Goal: Task Accomplishment & Management: Manage account settings

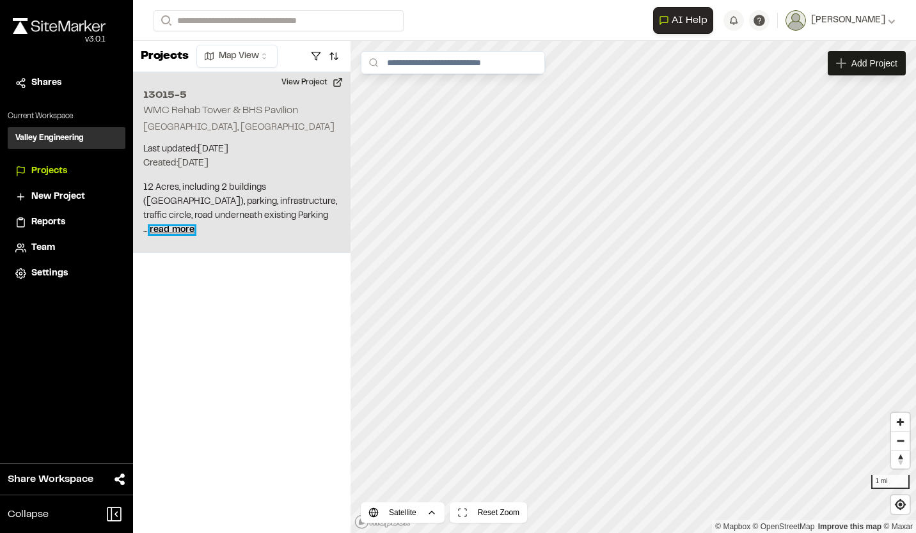
click at [194, 231] on span "read more" at bounding box center [172, 230] width 45 height 8
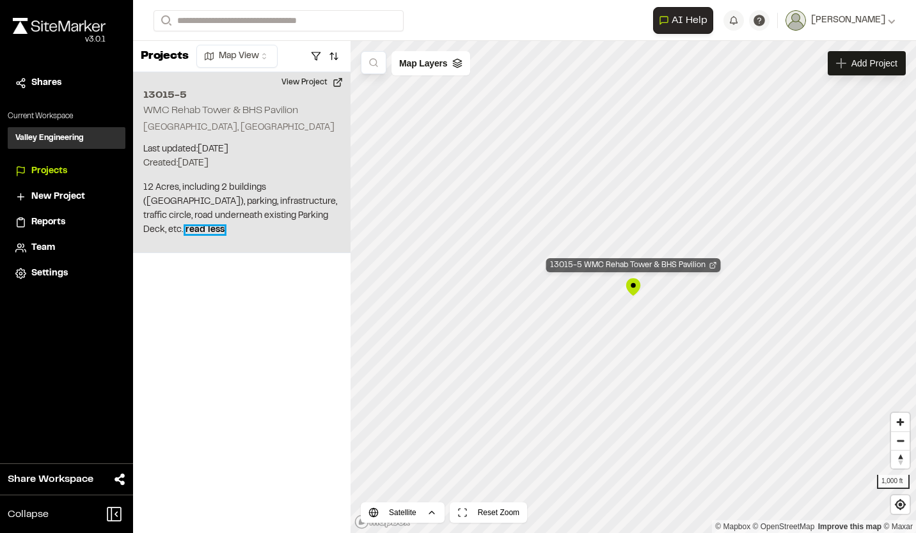
click at [624, 264] on div "13015-5 WMC Rehab Tower & BHS Pavilion" at bounding box center [633, 265] width 175 height 14
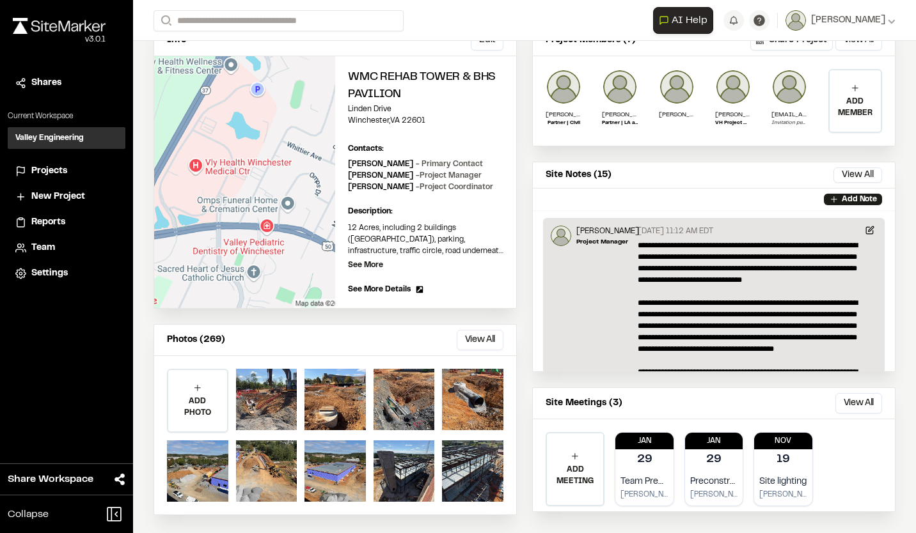
scroll to position [107, 0]
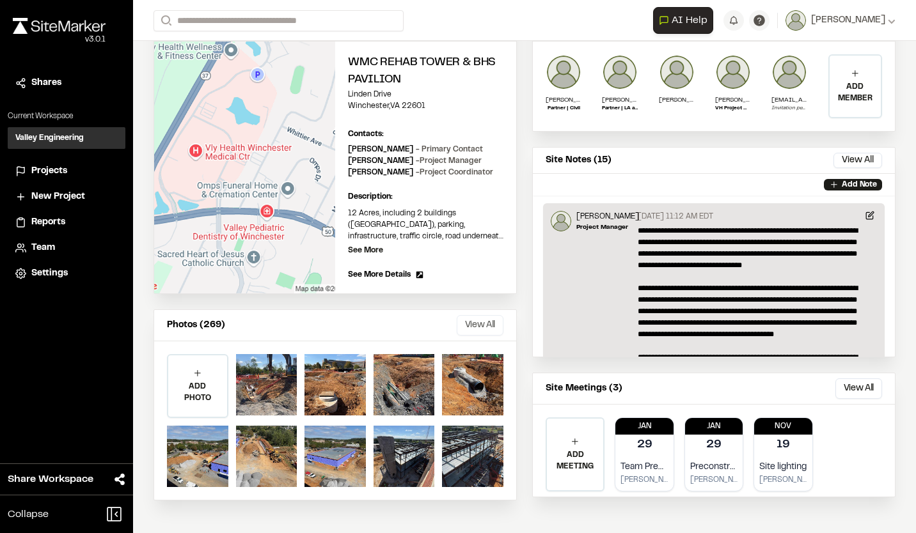
click at [460, 325] on button "View All" at bounding box center [480, 325] width 47 height 20
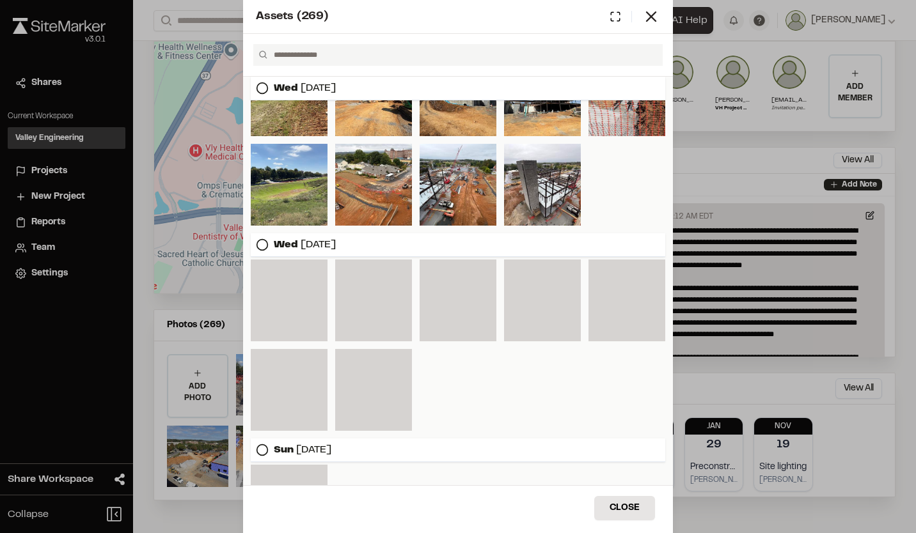
scroll to position [0, 0]
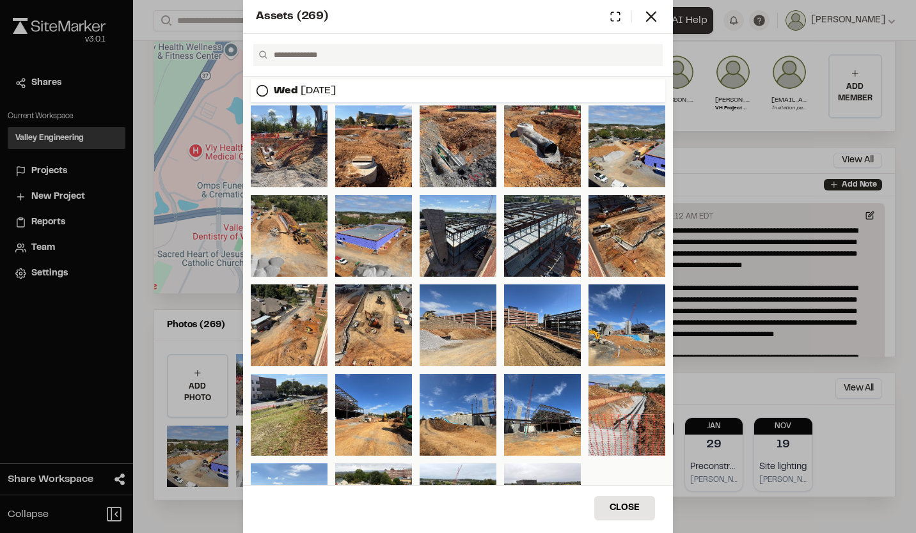
click at [263, 90] on icon at bounding box center [262, 90] width 13 height 13
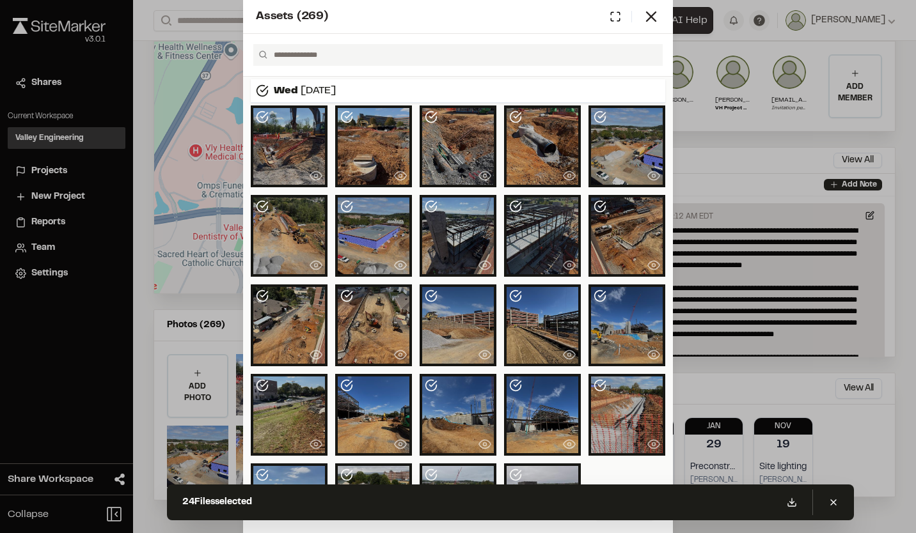
click at [256, 90] on icon at bounding box center [262, 90] width 13 height 13
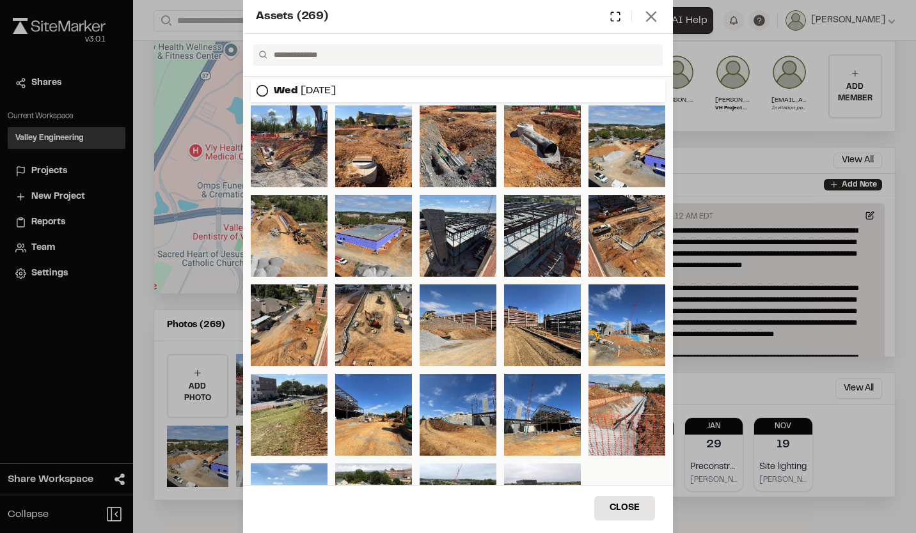
click at [656, 17] on icon at bounding box center [651, 17] width 18 height 18
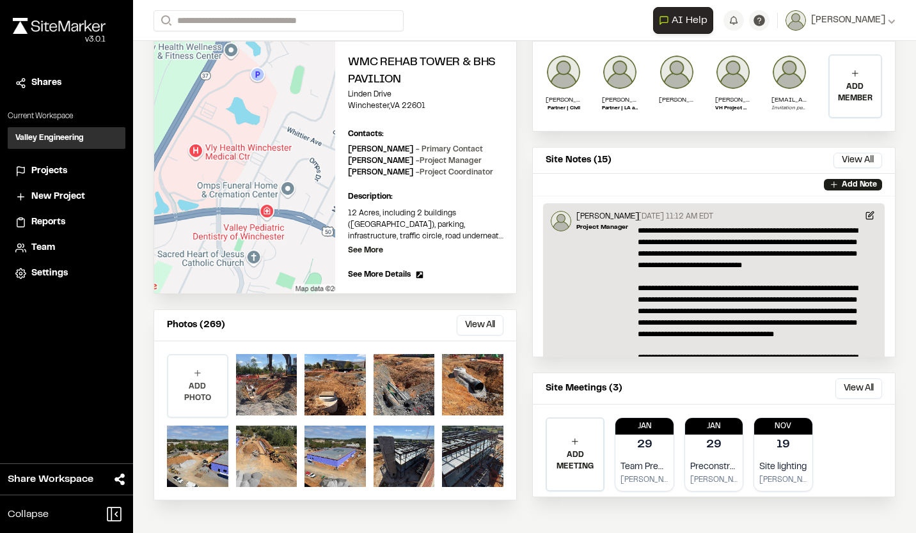
click at [206, 384] on p "ADD PHOTO" at bounding box center [197, 392] width 59 height 23
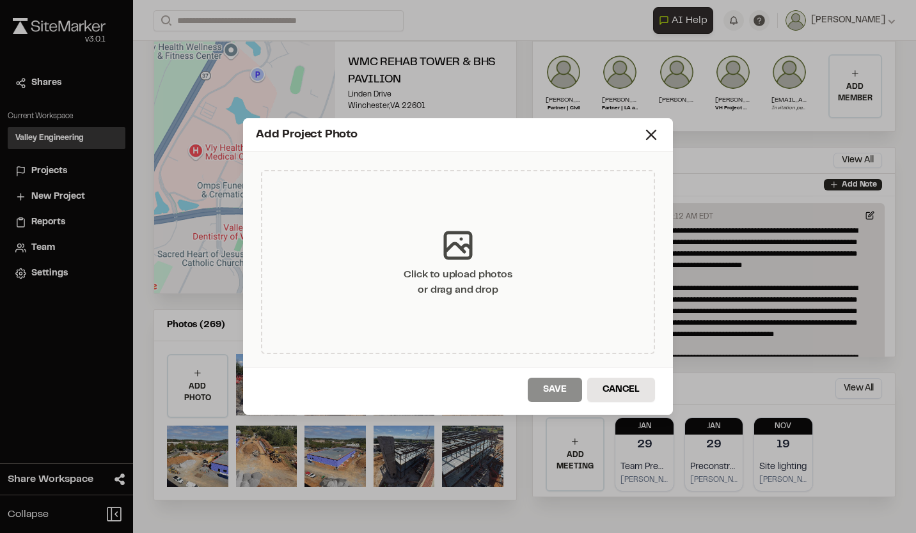
click at [467, 252] on icon at bounding box center [458, 245] width 38 height 38
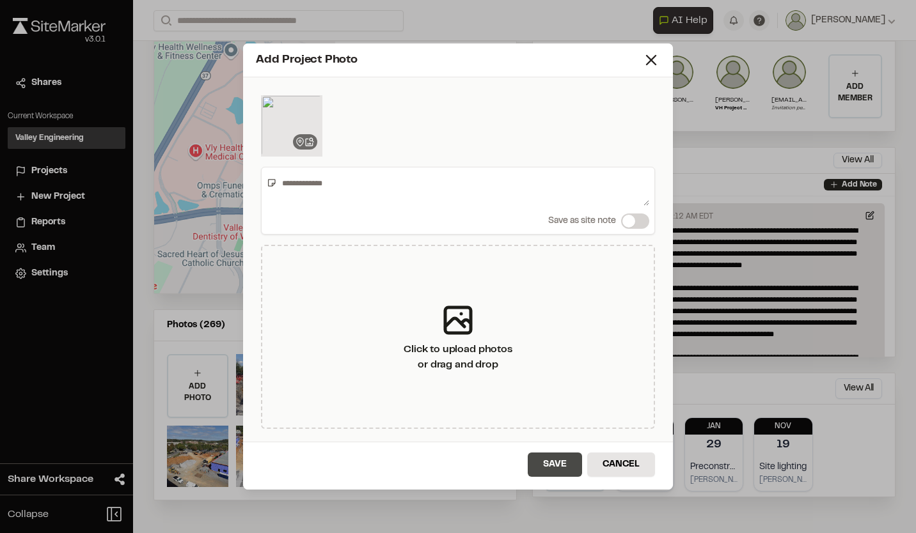
click at [552, 465] on button "Save" at bounding box center [554, 465] width 54 height 24
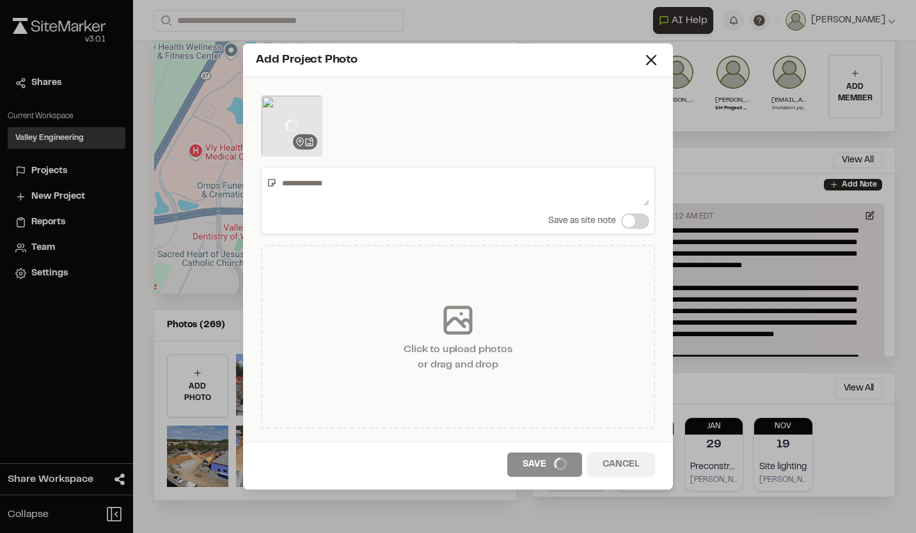
click at [437, 29] on div "Add Project Photo Save as site note Save as site note Click to upload photos or…" at bounding box center [458, 266] width 916 height 533
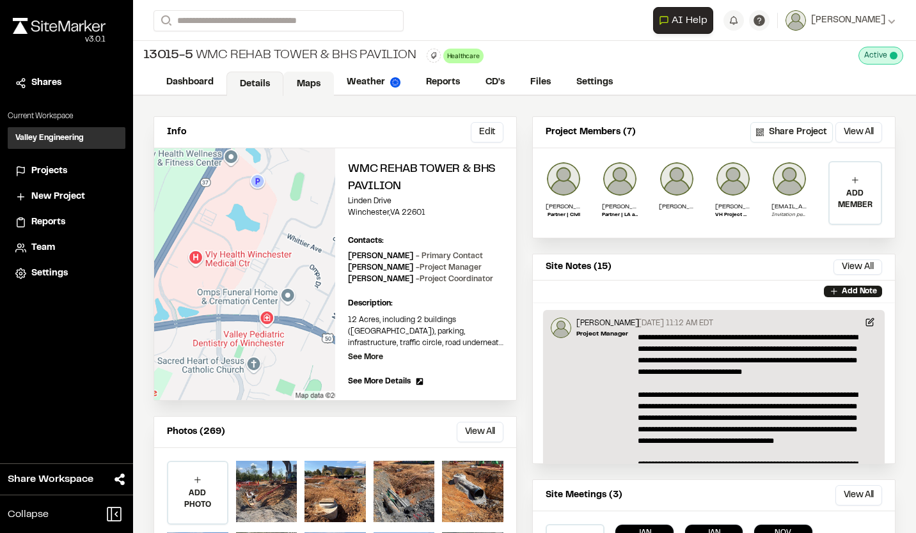
click at [315, 81] on link "Maps" at bounding box center [308, 84] width 51 height 24
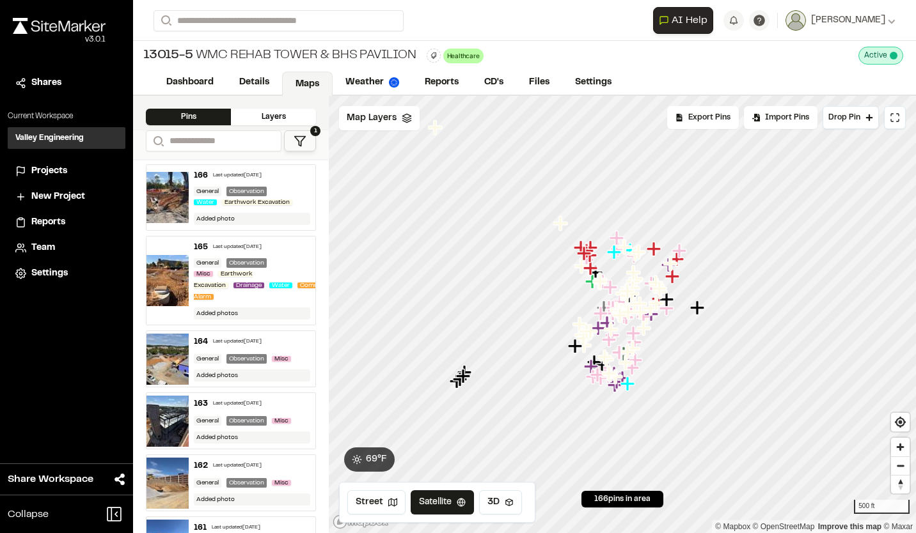
click at [305, 141] on icon at bounding box center [299, 141] width 13 height 13
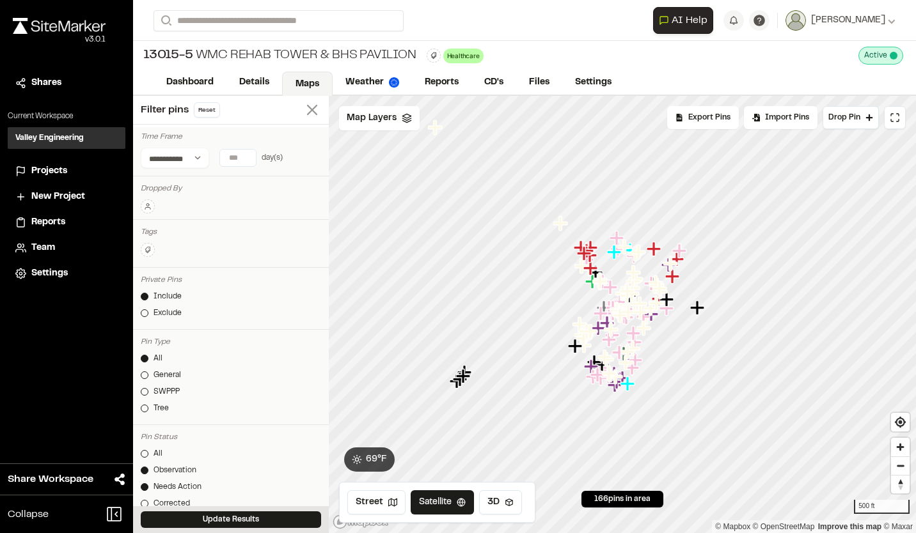
click at [303, 110] on icon at bounding box center [312, 110] width 18 height 18
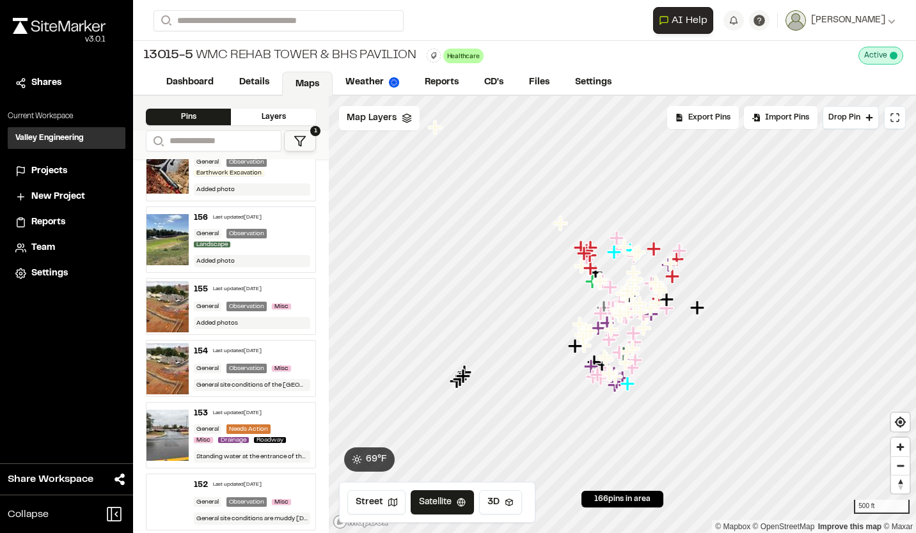
scroll to position [575, 0]
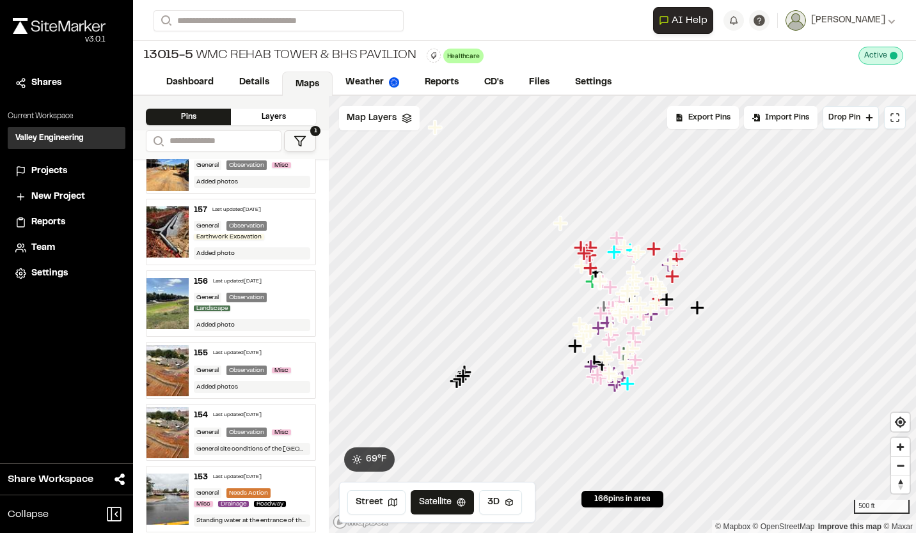
click at [279, 216] on div "157 Last updated [DATE]" at bounding box center [252, 211] width 116 height 12
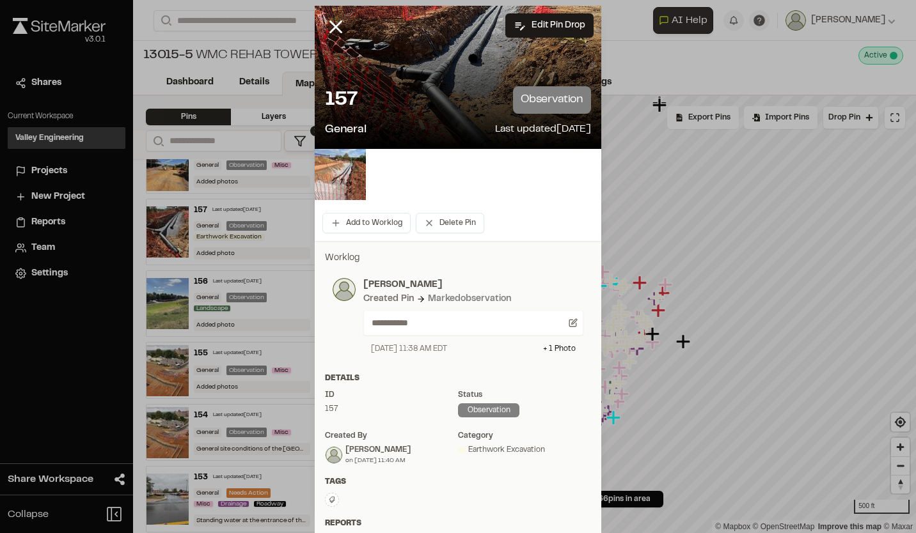
scroll to position [0, 0]
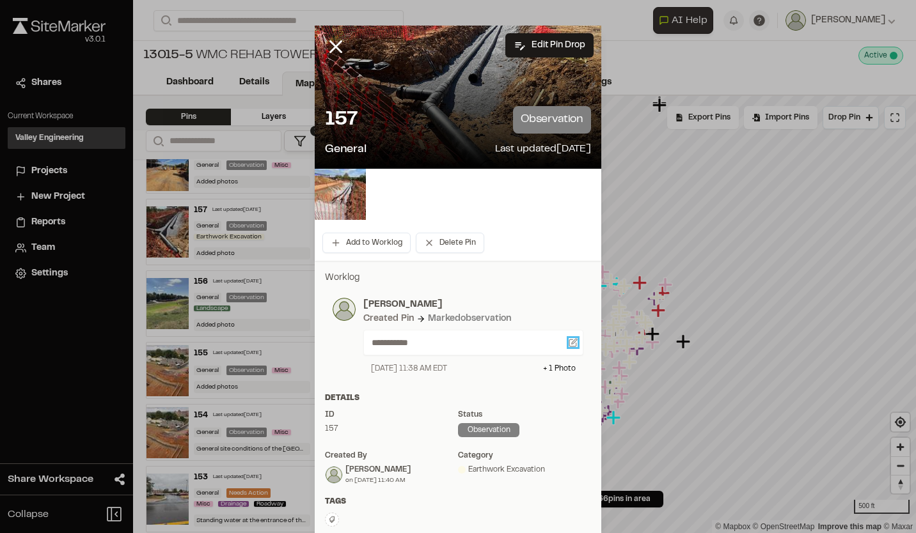
click at [568, 345] on icon at bounding box center [572, 342] width 9 height 9
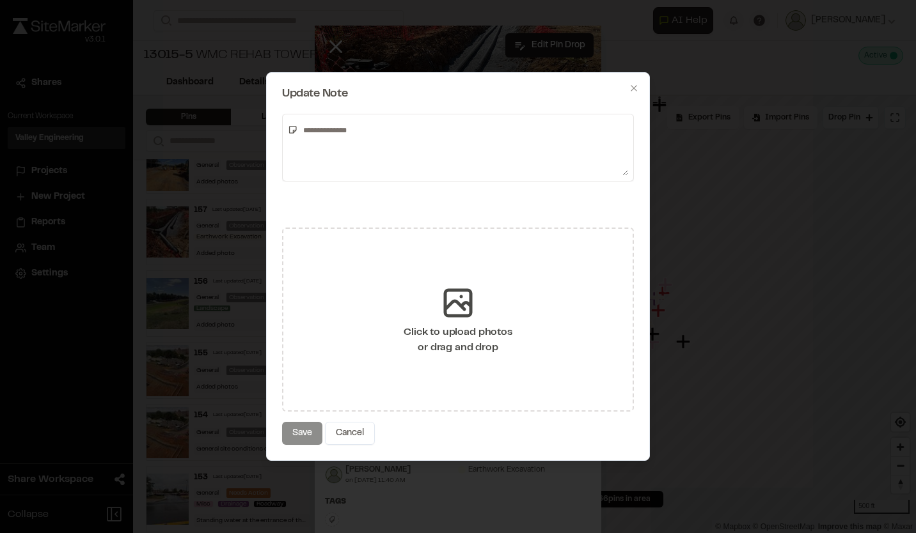
type textarea "**********"
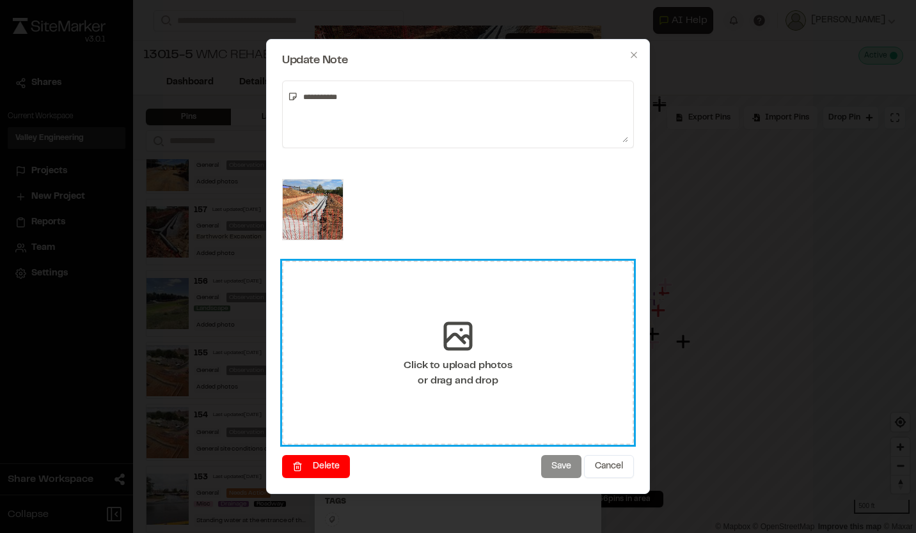
click at [451, 330] on icon at bounding box center [458, 336] width 38 height 38
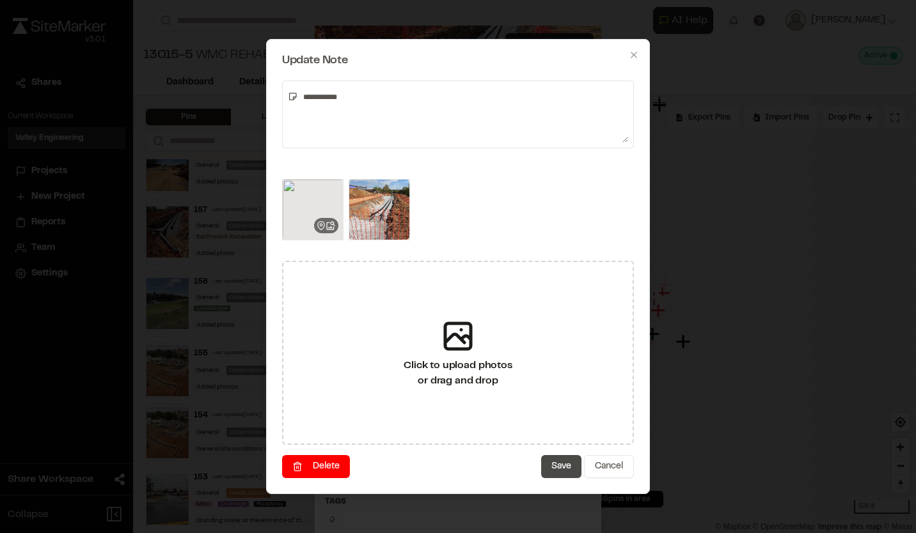
click at [552, 465] on button "Save" at bounding box center [561, 466] width 40 height 23
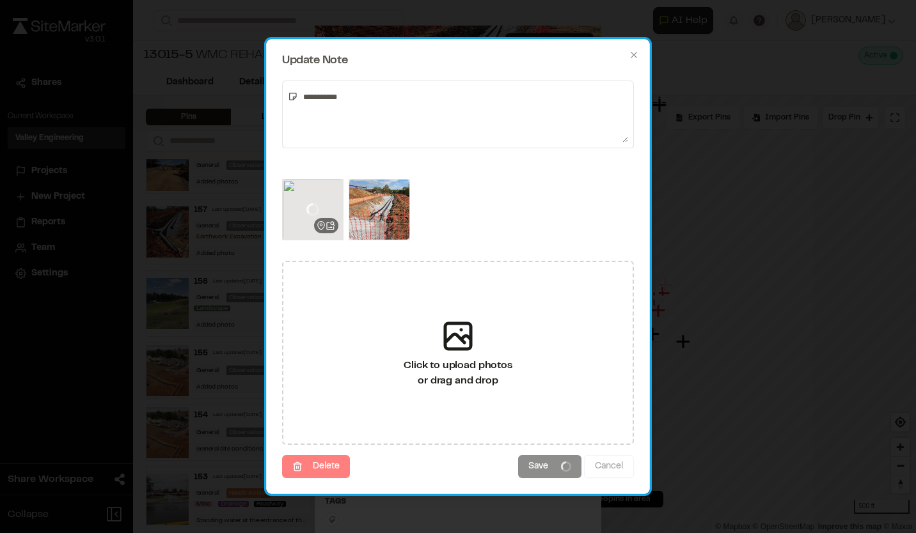
click at [308, 205] on icon at bounding box center [312, 209] width 13 height 13
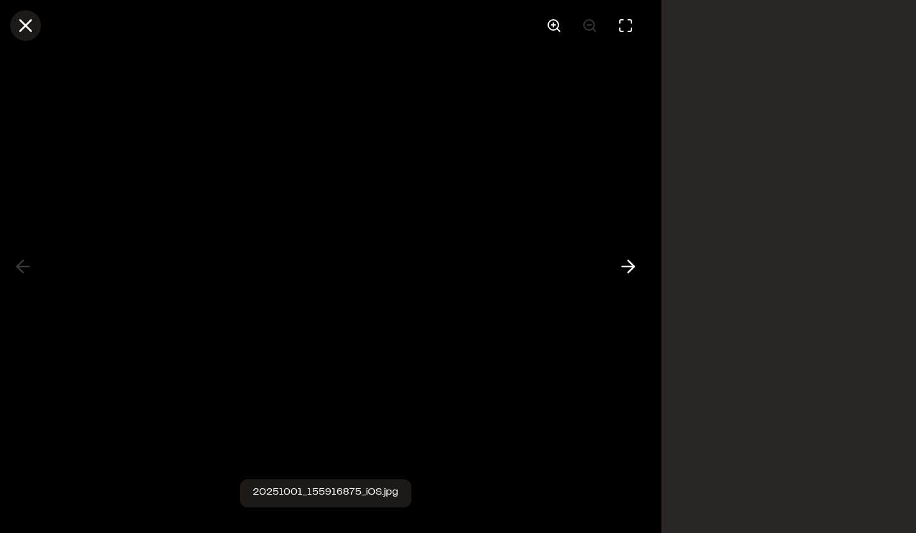
click at [27, 26] on line at bounding box center [25, 25] width 11 height 11
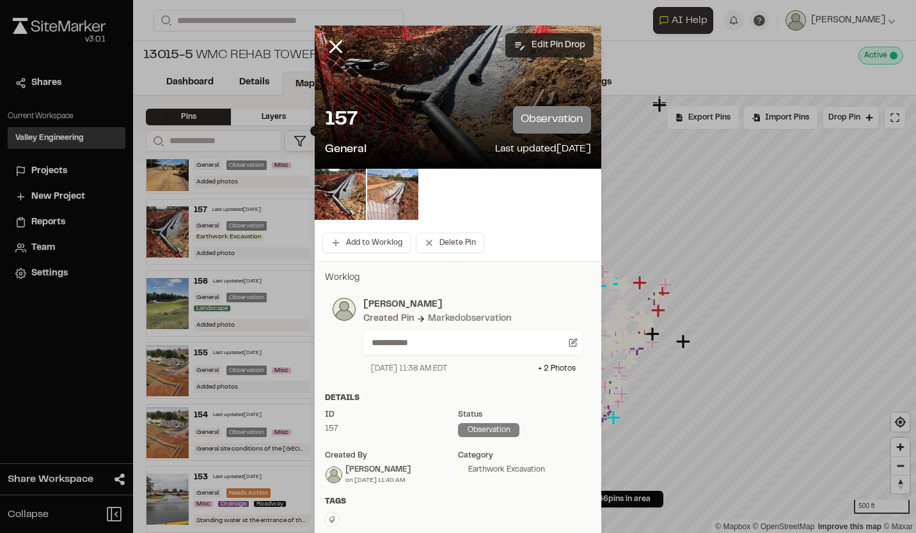
click at [522, 44] on button "Edit Pin Drop" at bounding box center [549, 45] width 88 height 24
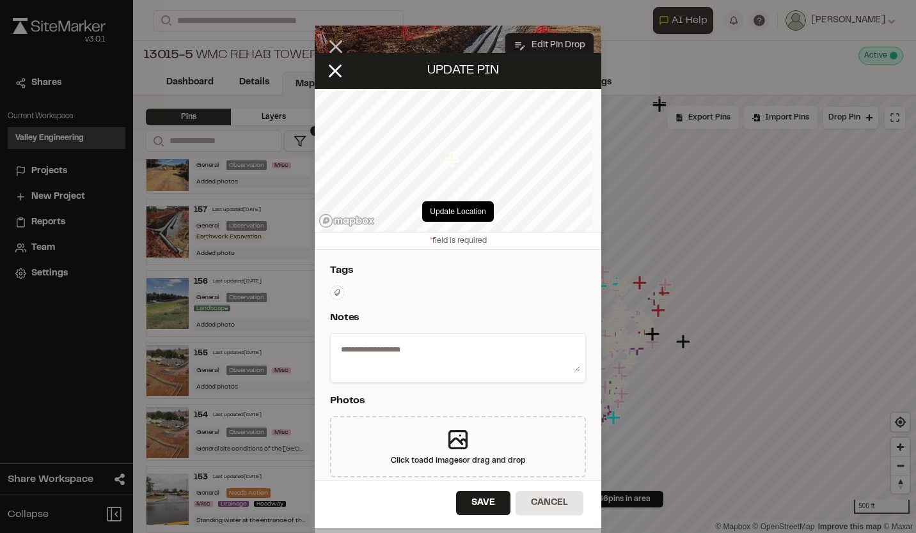
select select "****"
type textarea "**********"
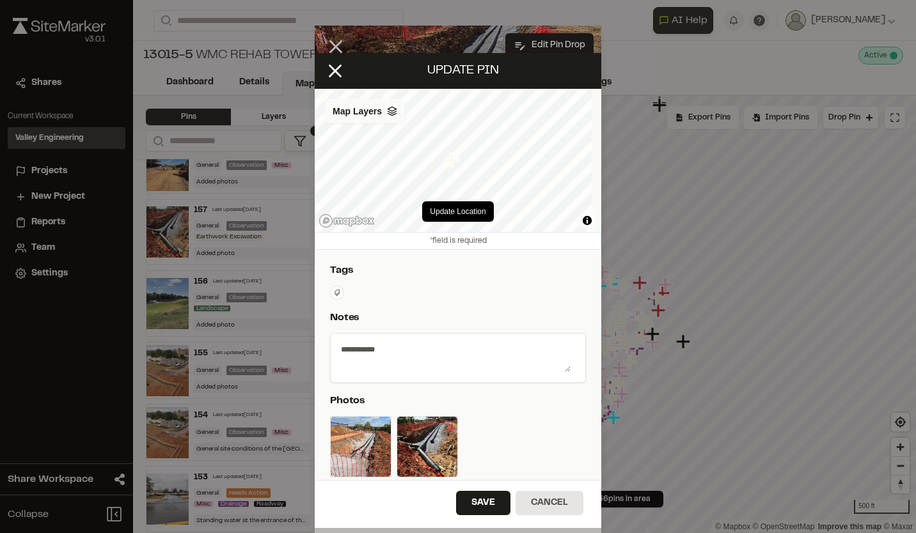
click at [391, 115] on polyline at bounding box center [391, 115] width 8 height 2
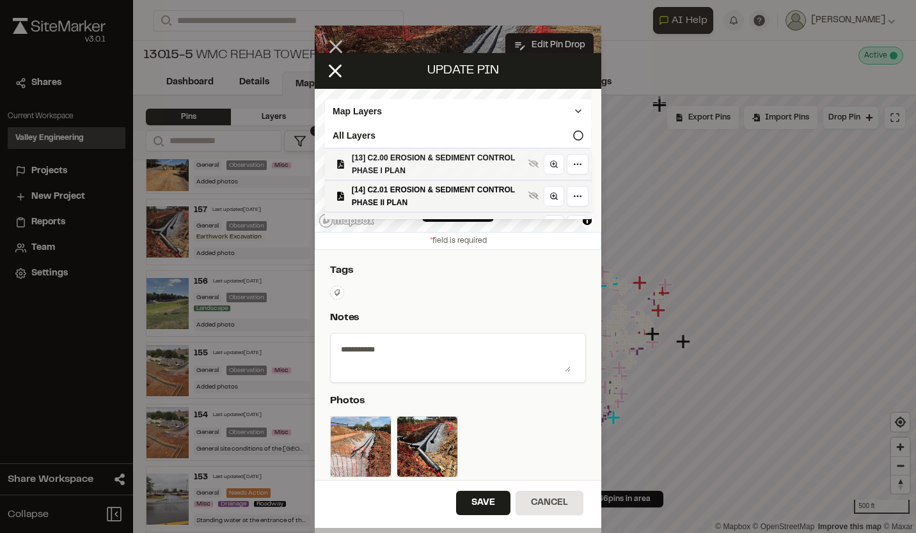
scroll to position [64, 0]
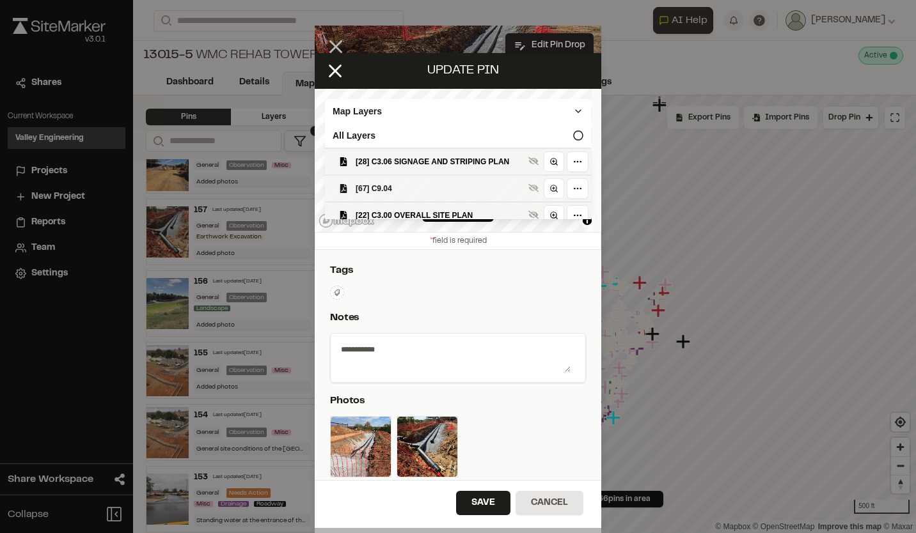
click at [432, 194] on span "[67] C9.04" at bounding box center [439, 188] width 168 height 13
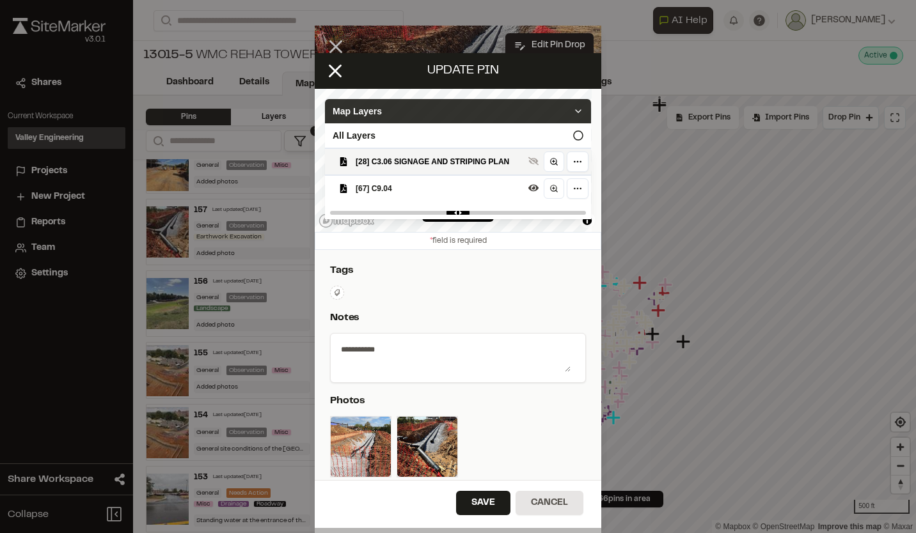
click at [573, 110] on icon at bounding box center [578, 111] width 10 height 10
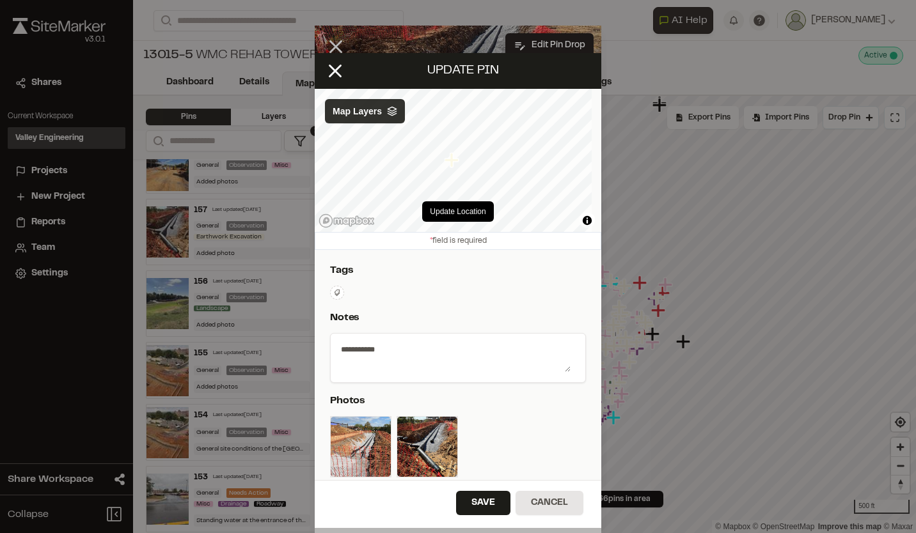
scroll to position [0, 0]
click at [449, 214] on button "Update Location" at bounding box center [457, 211] width 71 height 20
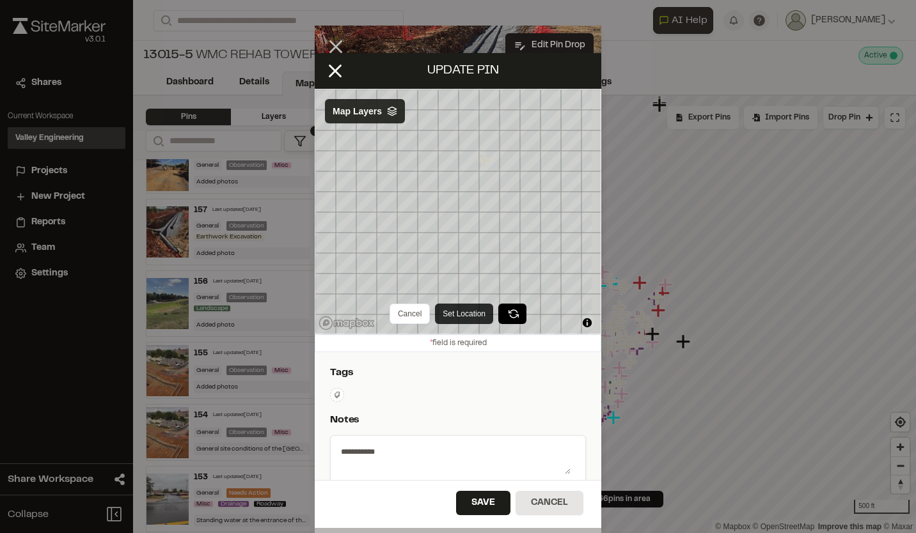
click at [467, 311] on button "Set Location" at bounding box center [464, 314] width 58 height 20
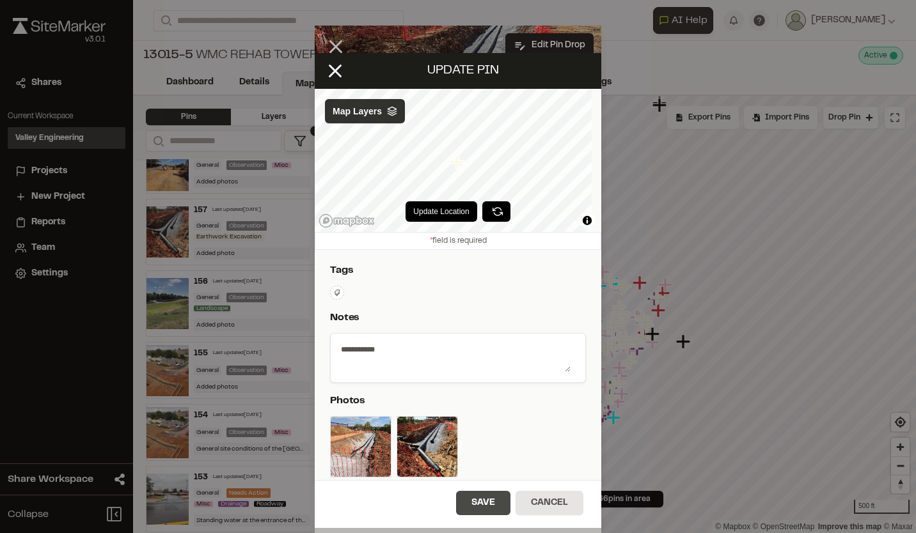
click at [483, 507] on button "Save" at bounding box center [483, 503] width 54 height 24
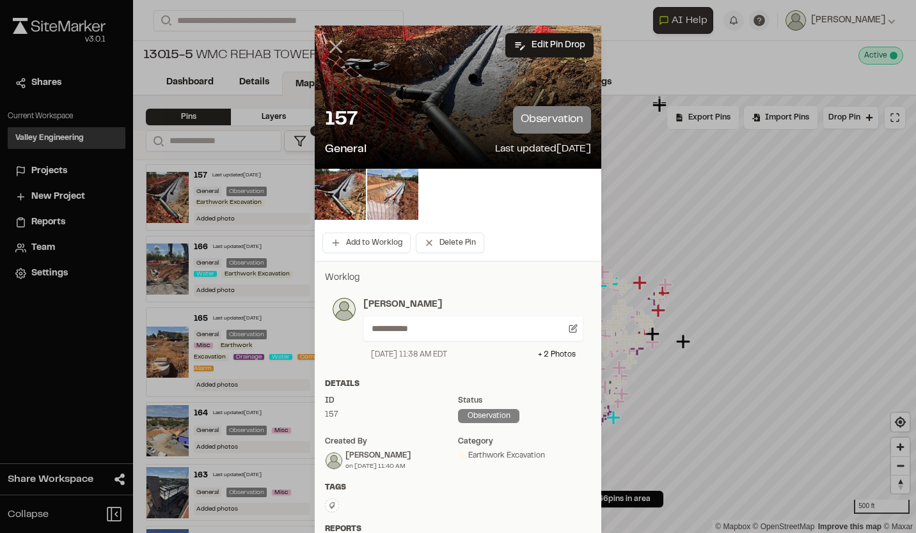
click at [329, 43] on icon at bounding box center [336, 47] width 22 height 22
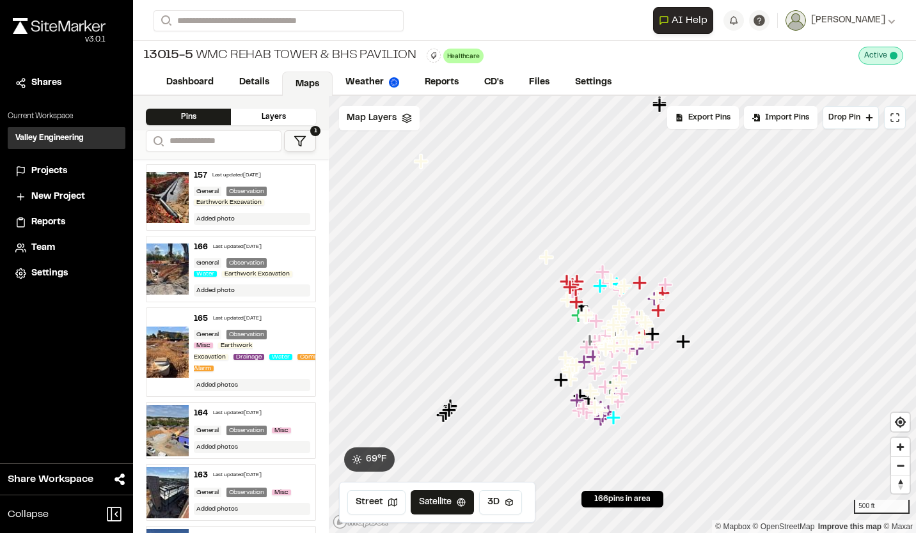
click at [214, 248] on div "Last updated [DATE]" at bounding box center [237, 248] width 49 height 8
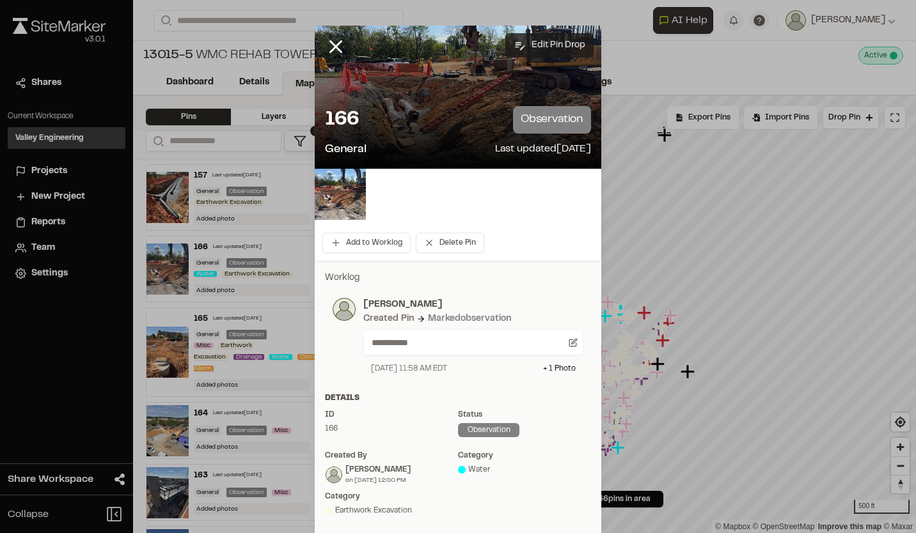
click at [547, 48] on button "Edit Pin Drop" at bounding box center [549, 45] width 88 height 24
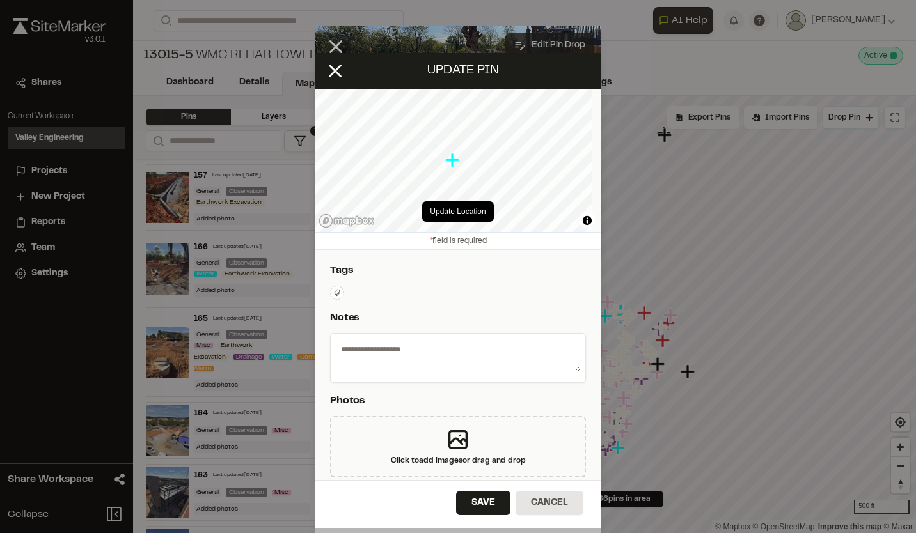
select select "****"
type textarea "**********"
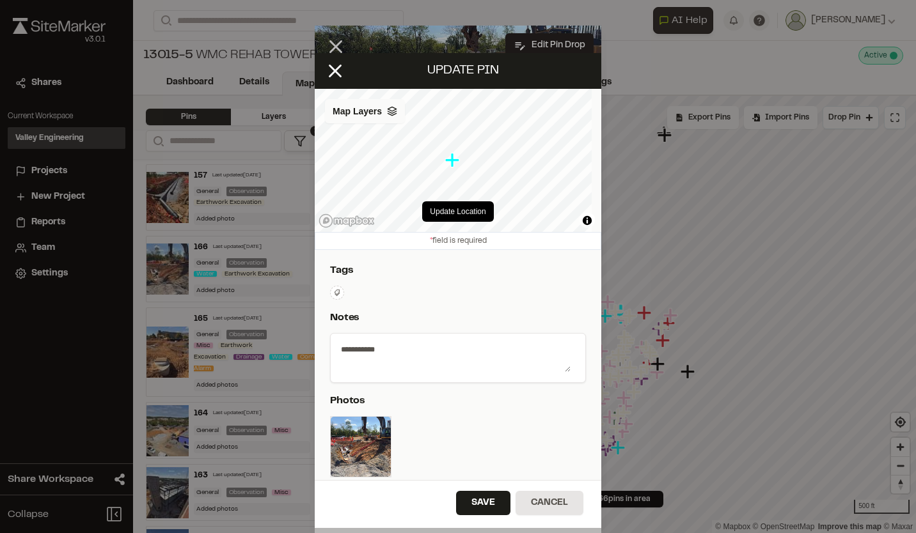
click at [395, 116] on icon at bounding box center [392, 111] width 10 height 10
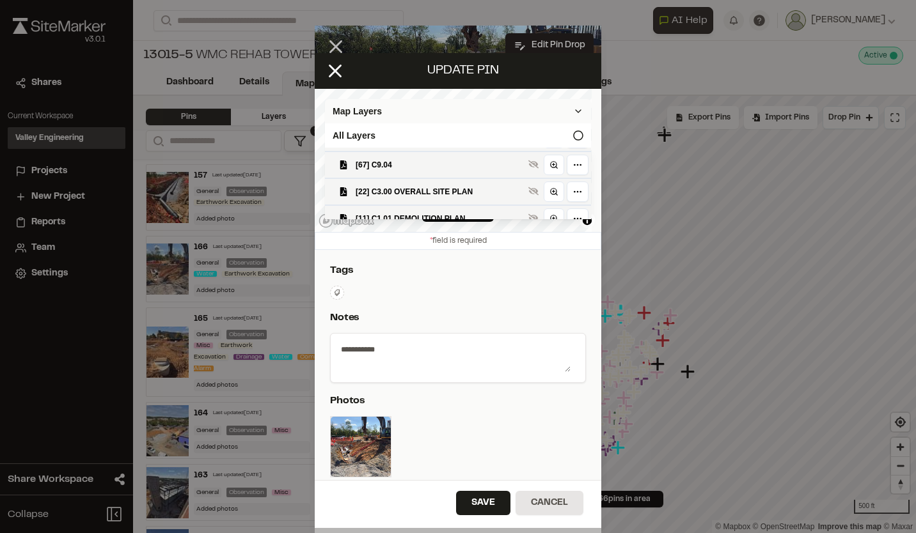
scroll to position [128, 0]
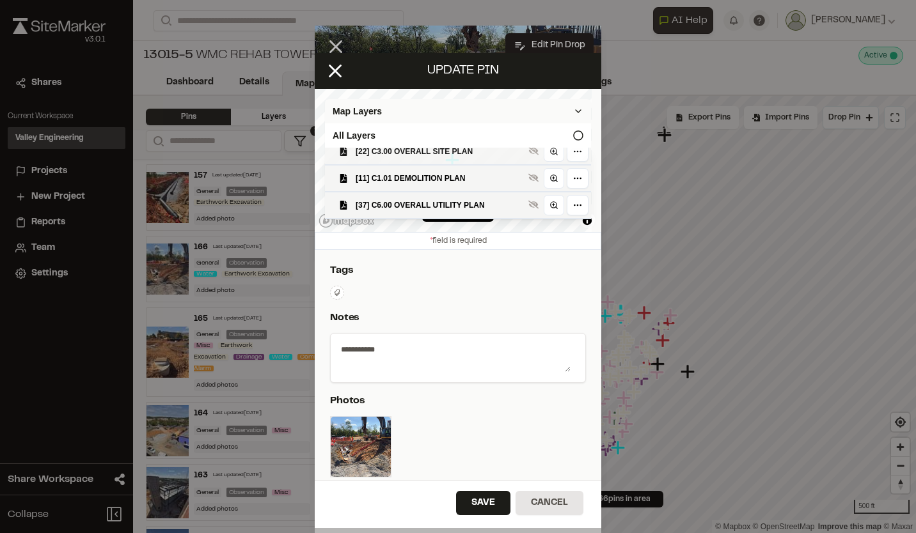
click at [425, 158] on span "[22] C3.00 OVERALL SITE PLAN" at bounding box center [439, 151] width 168 height 13
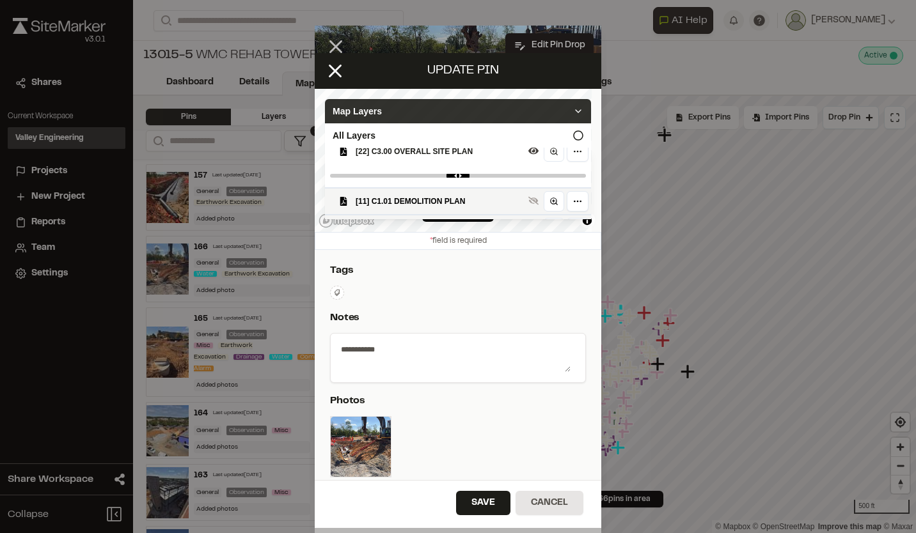
scroll to position [151, 0]
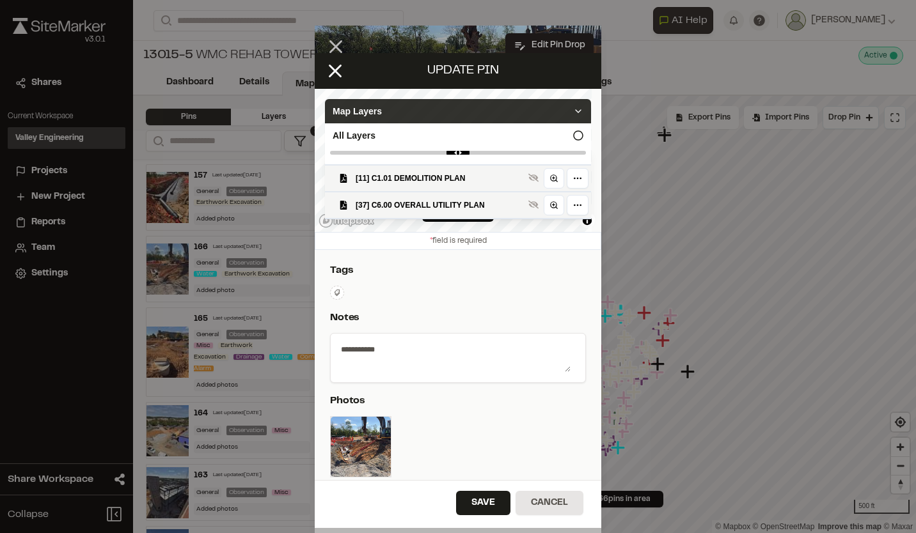
click at [575, 112] on polyline at bounding box center [577, 111] width 5 height 3
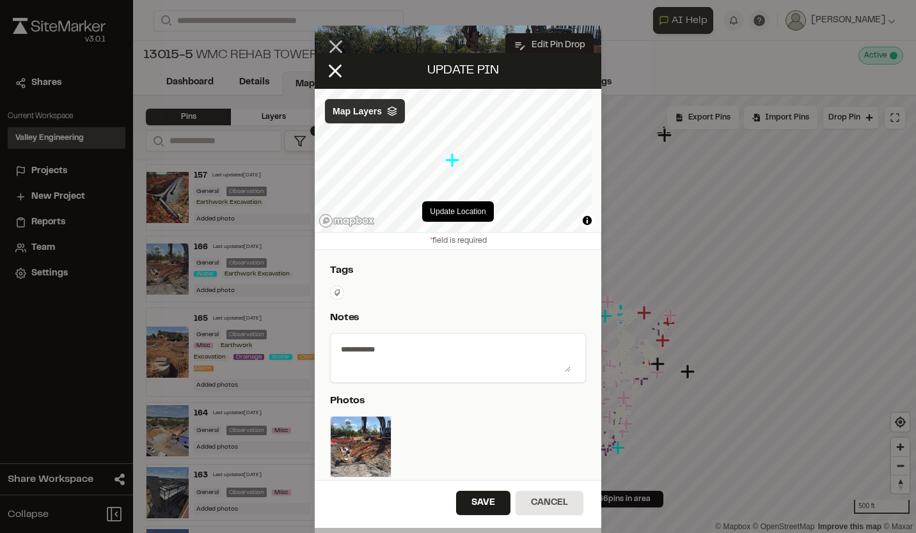
scroll to position [0, 0]
click at [394, 111] on polygon at bounding box center [391, 109] width 8 height 4
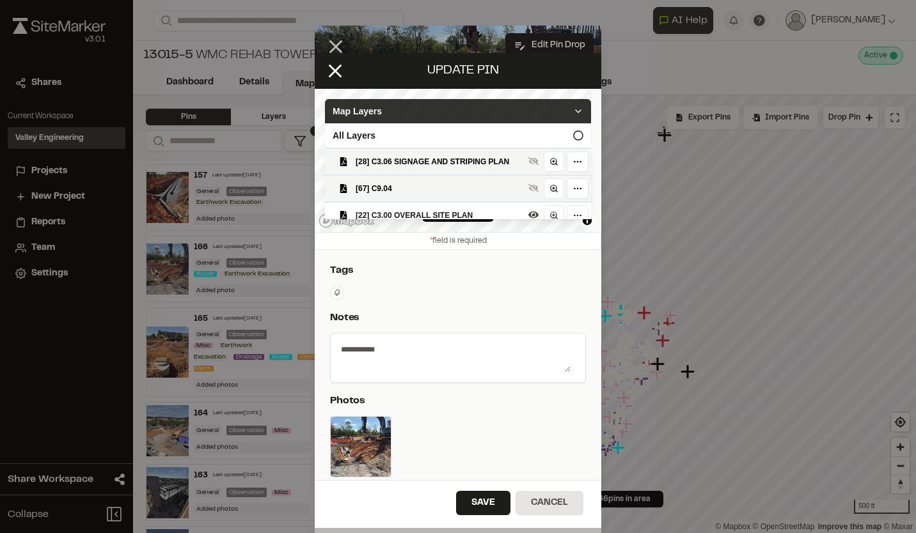
scroll to position [128, 0]
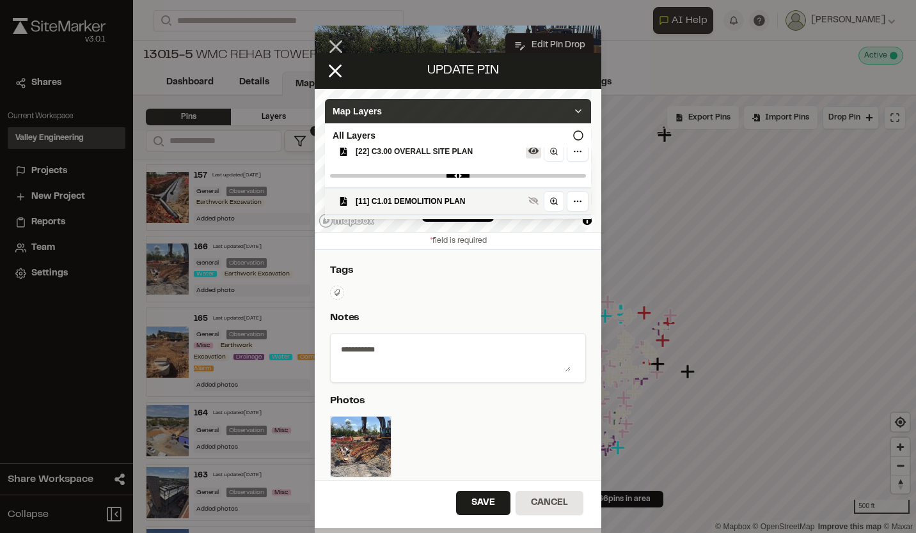
click at [528, 155] on icon at bounding box center [533, 151] width 10 height 7
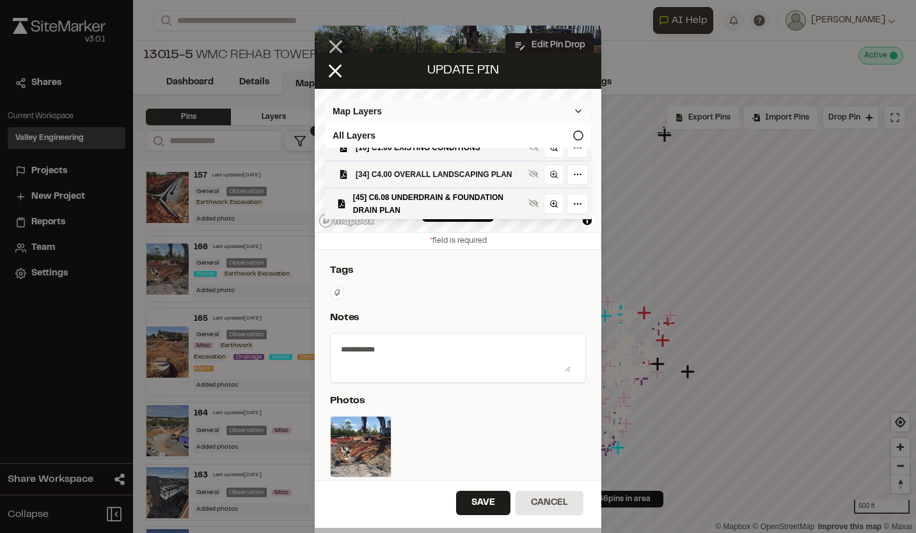
scroll to position [180, 0]
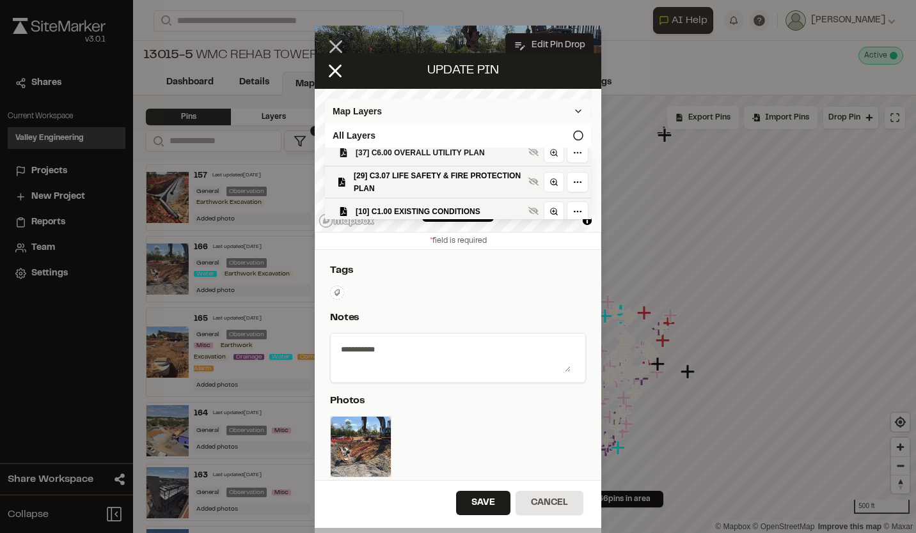
click at [450, 159] on span "[37] C6.00 OVERALL UTILITY PLAN" at bounding box center [439, 152] width 168 height 13
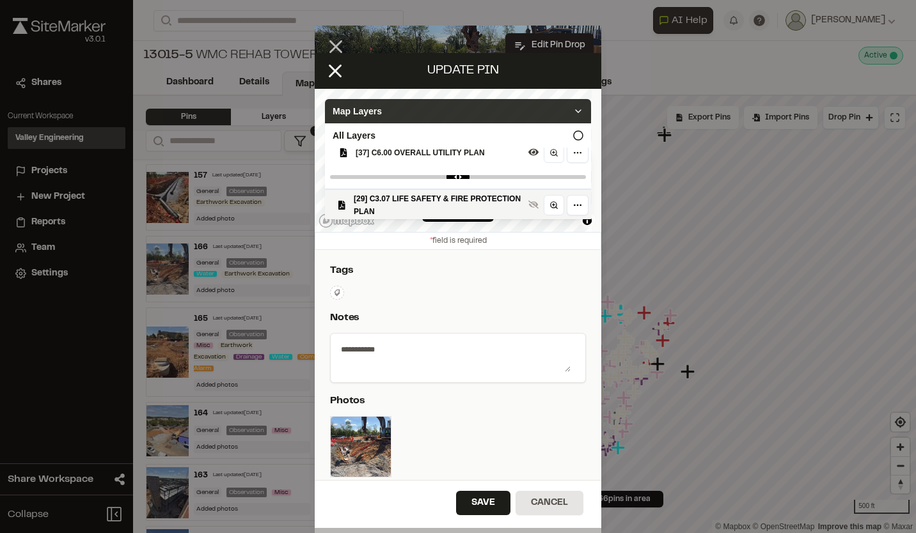
scroll to position [203, 0]
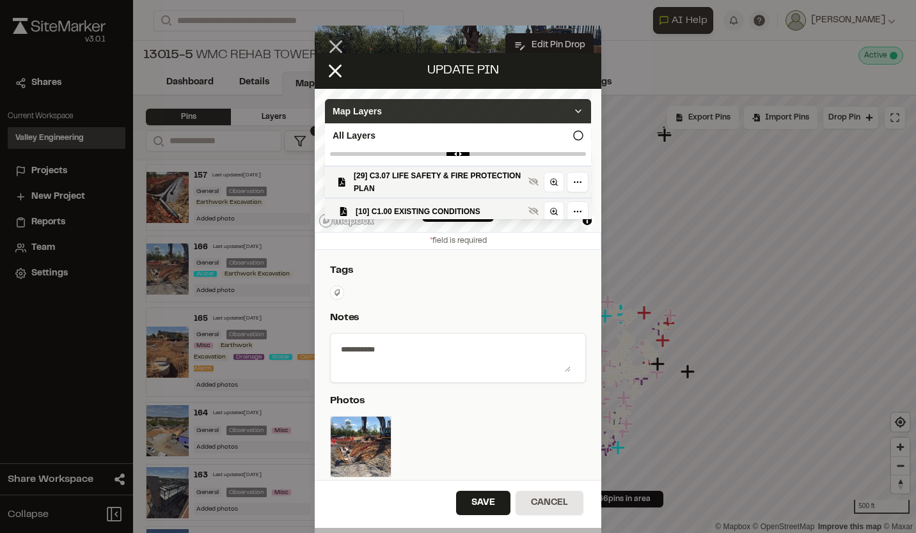
click at [573, 111] on icon at bounding box center [578, 111] width 10 height 10
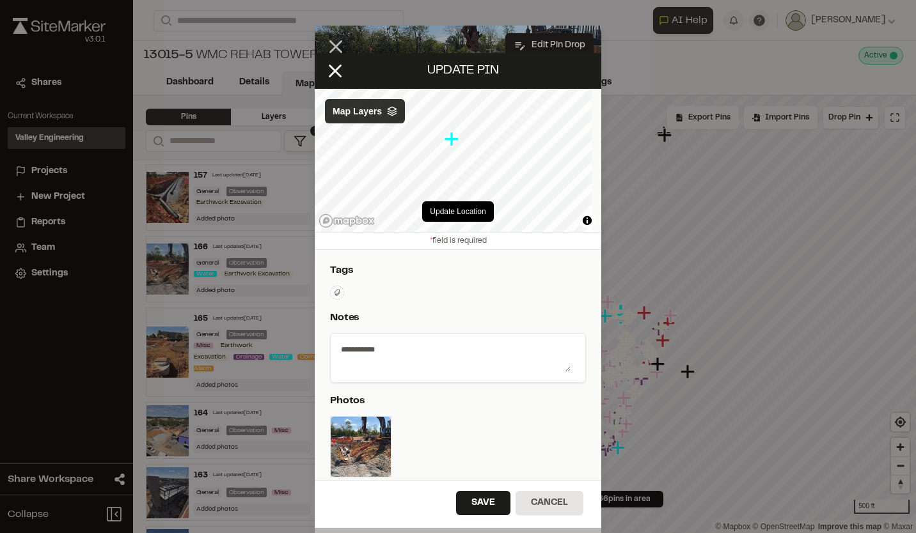
scroll to position [0, 0]
click at [467, 211] on button "Update Location" at bounding box center [457, 211] width 71 height 20
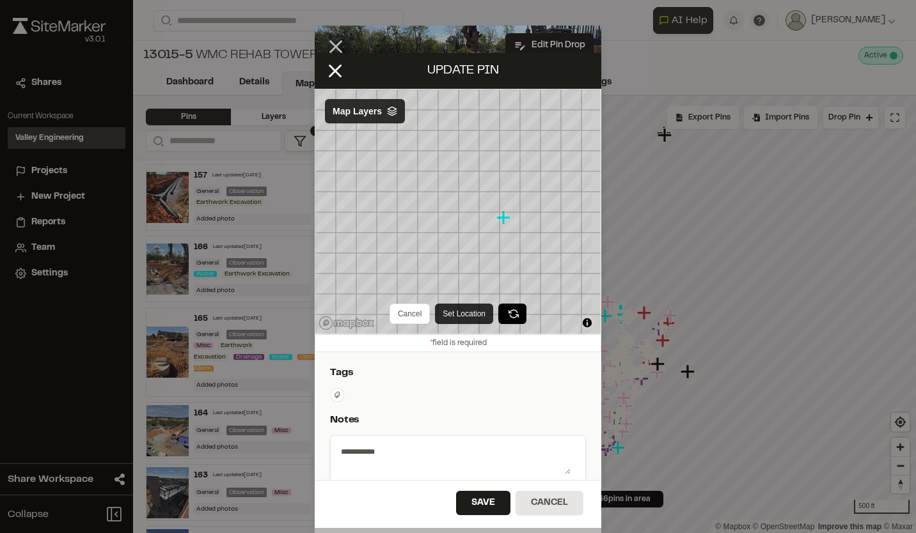
click at [471, 313] on button "Set Location" at bounding box center [464, 314] width 58 height 20
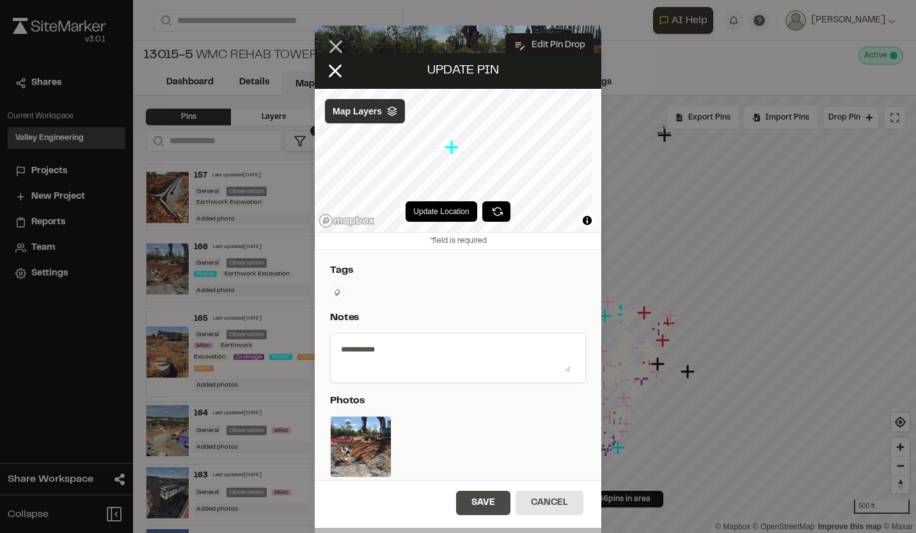
click at [492, 503] on button "Save" at bounding box center [483, 503] width 54 height 24
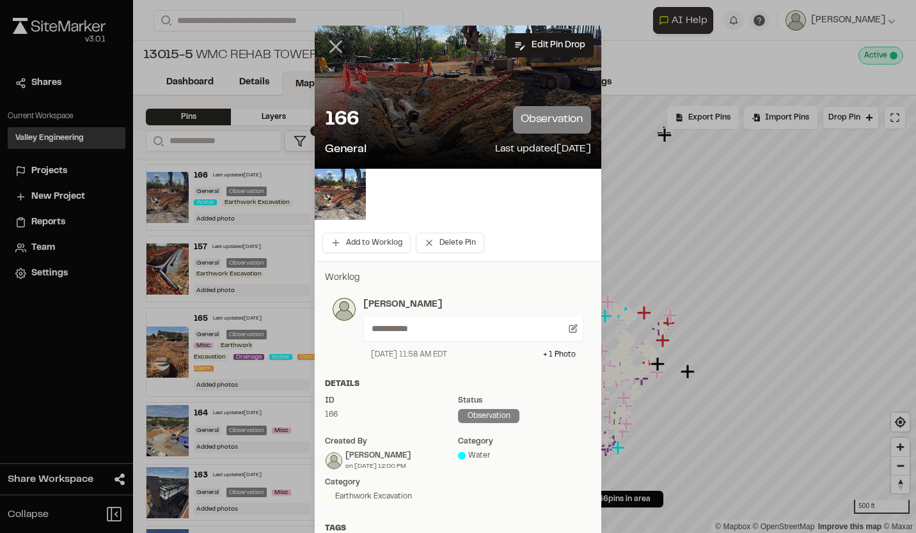
click at [335, 47] on icon at bounding box center [336, 47] width 22 height 22
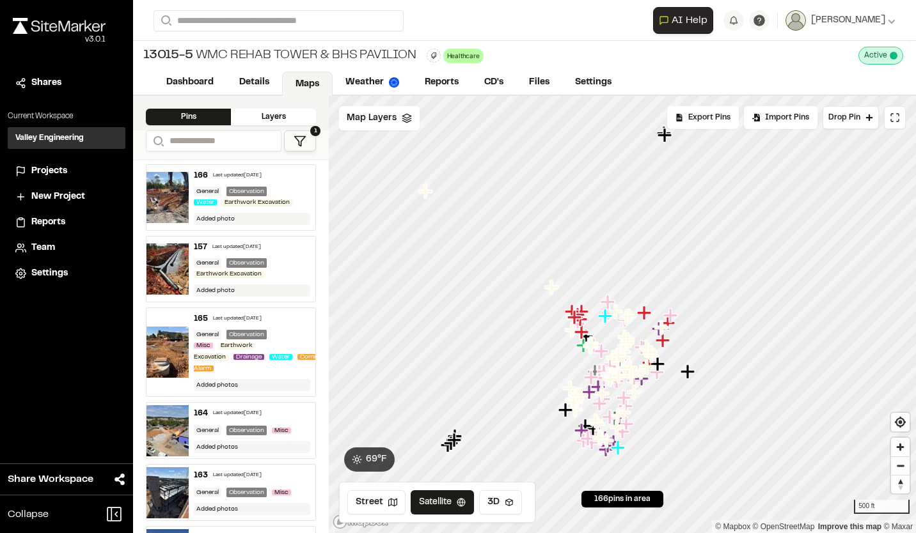
click at [287, 327] on div "165 Last updated [DATE] General Observation Misc Earthwork Excavation Drainage …" at bounding box center [252, 352] width 127 height 88
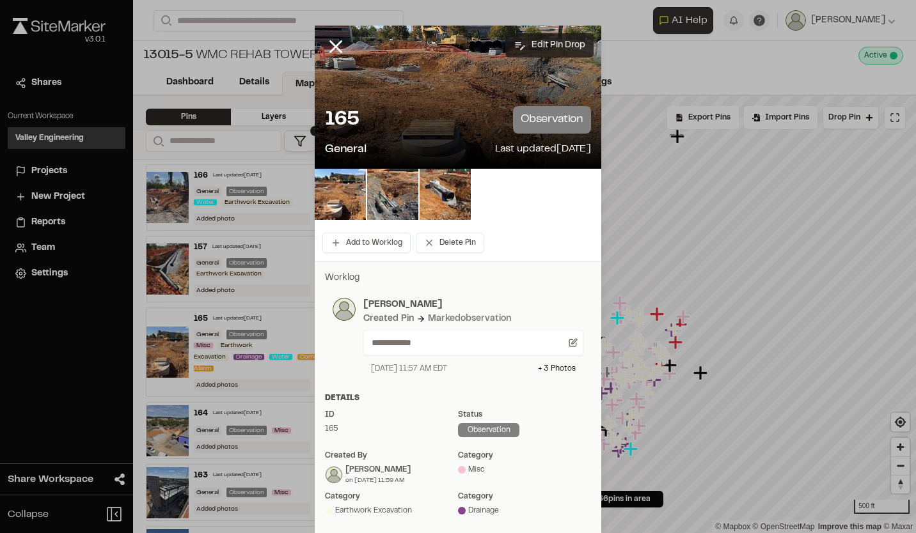
click at [551, 45] on button "Edit Pin Drop" at bounding box center [549, 45] width 88 height 24
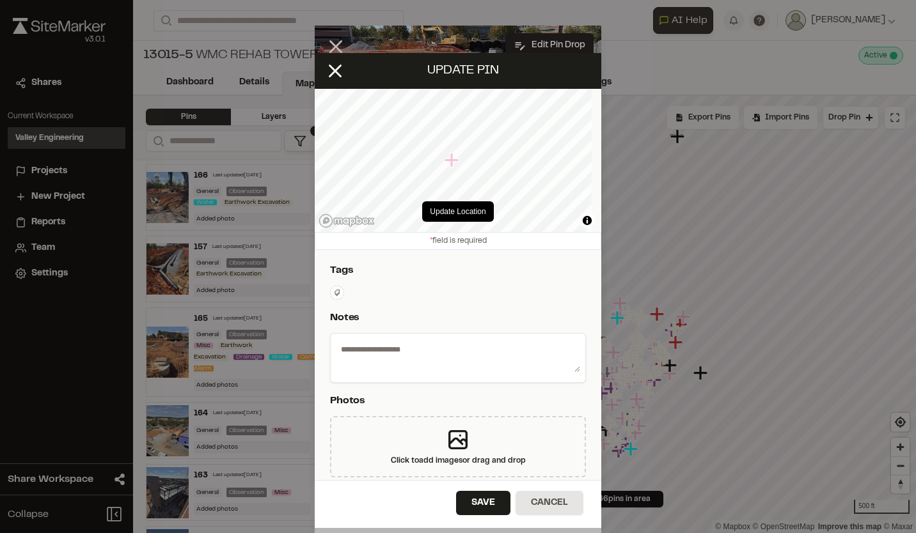
select select "****"
type textarea "**********"
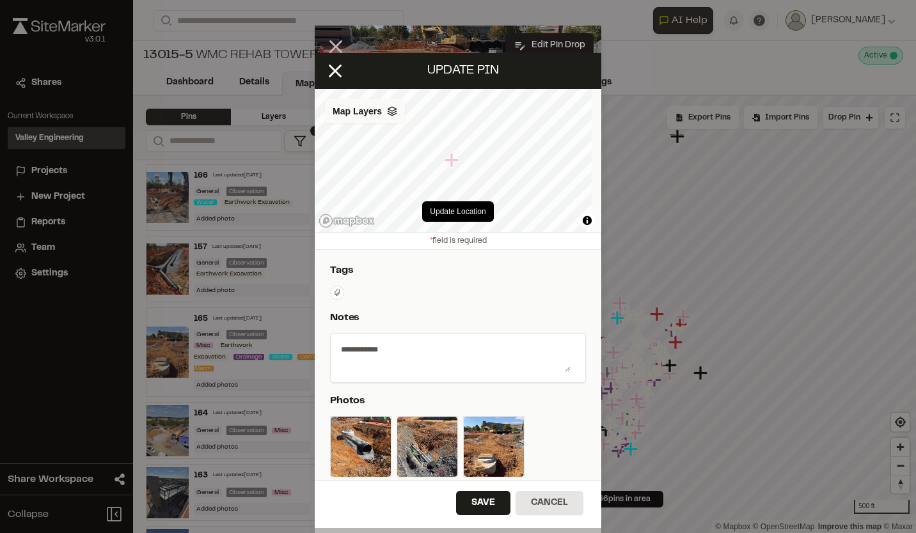
click at [394, 113] on polyline at bounding box center [391, 112] width 8 height 2
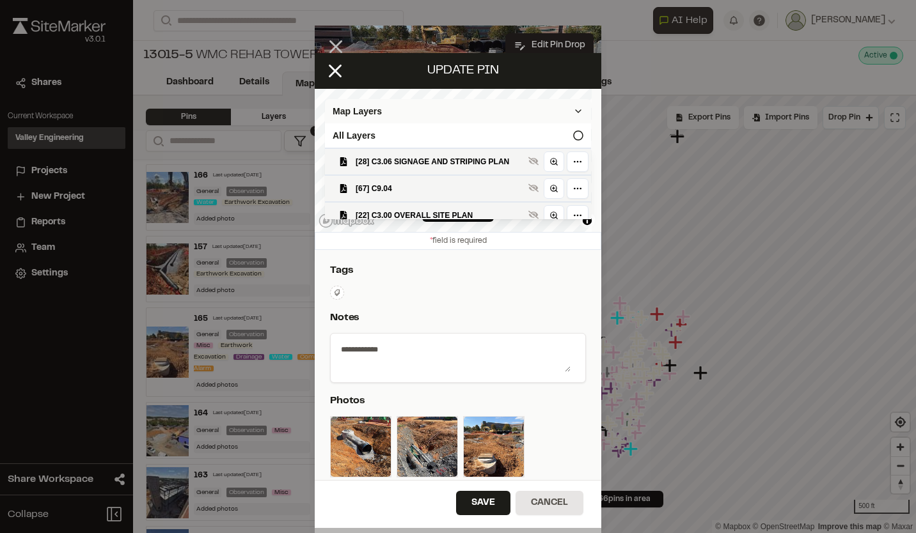
scroll to position [128, 0]
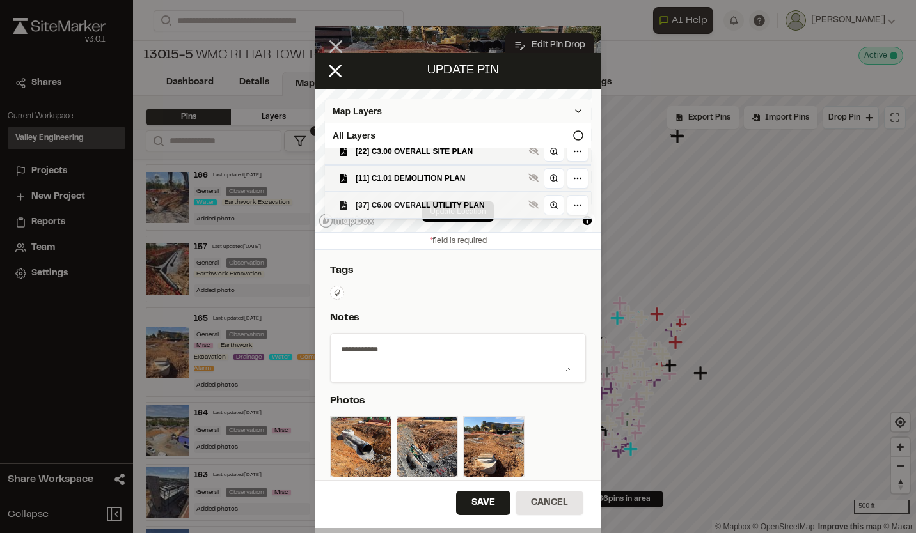
click at [430, 208] on span "[37] C6.00 OVERALL UTILITY PLAN" at bounding box center [439, 205] width 168 height 13
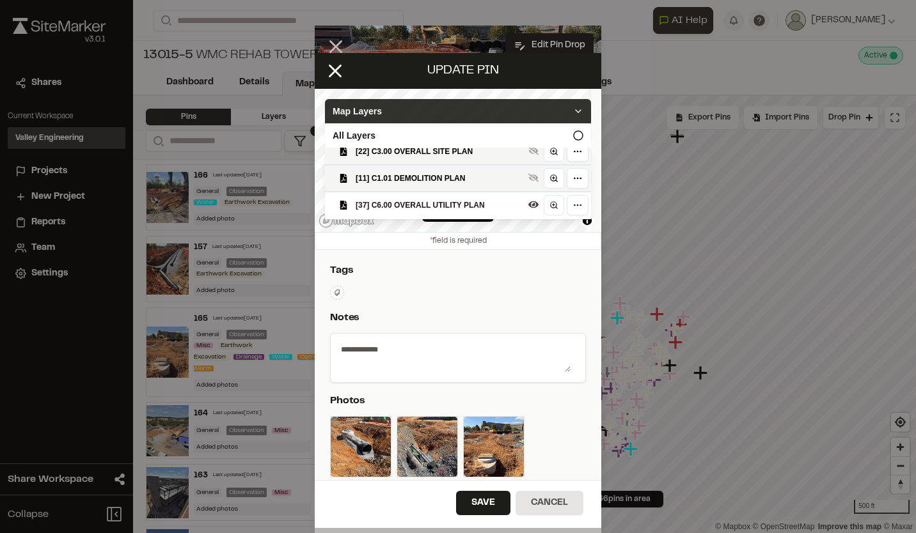
click at [573, 108] on icon at bounding box center [578, 111] width 10 height 10
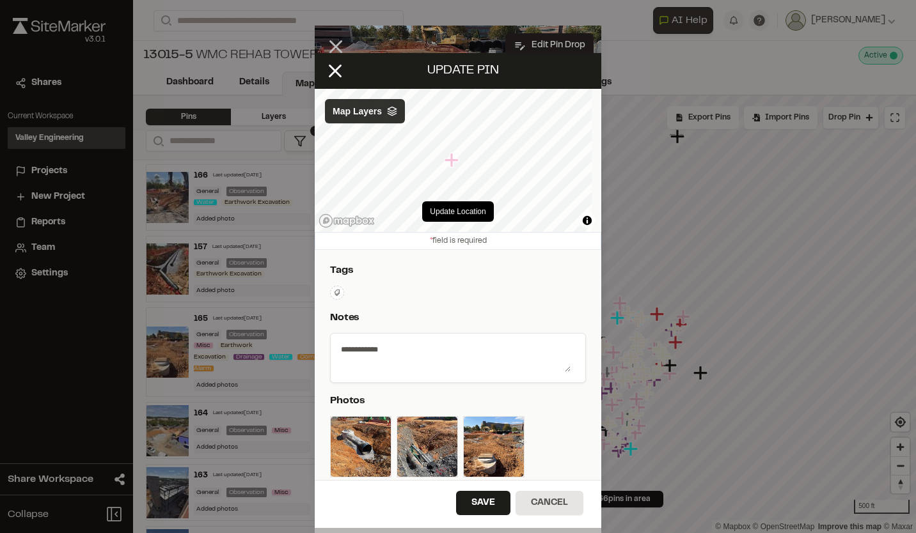
scroll to position [0, 0]
click at [535, 197] on div "Update Location © Mapbox © OpenStreetMap Improve this map © Maxar Map Layers" at bounding box center [458, 160] width 286 height 143
click at [452, 116] on div "Update Location © Mapbox © OpenStreetMap Improve this map © Maxar Map Layers" at bounding box center [458, 160] width 286 height 143
click at [483, 500] on button "Save" at bounding box center [483, 503] width 54 height 24
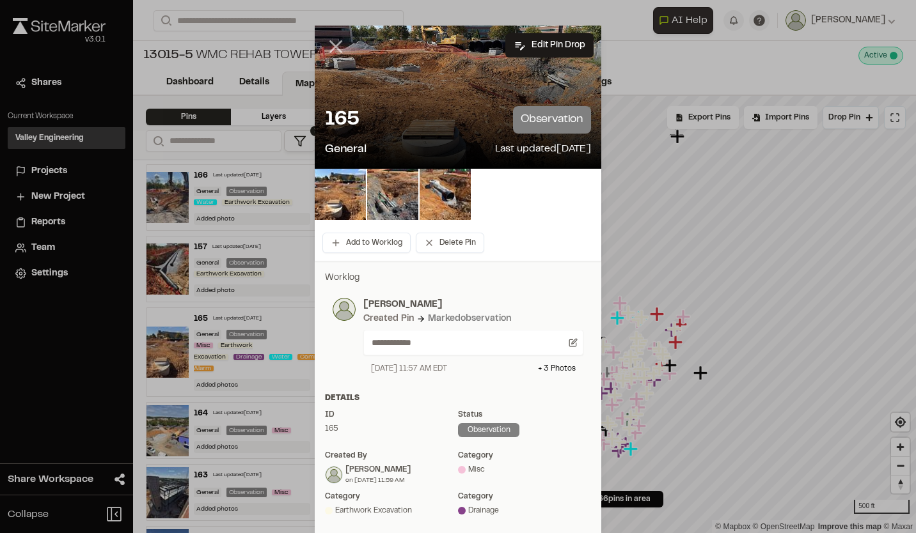
click at [332, 45] on line at bounding box center [336, 47] width 11 height 11
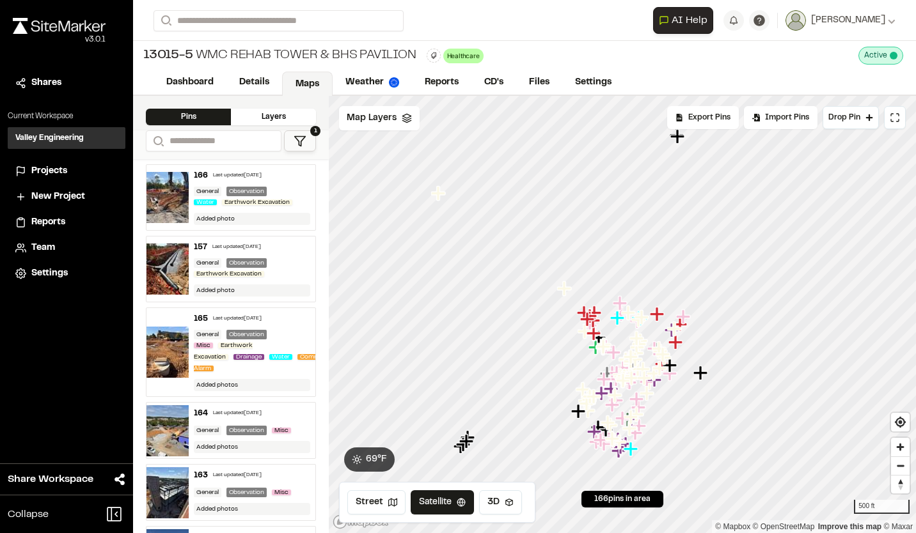
click at [281, 327] on div "165 Last updated [DATE] General Observation Misc Earthwork Excavation Drainage …" at bounding box center [252, 352] width 127 height 88
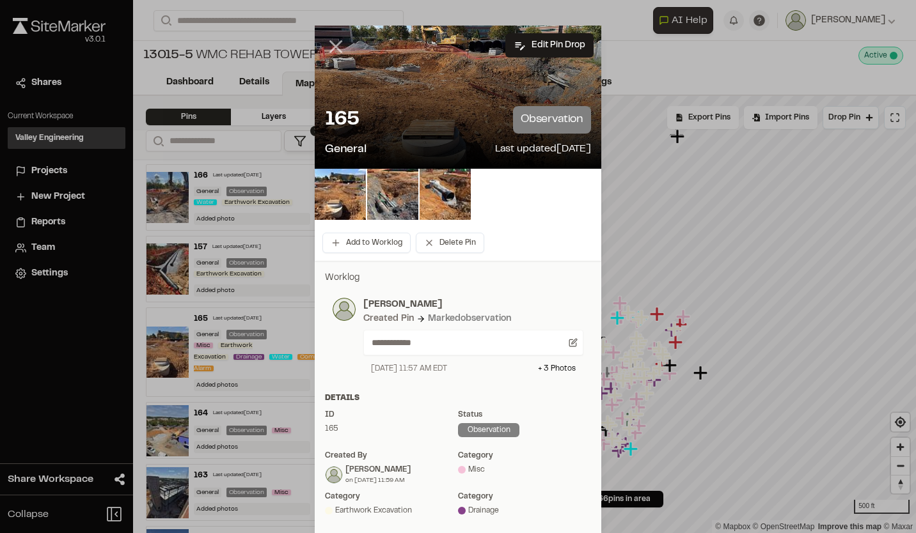
click at [334, 44] on line at bounding box center [336, 47] width 11 height 11
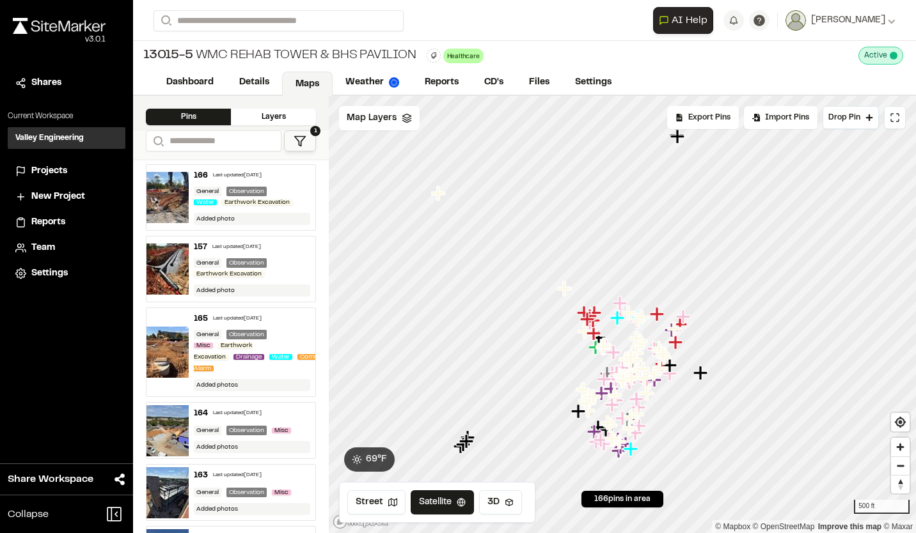
click at [272, 411] on div "164 Last updated [DATE]" at bounding box center [252, 414] width 116 height 12
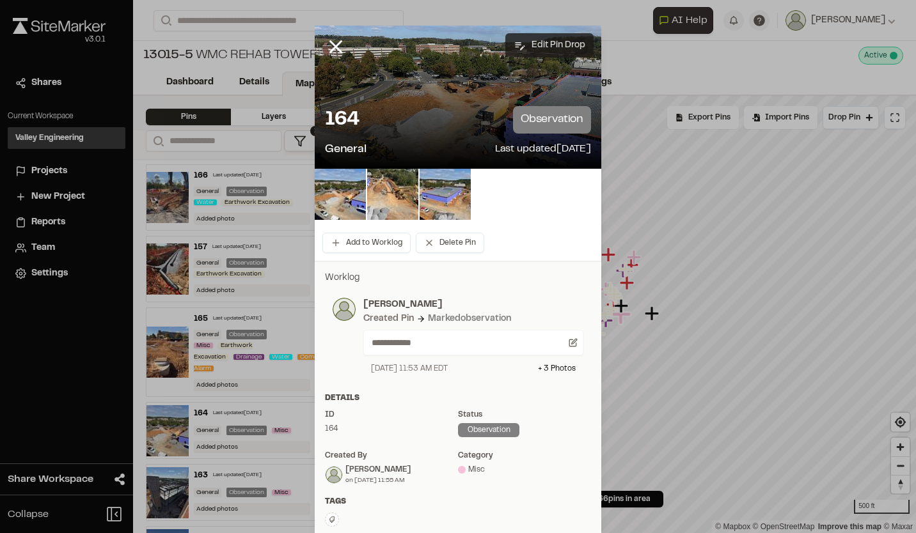
click at [539, 42] on button "Edit Pin Drop" at bounding box center [549, 45] width 88 height 24
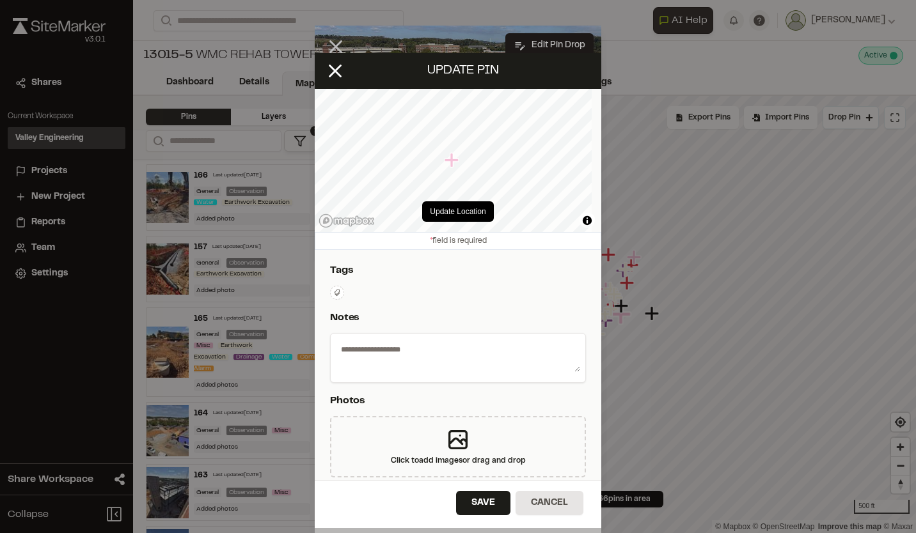
select select "****"
type textarea "**********"
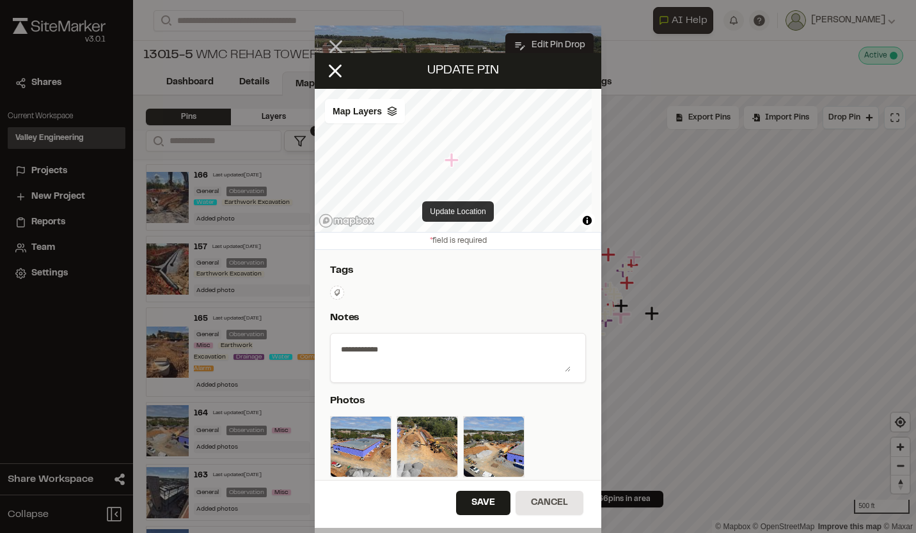
click at [455, 210] on button "Update Location" at bounding box center [457, 211] width 71 height 20
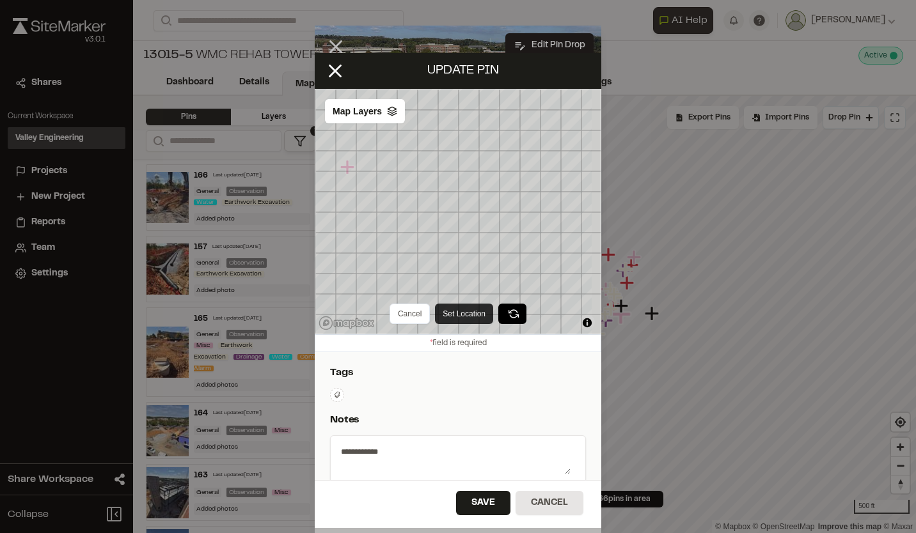
click at [448, 311] on button "Set Location" at bounding box center [464, 314] width 58 height 20
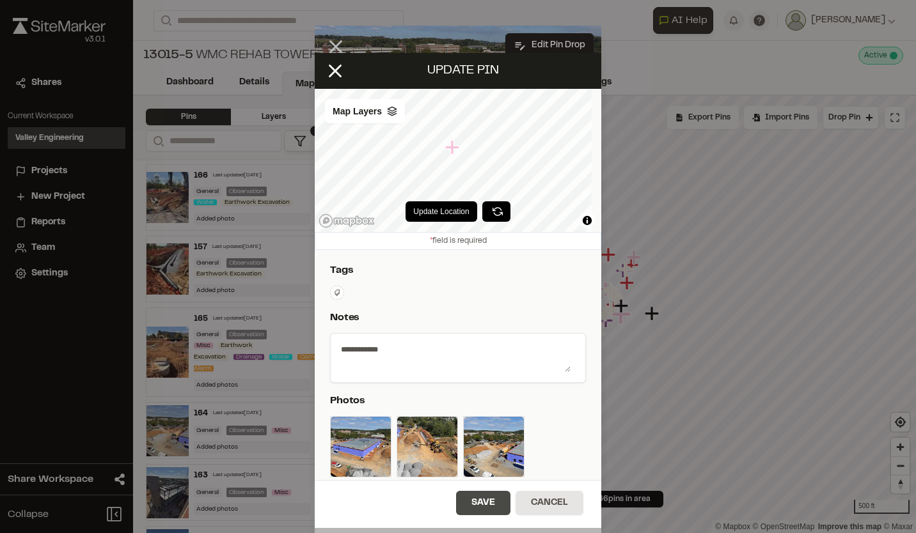
click at [488, 503] on button "Save" at bounding box center [483, 503] width 54 height 24
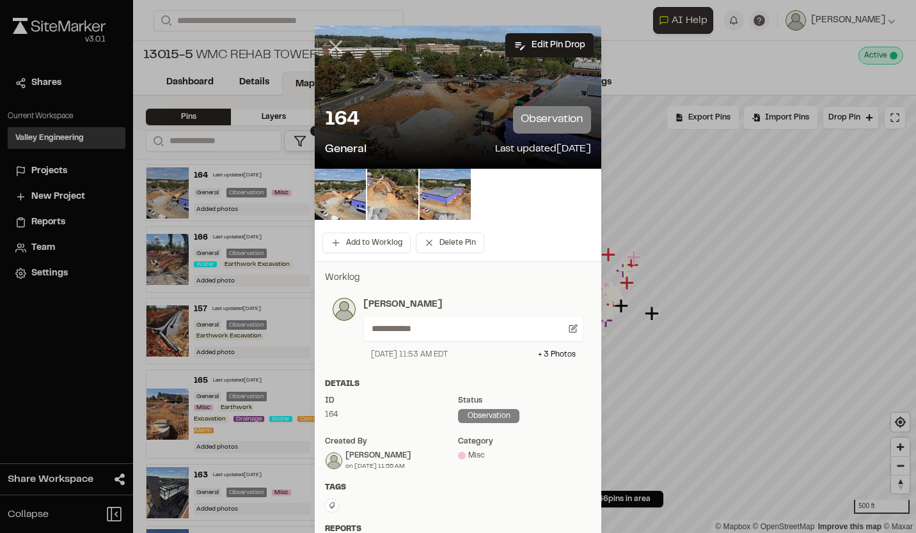
click at [333, 46] on icon at bounding box center [336, 47] width 22 height 22
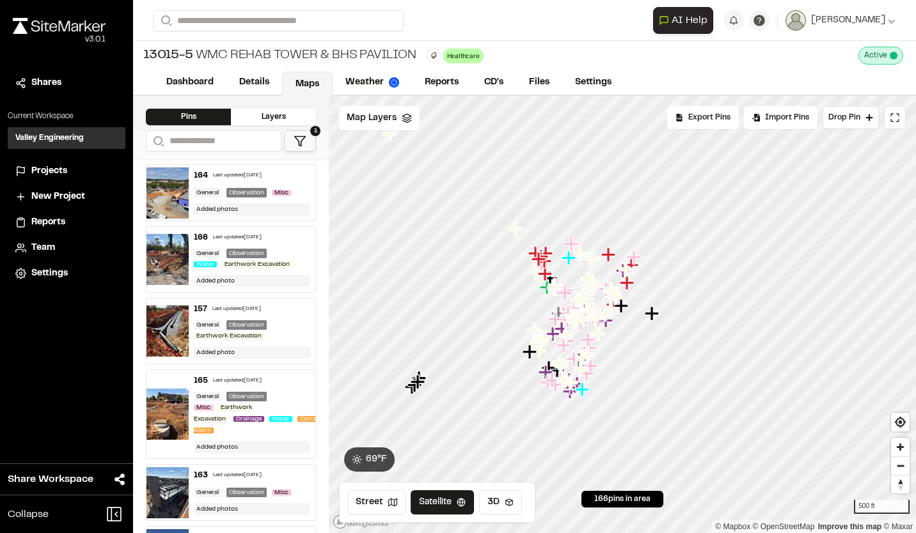
click at [275, 398] on div "General Observation Misc Earthwork Excavation Drainage Water Communication, [GE…" at bounding box center [252, 414] width 116 height 44
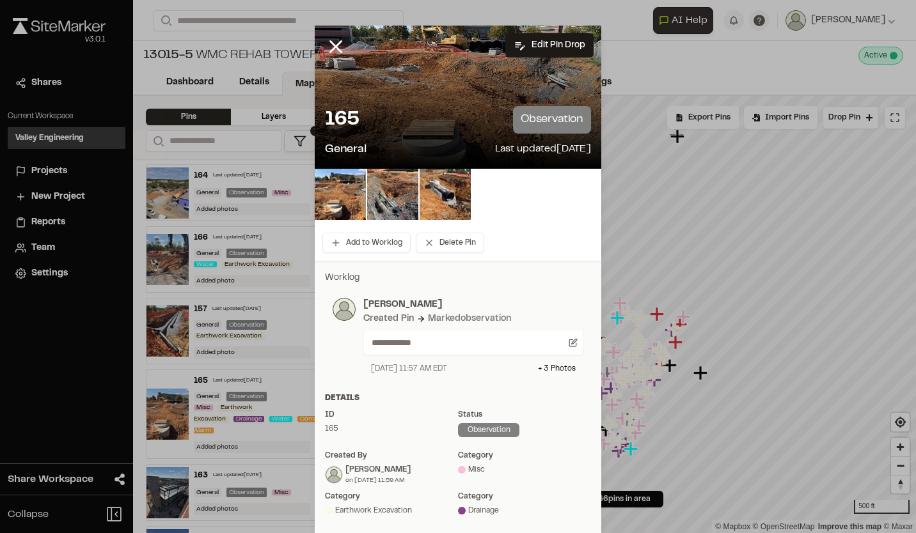
drag, startPoint x: 336, startPoint y: 42, endPoint x: 297, endPoint y: 133, distance: 98.6
click at [334, 43] on line at bounding box center [336, 47] width 11 height 11
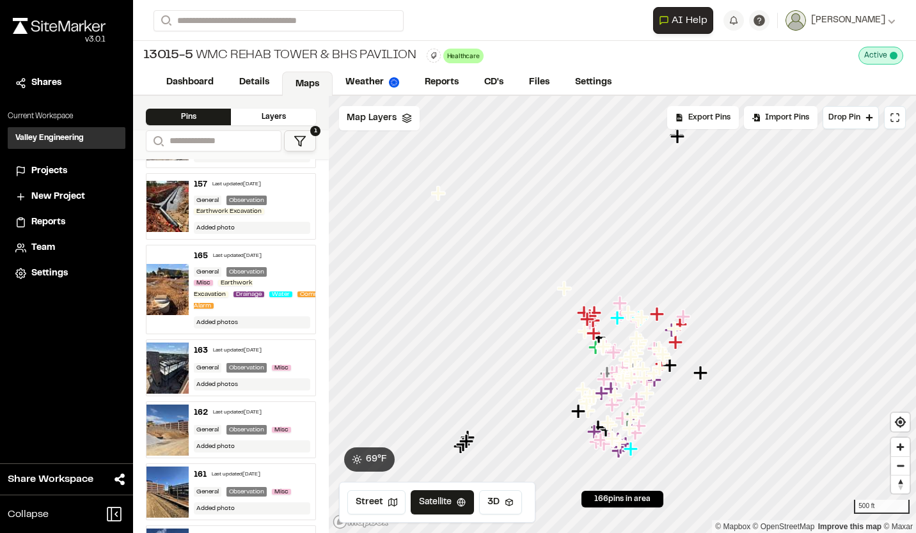
scroll to position [128, 0]
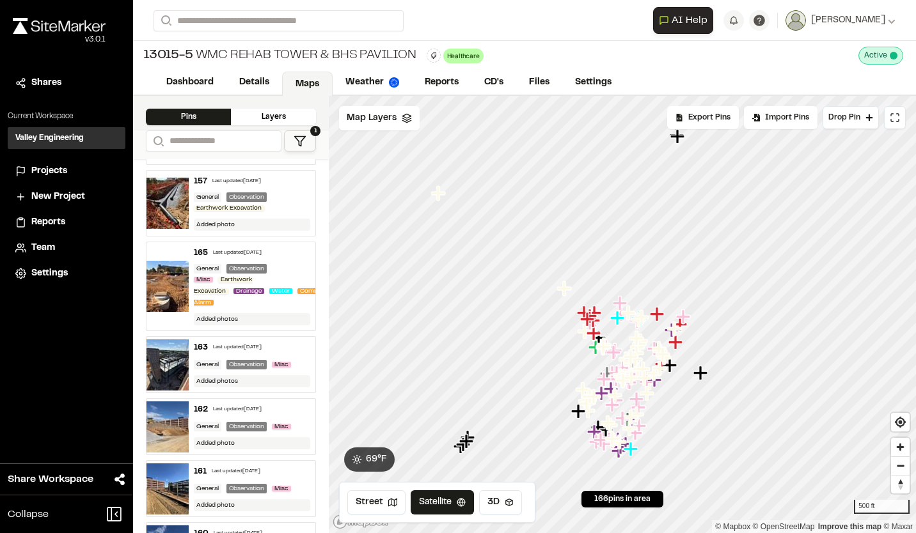
click at [286, 343] on div "163 Last updated [DATE]" at bounding box center [252, 348] width 116 height 12
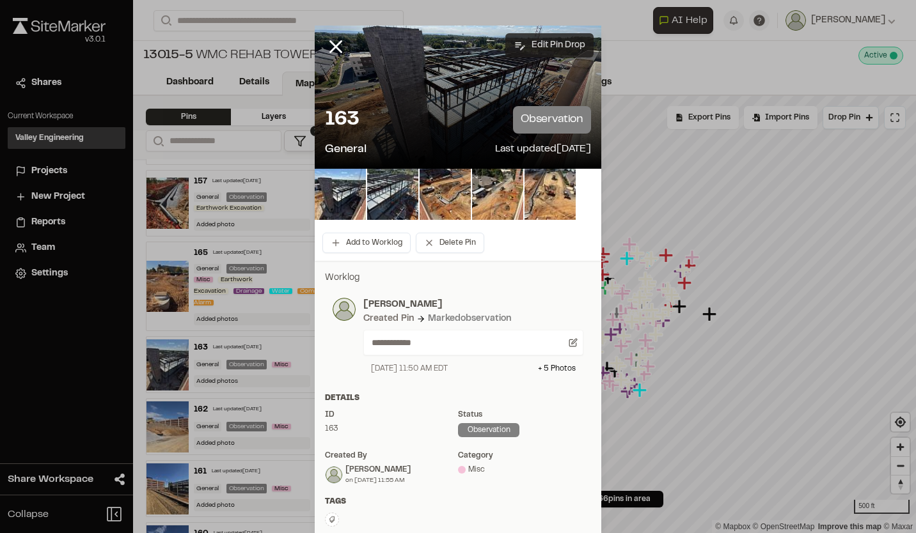
click at [534, 43] on button "Edit Pin Drop" at bounding box center [549, 45] width 88 height 24
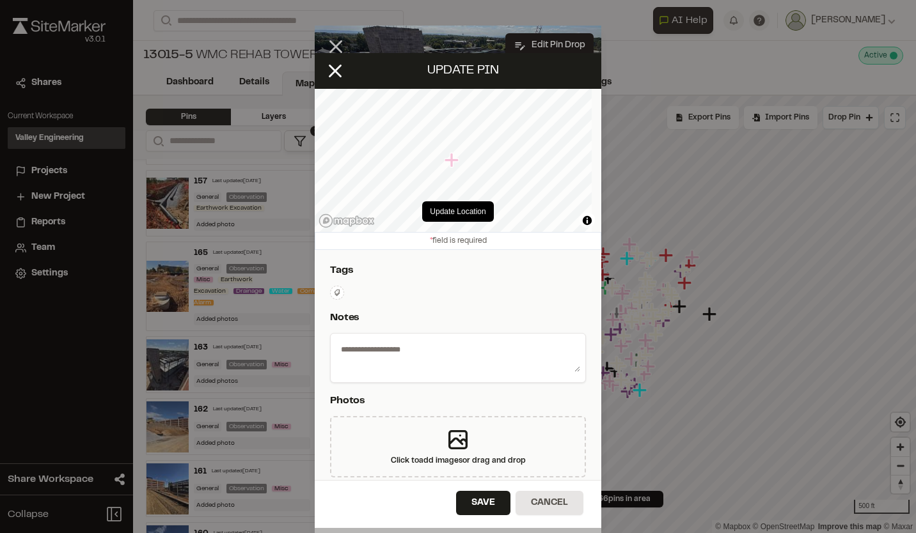
type textarea "**********"
select select "****"
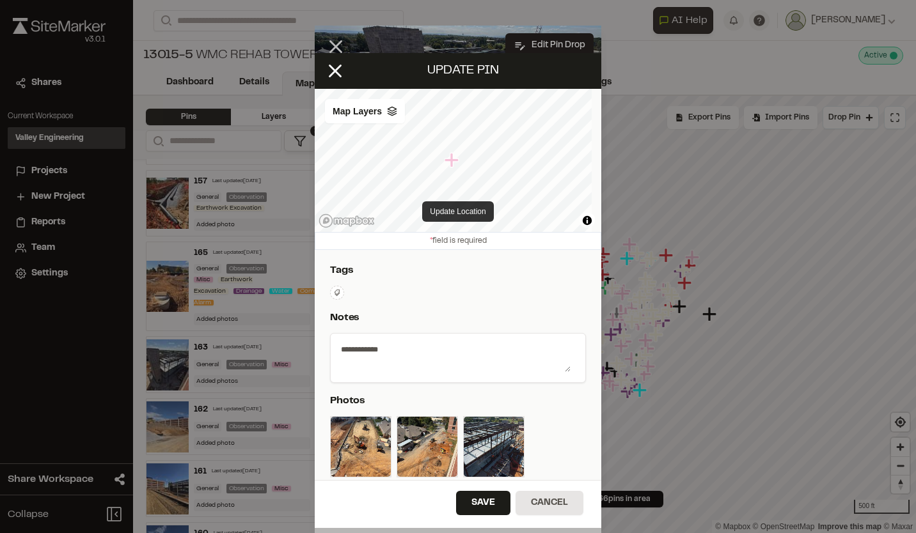
click at [458, 209] on button "Update Location" at bounding box center [457, 211] width 71 height 20
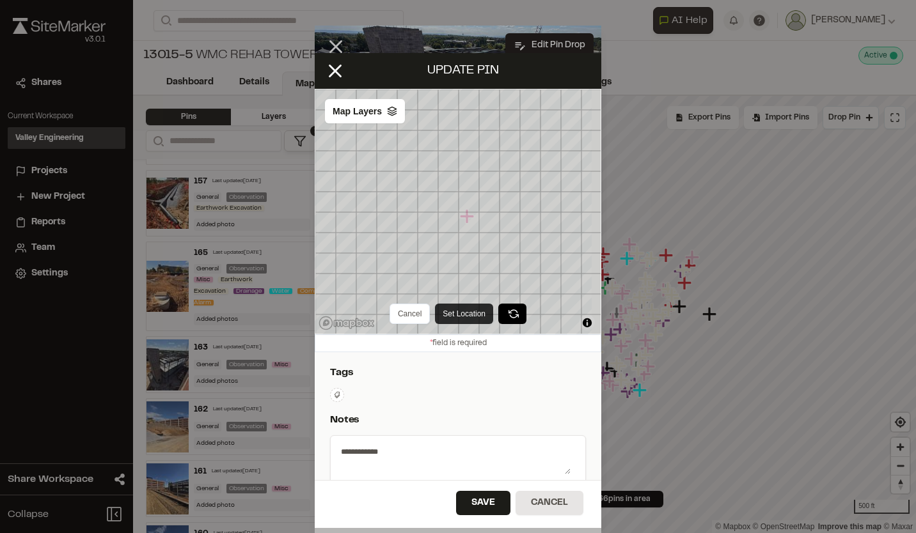
click at [464, 310] on button "Set Location" at bounding box center [464, 314] width 58 height 20
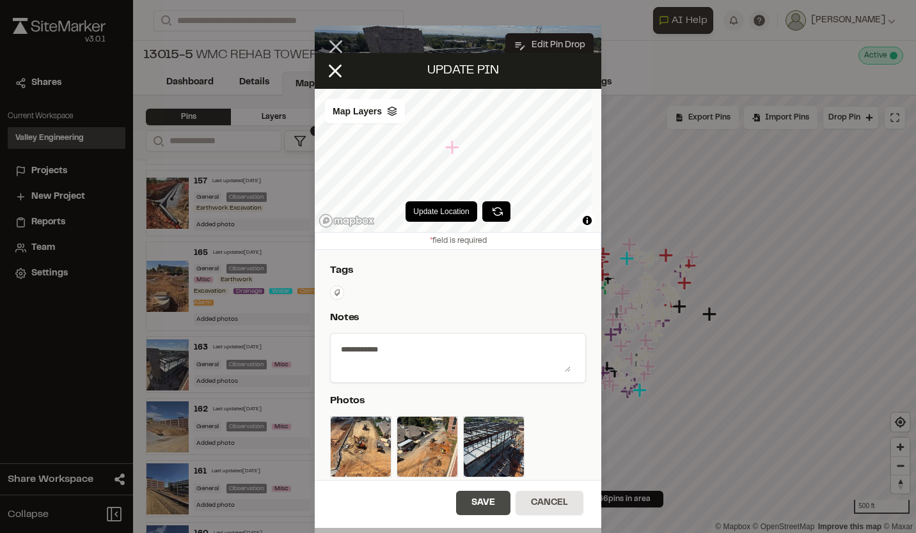
click at [492, 501] on button "Save" at bounding box center [483, 503] width 54 height 24
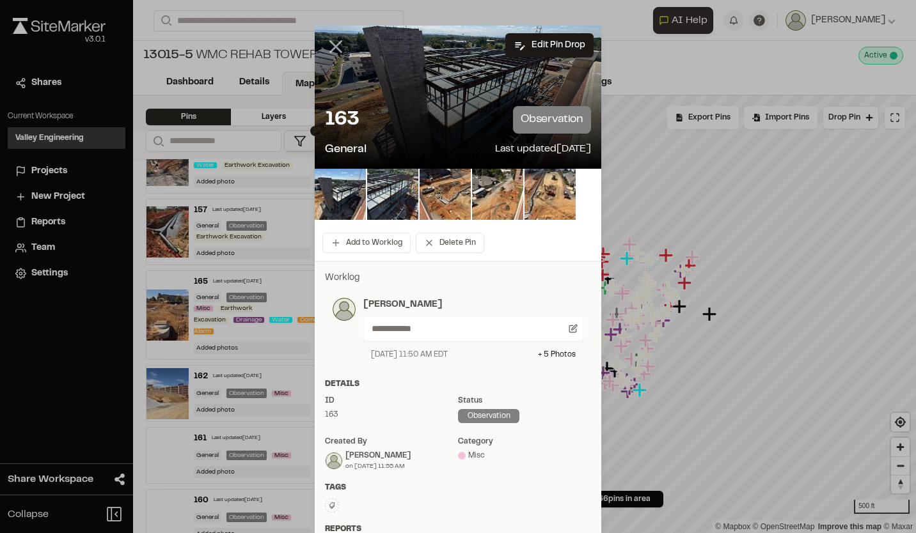
scroll to position [0, 0]
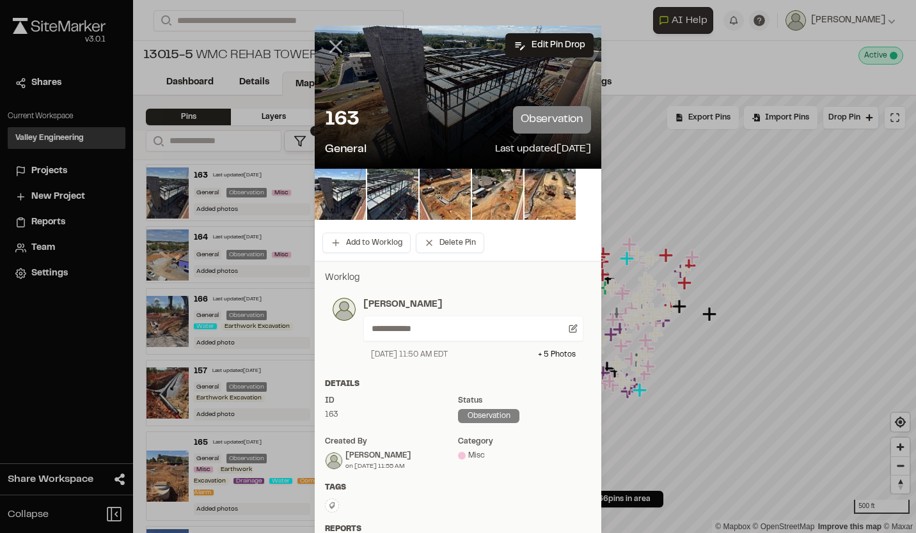
click at [329, 46] on icon at bounding box center [336, 47] width 22 height 22
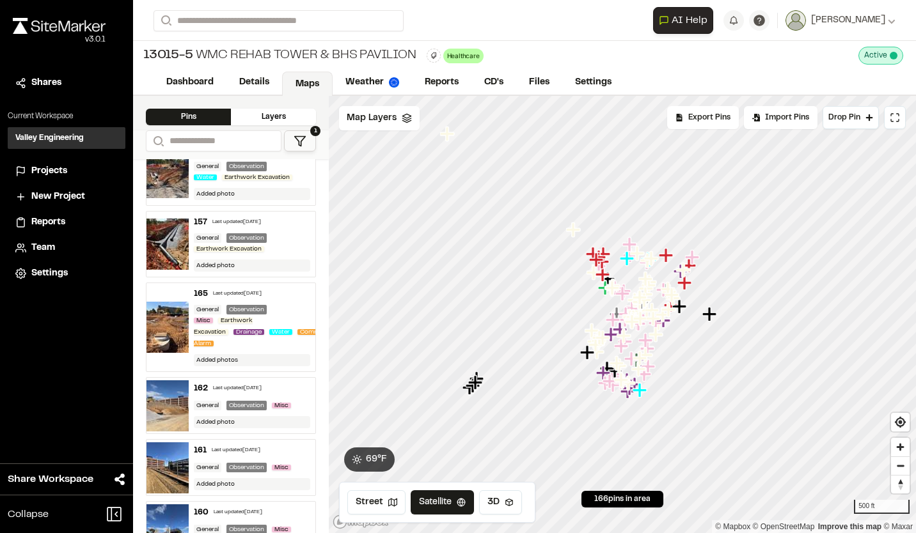
scroll to position [192, 0]
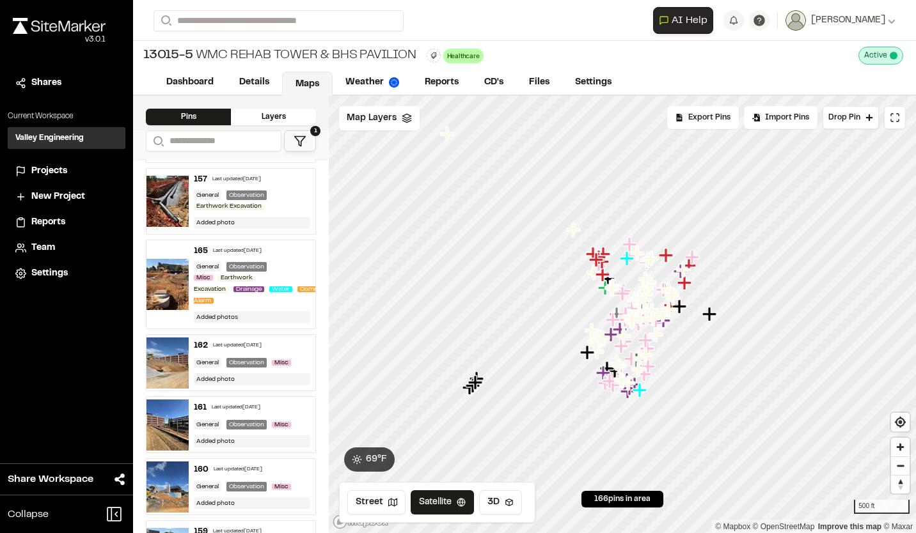
click at [279, 348] on div "162 Last updated [DATE]" at bounding box center [252, 346] width 116 height 12
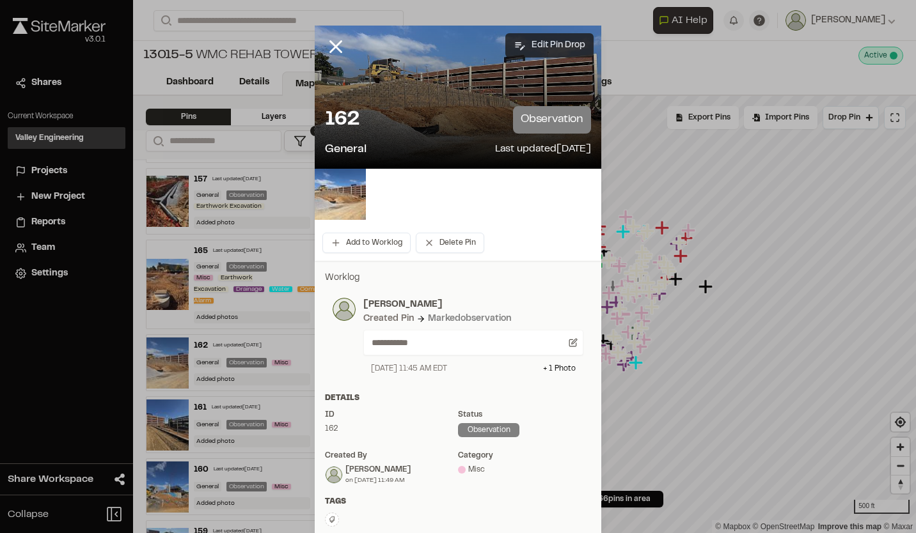
click at [540, 48] on button "Edit Pin Drop" at bounding box center [549, 45] width 88 height 24
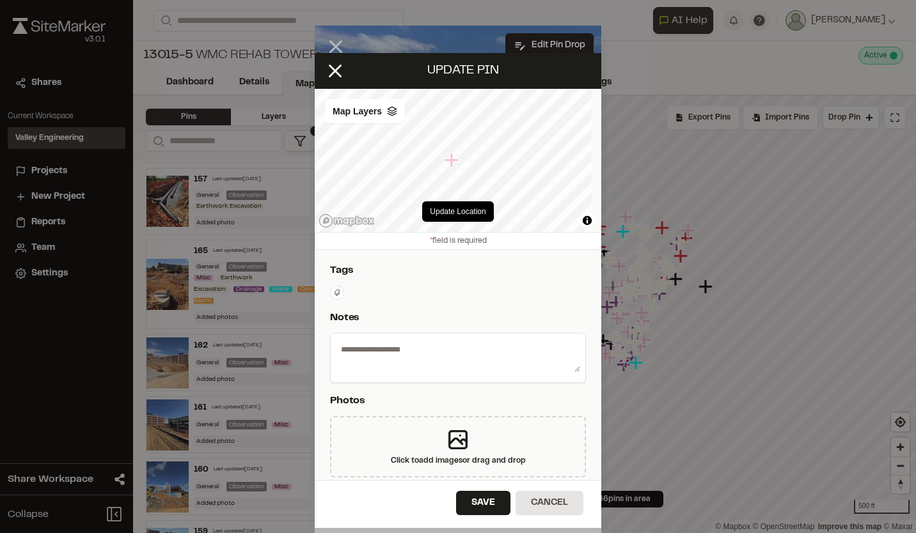
select select "****"
type textarea "**********"
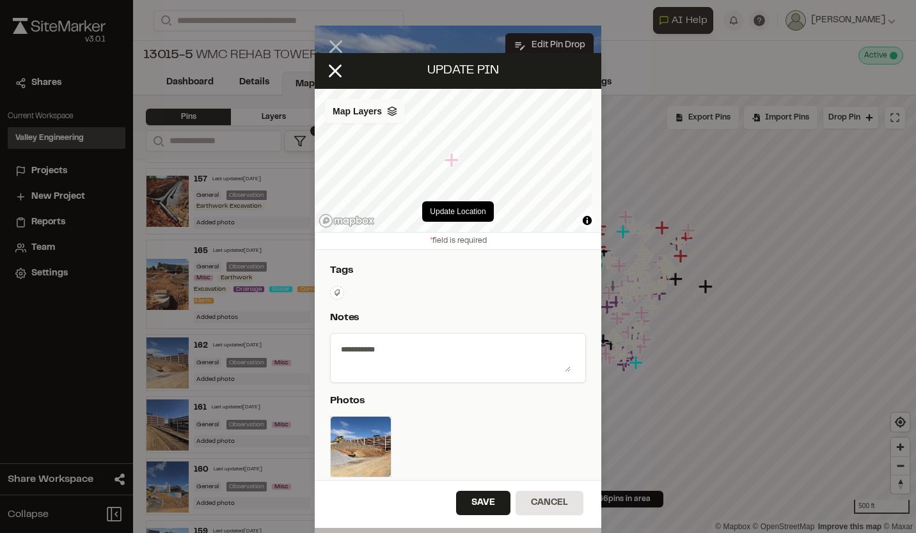
click at [399, 114] on div "Map Layers" at bounding box center [365, 111] width 80 height 24
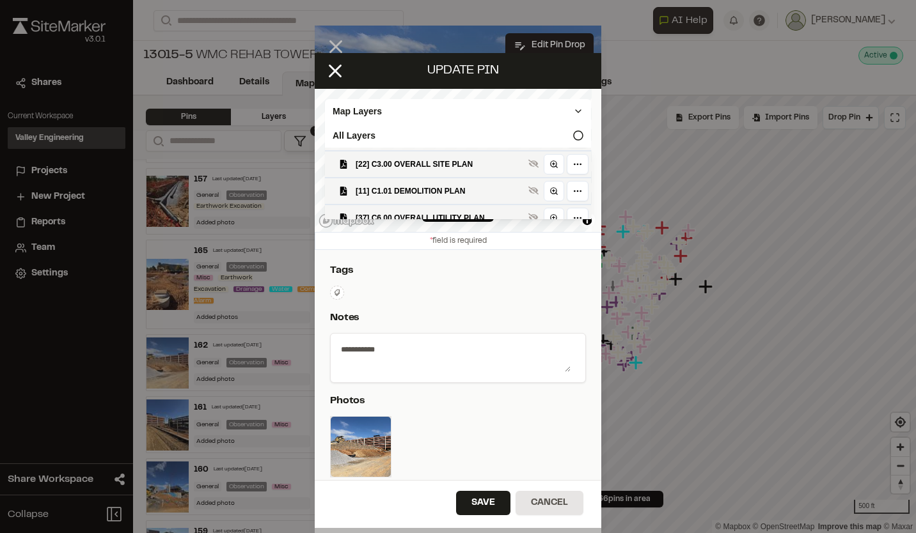
scroll to position [128, 0]
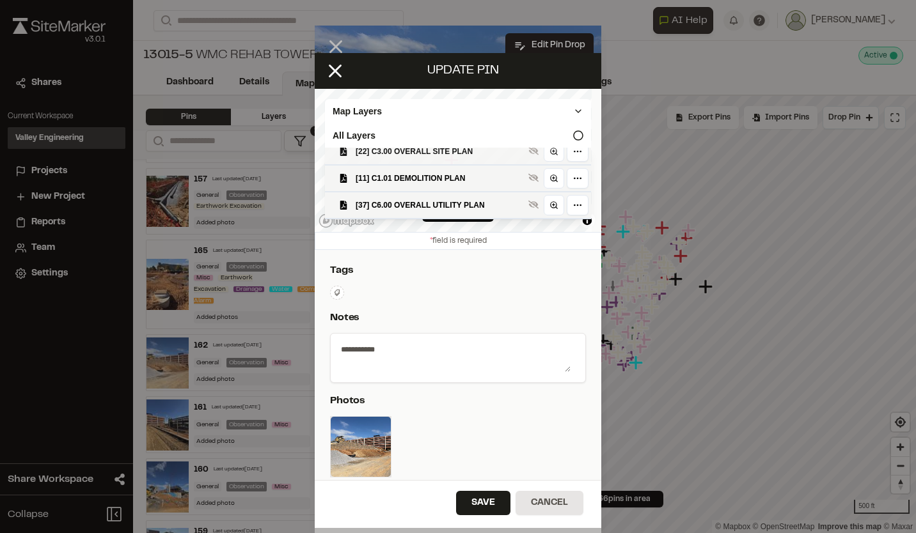
click at [411, 158] on span "[22] C3.00 OVERALL SITE PLAN" at bounding box center [439, 151] width 168 height 13
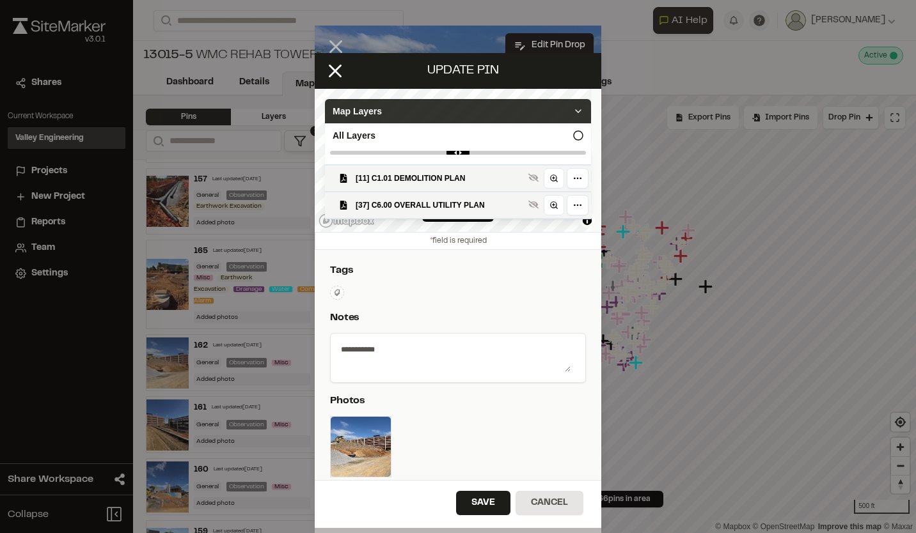
click at [573, 109] on icon at bounding box center [578, 111] width 10 height 10
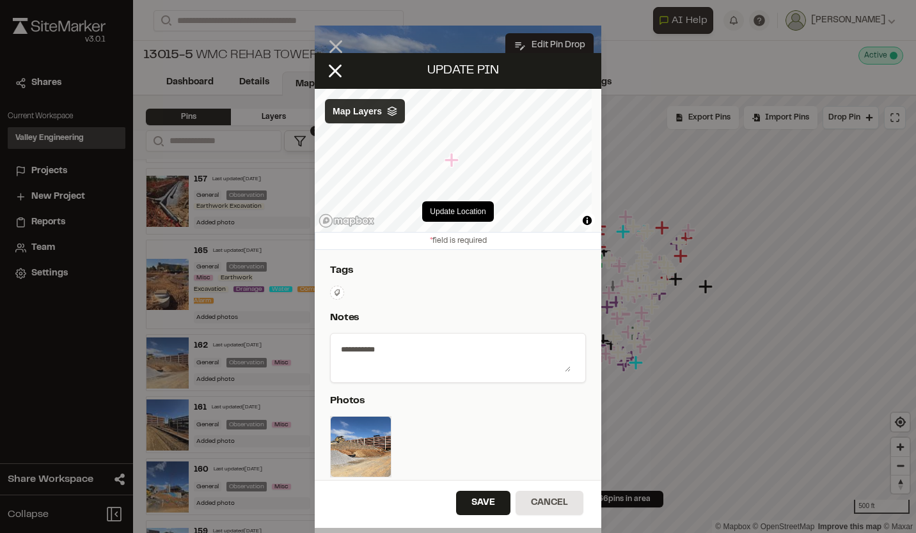
scroll to position [0, 0]
click at [451, 211] on button "Update Location" at bounding box center [457, 211] width 71 height 20
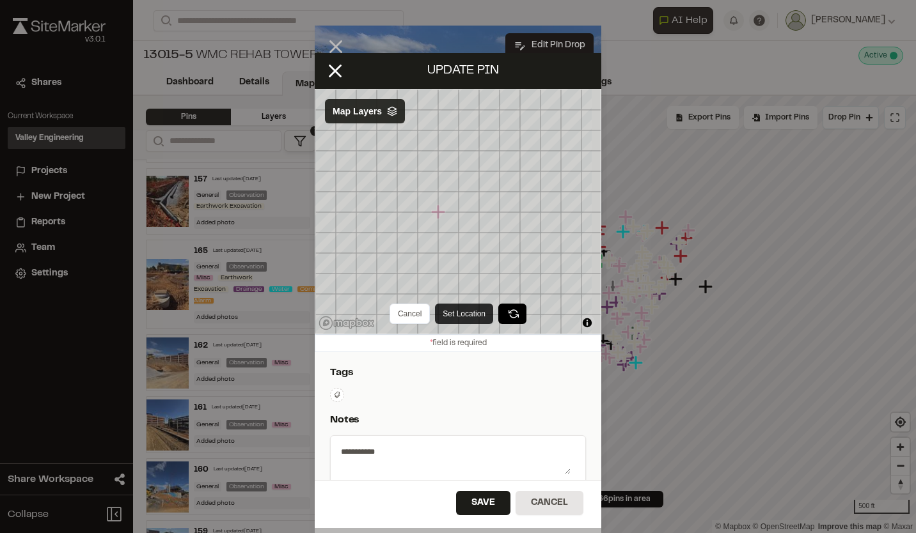
click at [457, 316] on button "Set Location" at bounding box center [464, 314] width 58 height 20
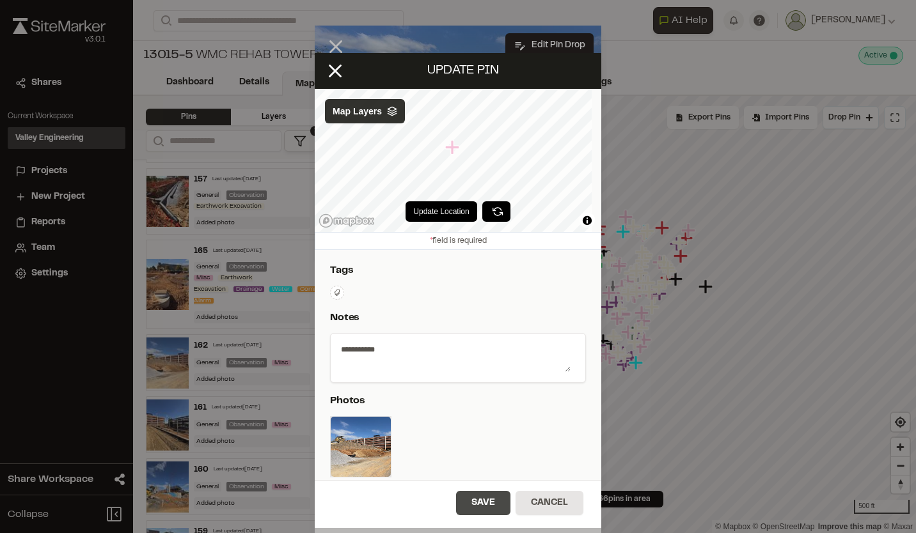
click at [481, 501] on button "Save" at bounding box center [483, 503] width 54 height 24
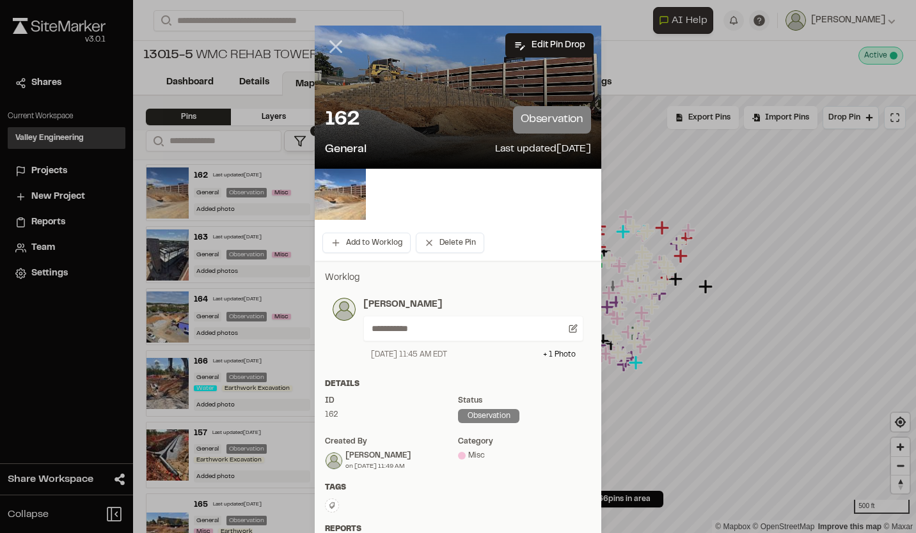
click at [333, 49] on line at bounding box center [336, 47] width 11 height 11
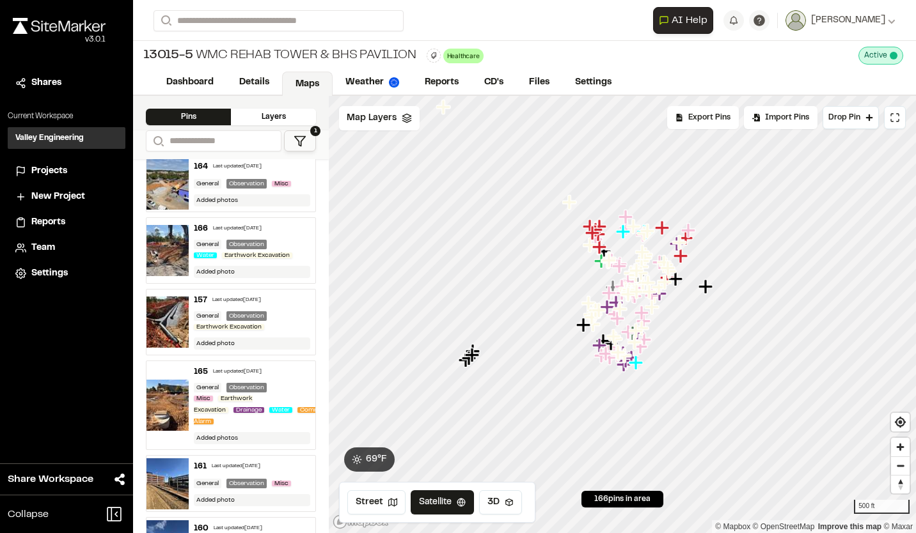
scroll to position [192, 0]
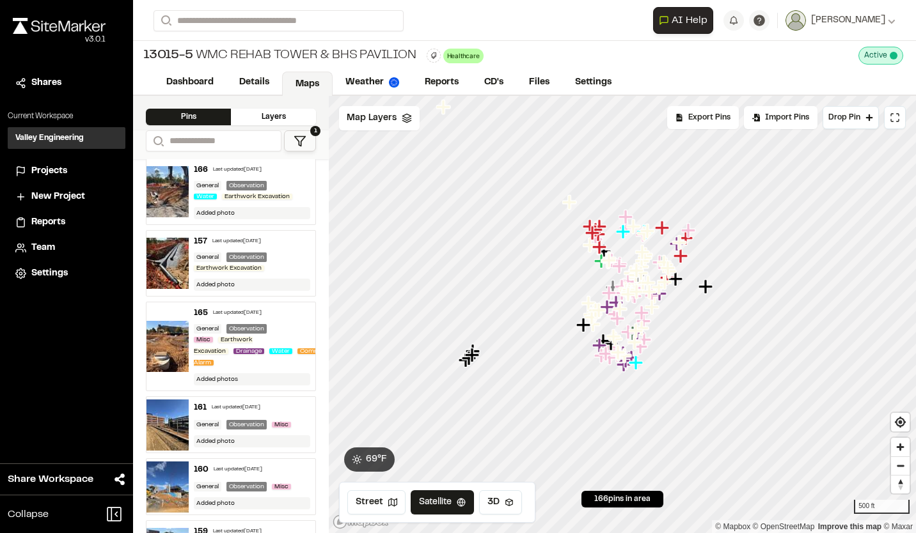
click at [276, 406] on div "161 Last updated [DATE]" at bounding box center [252, 408] width 116 height 12
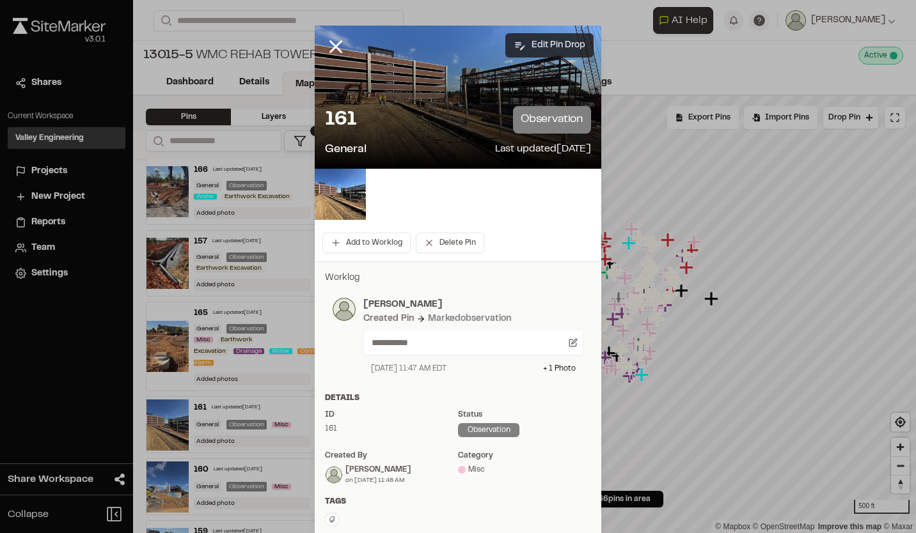
click at [542, 41] on button "Edit Pin Drop" at bounding box center [549, 45] width 88 height 24
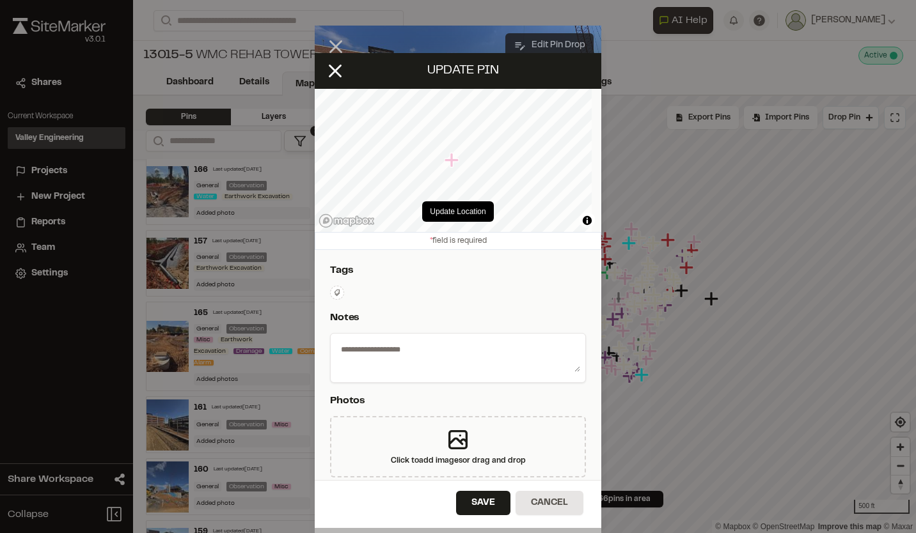
select select "****"
type textarea "**********"
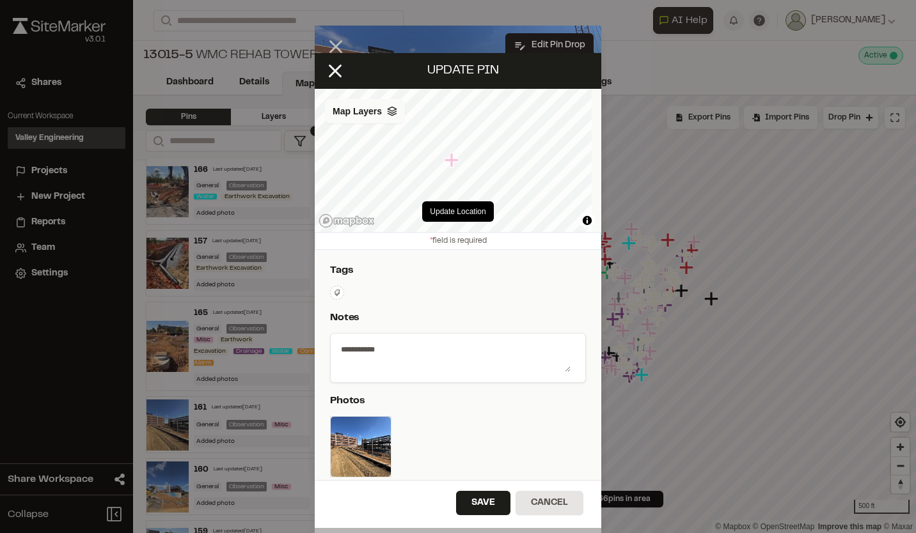
click at [393, 114] on icon at bounding box center [392, 111] width 10 height 10
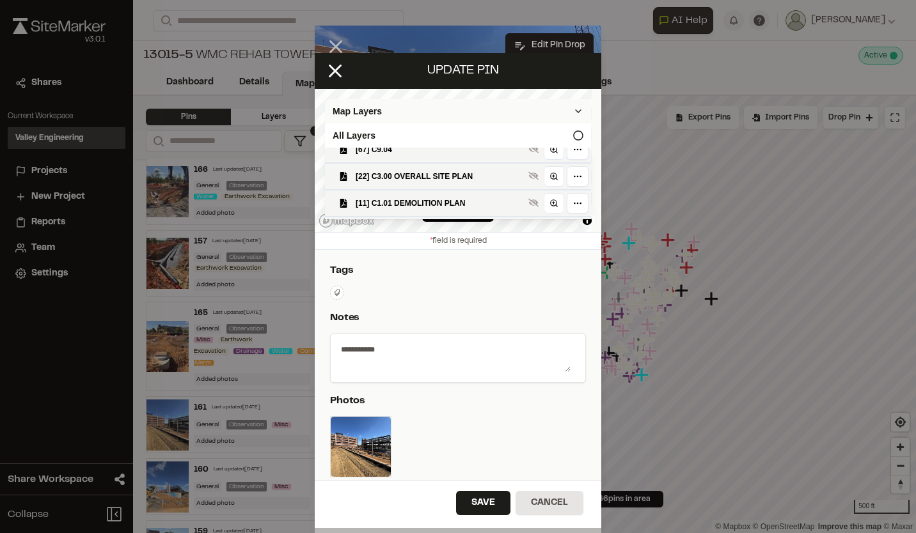
scroll to position [128, 0]
click at [407, 154] on span "[22] C3.00 OVERALL SITE PLAN" at bounding box center [439, 151] width 168 height 13
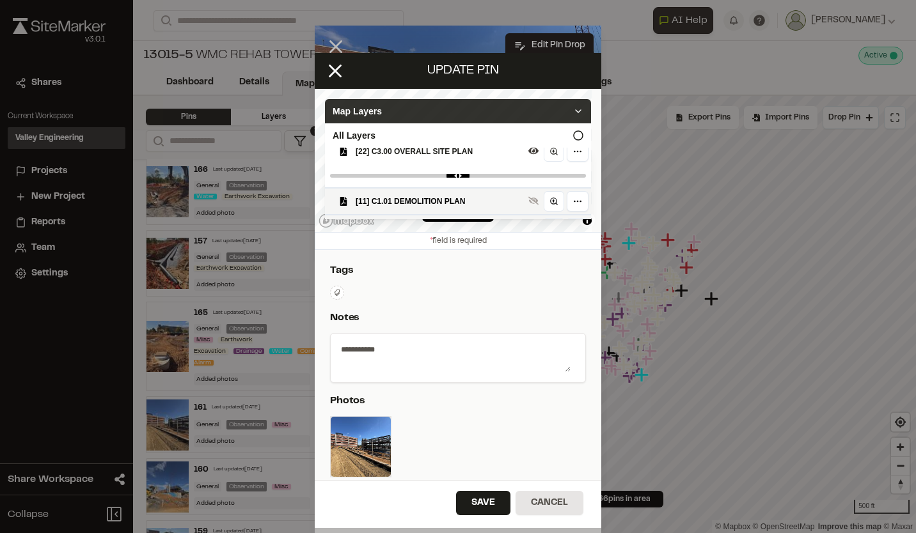
scroll to position [151, 0]
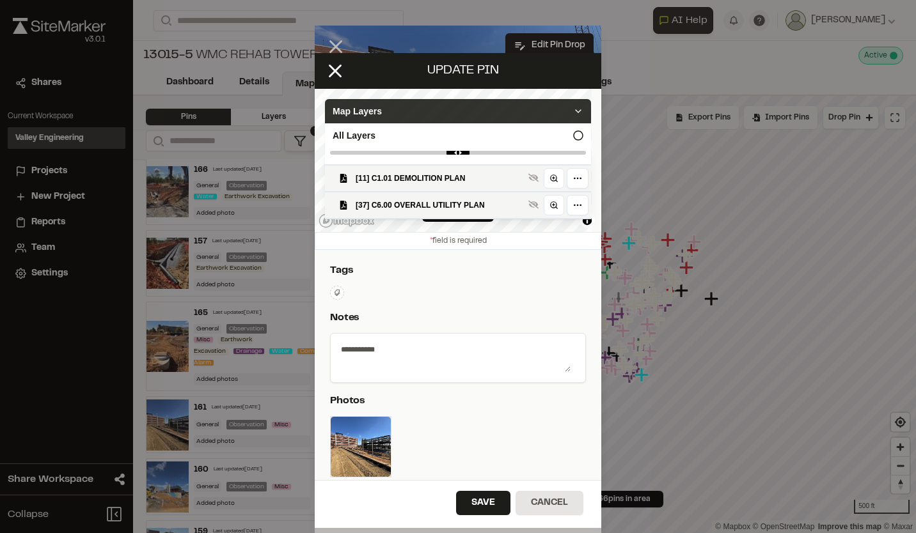
click at [570, 104] on div "Map Layers" at bounding box center [458, 111] width 266 height 24
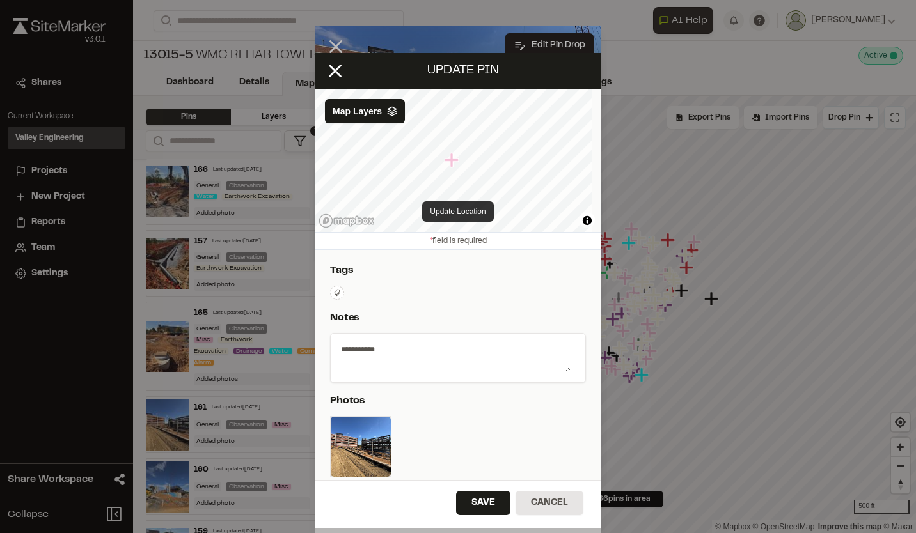
click at [462, 207] on button "Update Location" at bounding box center [457, 211] width 71 height 20
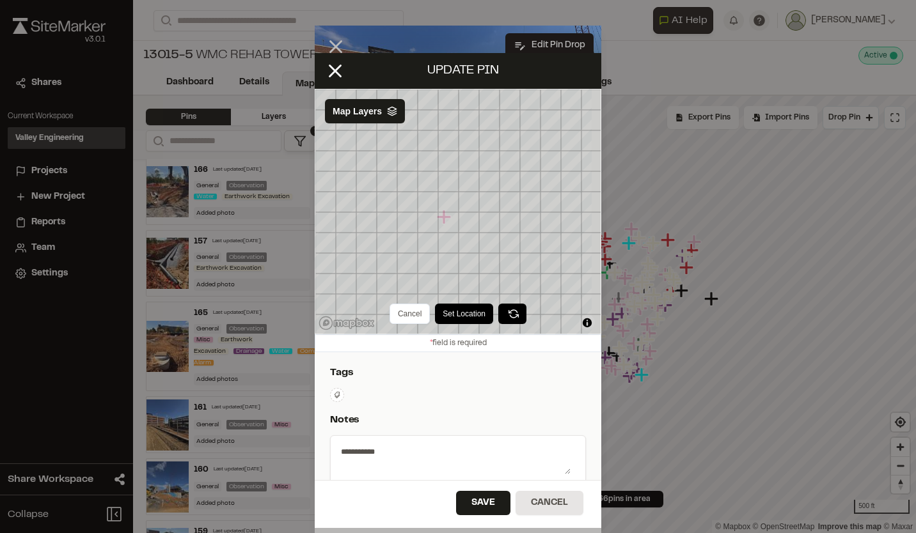
click at [458, 315] on button "Set Location" at bounding box center [464, 314] width 58 height 20
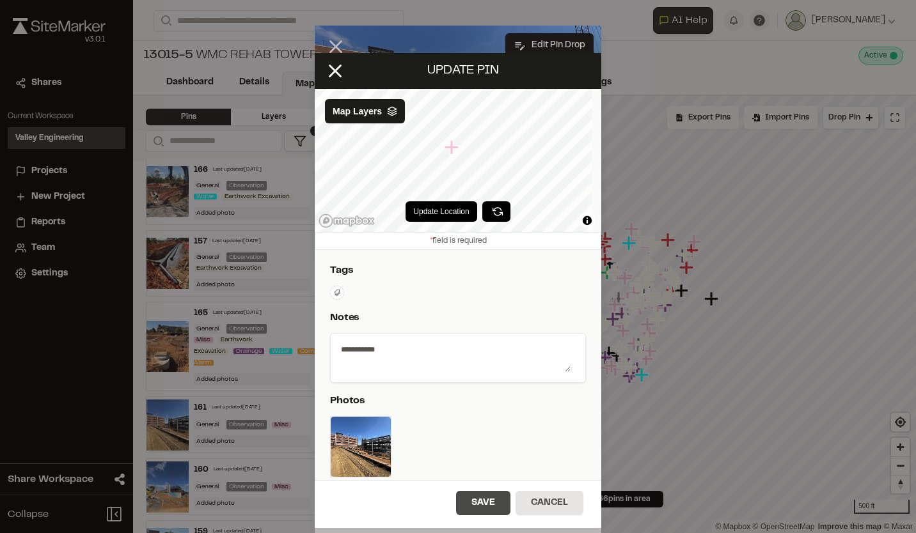
click at [467, 503] on button "Save" at bounding box center [483, 503] width 54 height 24
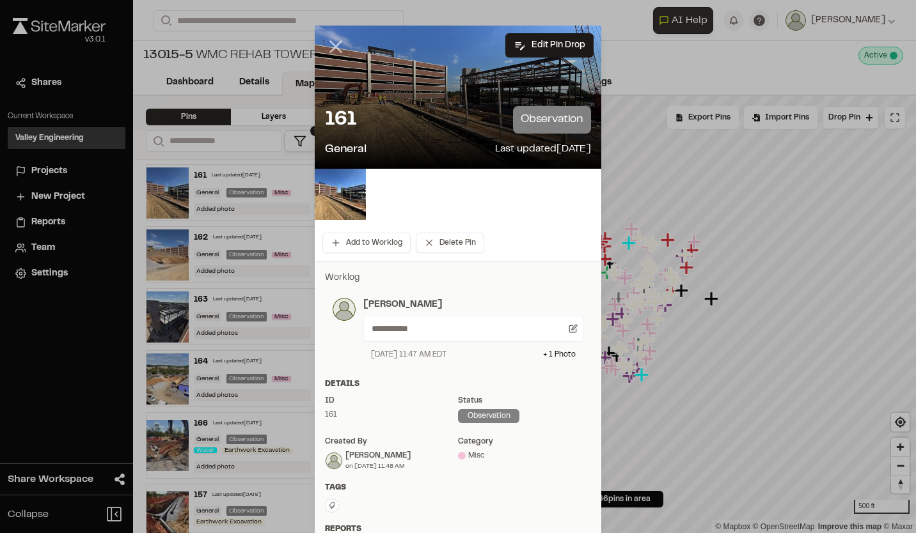
click at [333, 48] on line at bounding box center [336, 47] width 11 height 11
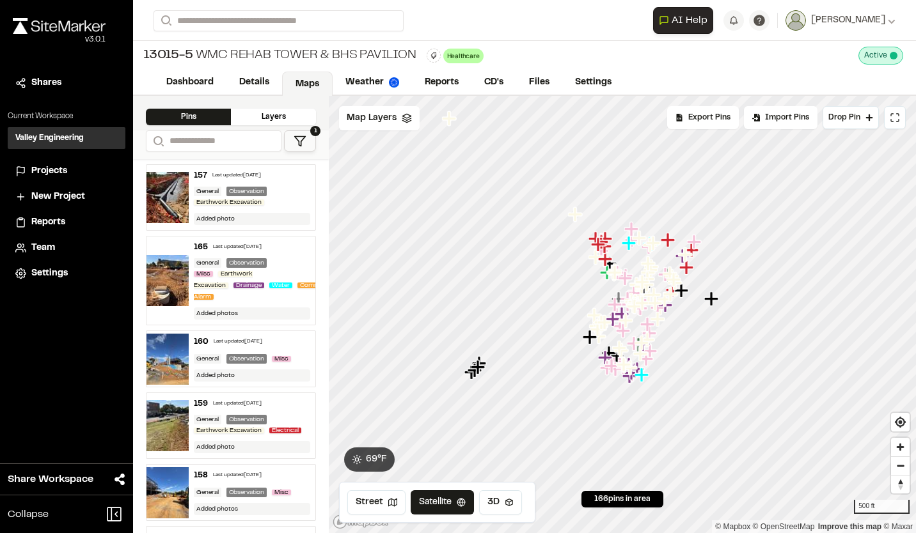
scroll to position [384, 0]
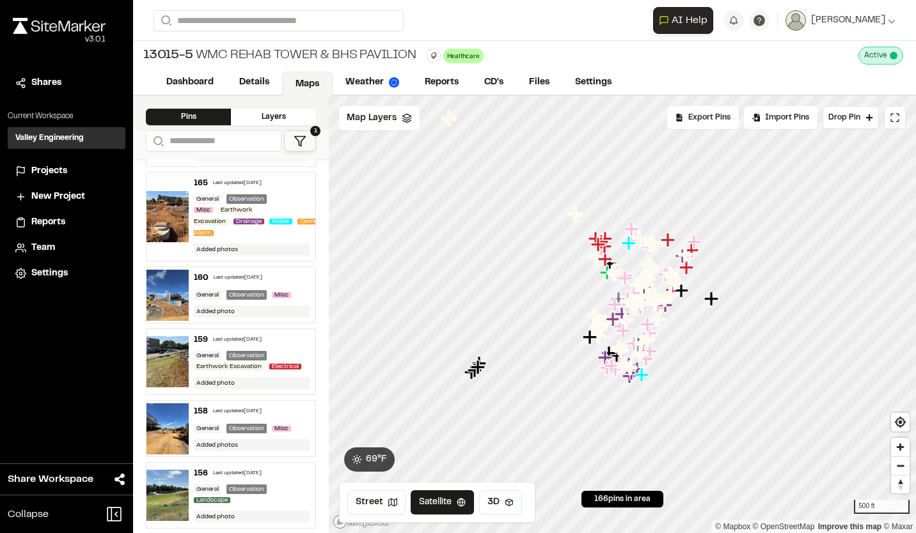
click at [257, 283] on div "160 Last updated [DATE] General Observation Misc Added photo" at bounding box center [252, 295] width 127 height 56
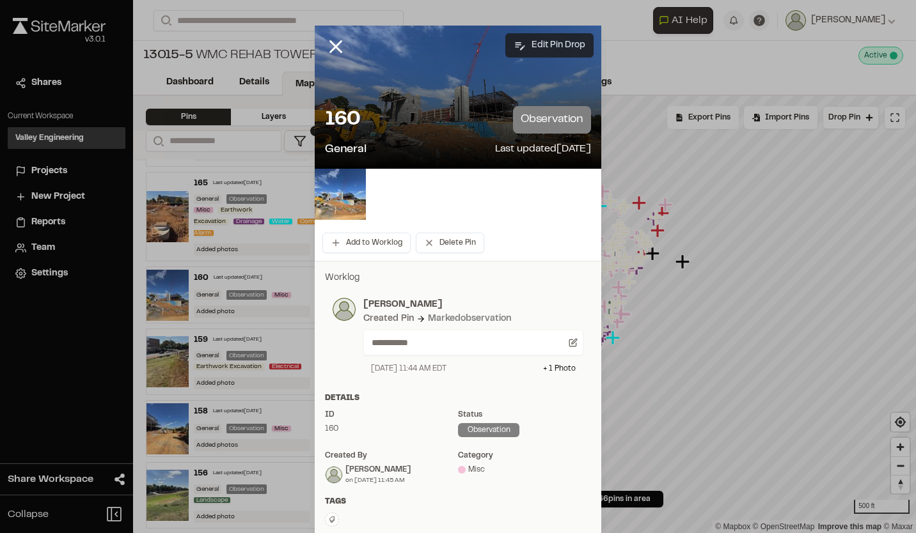
click at [545, 42] on button "Edit Pin Drop" at bounding box center [549, 45] width 88 height 24
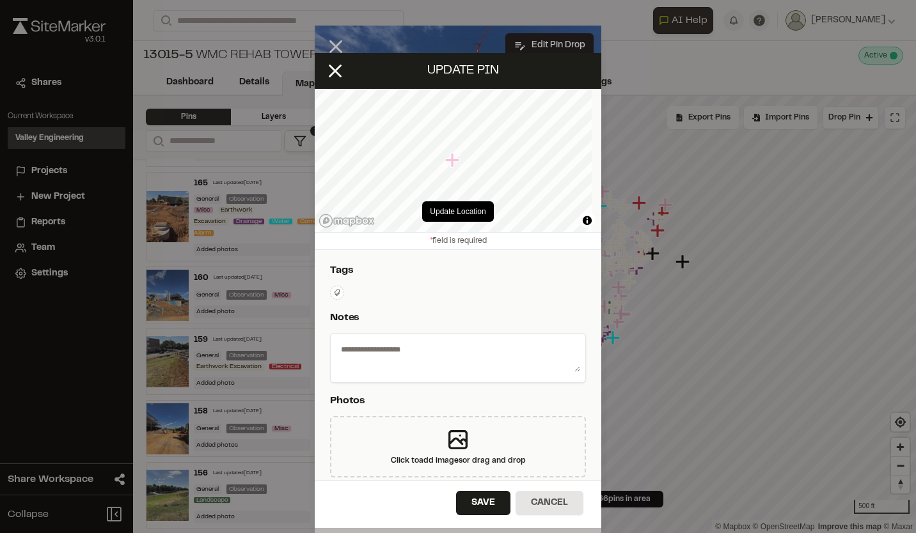
select select "****"
type textarea "**********"
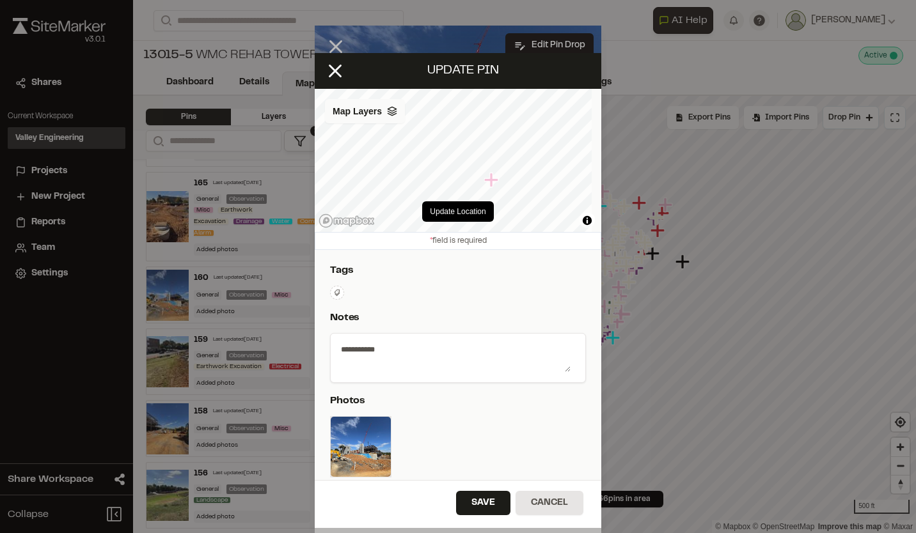
click at [396, 121] on div "Map Layers" at bounding box center [365, 111] width 80 height 24
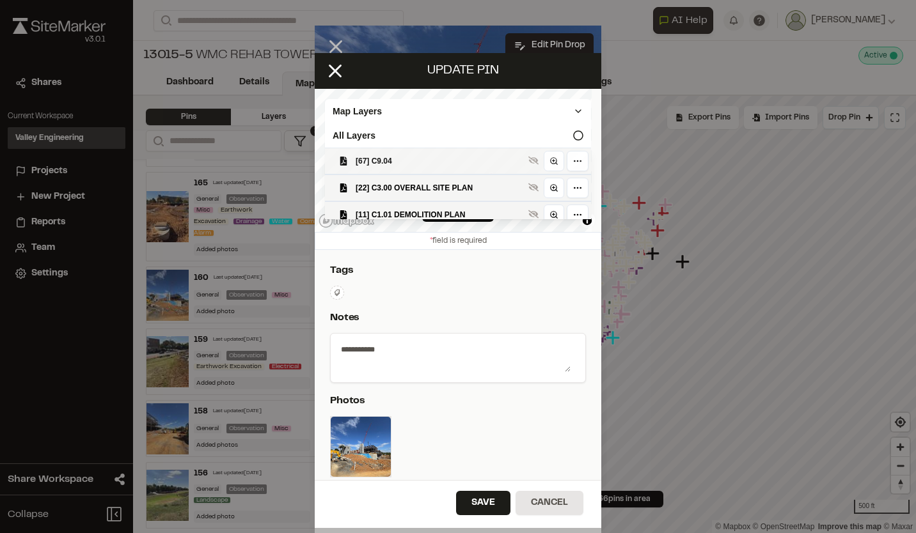
scroll to position [128, 0]
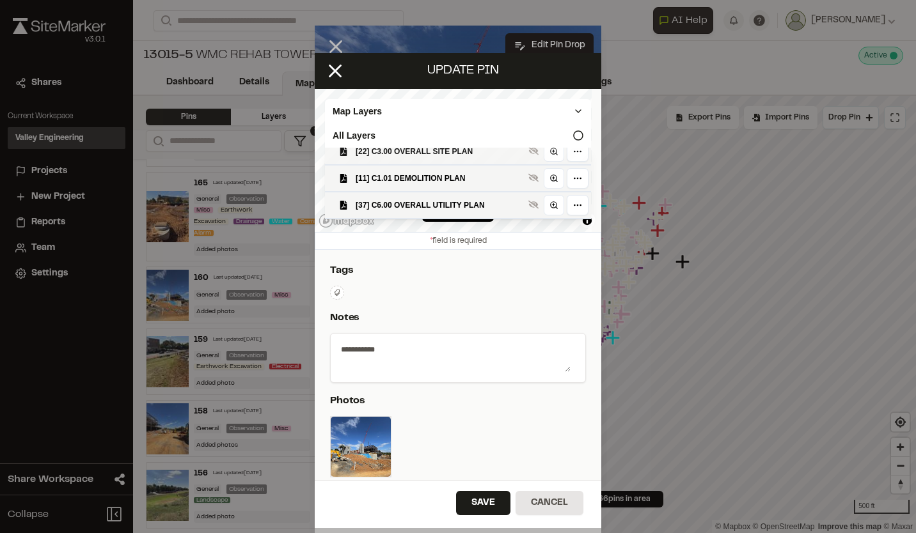
click at [426, 158] on span "[22] C3.00 OVERALL SITE PLAN" at bounding box center [439, 151] width 168 height 13
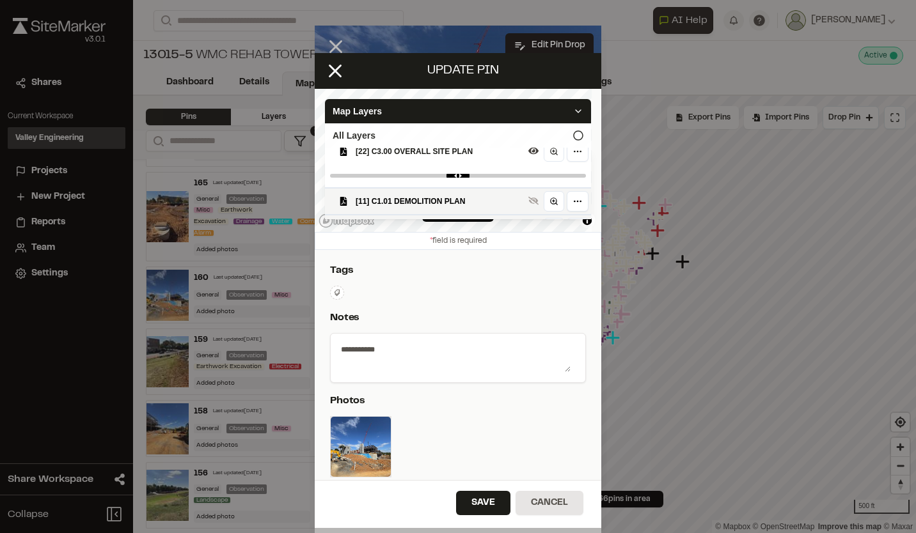
scroll to position [151, 0]
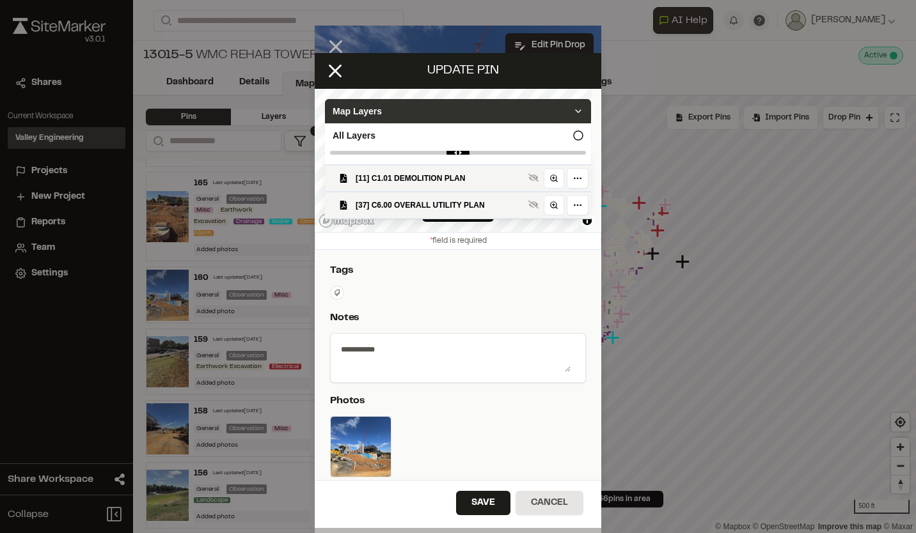
click at [574, 111] on div "Map Layers" at bounding box center [458, 111] width 266 height 24
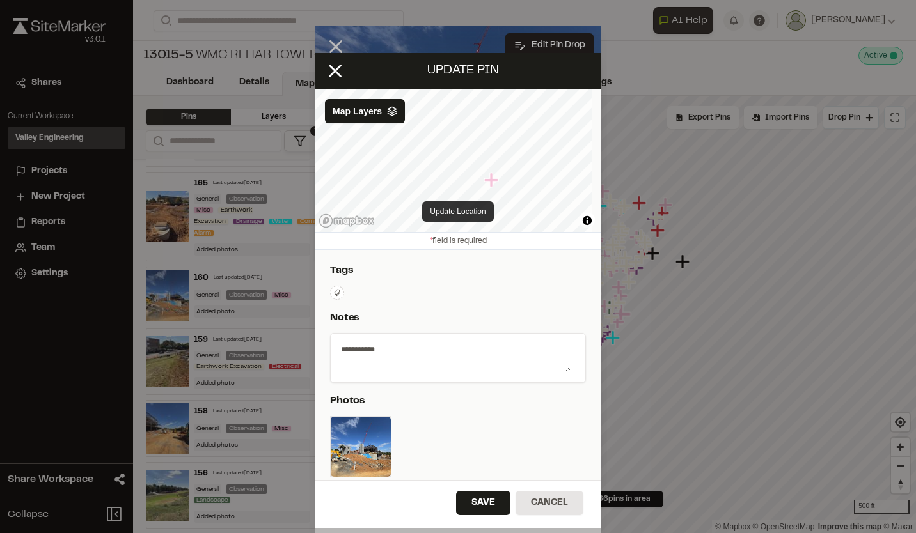
click at [469, 208] on button "Update Location" at bounding box center [457, 211] width 71 height 20
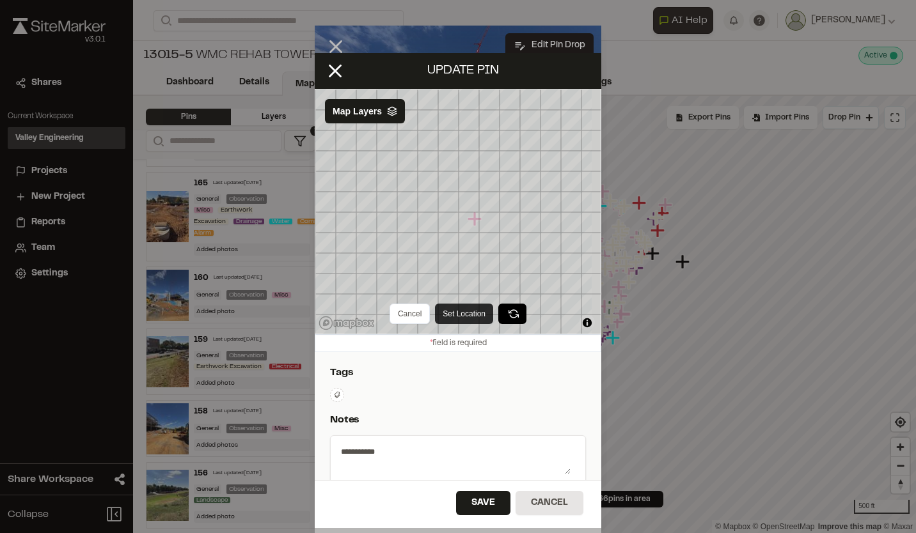
click at [447, 319] on button "Set Location" at bounding box center [464, 314] width 58 height 20
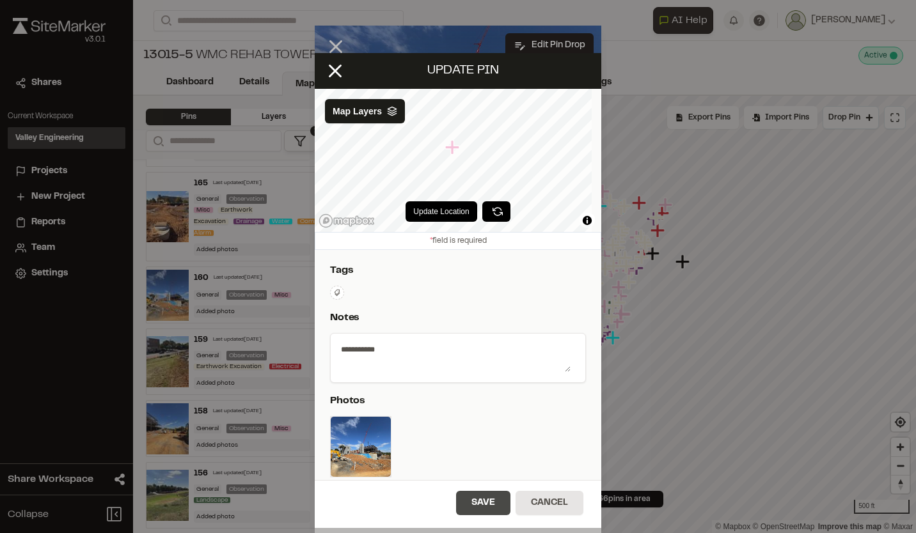
click at [471, 506] on button "Save" at bounding box center [483, 503] width 54 height 24
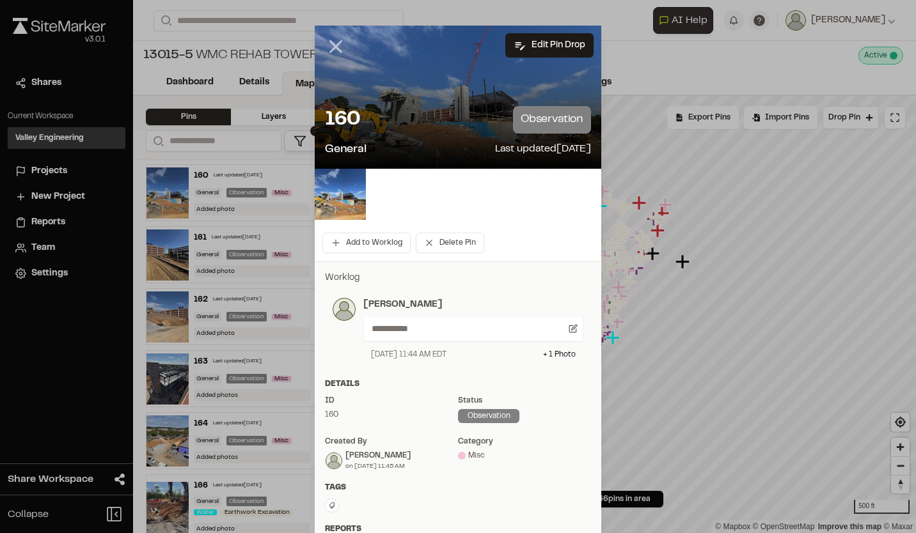
click at [334, 47] on icon at bounding box center [336, 47] width 22 height 22
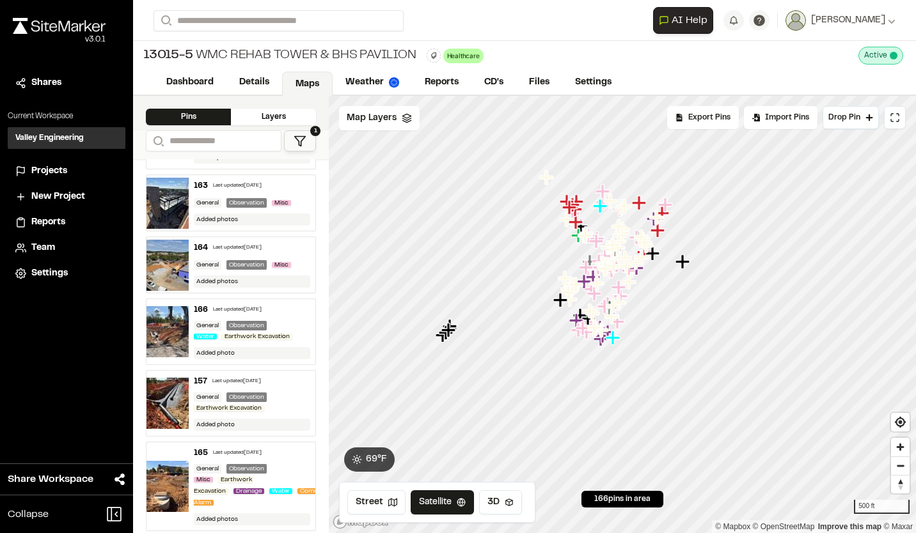
scroll to position [192, 0]
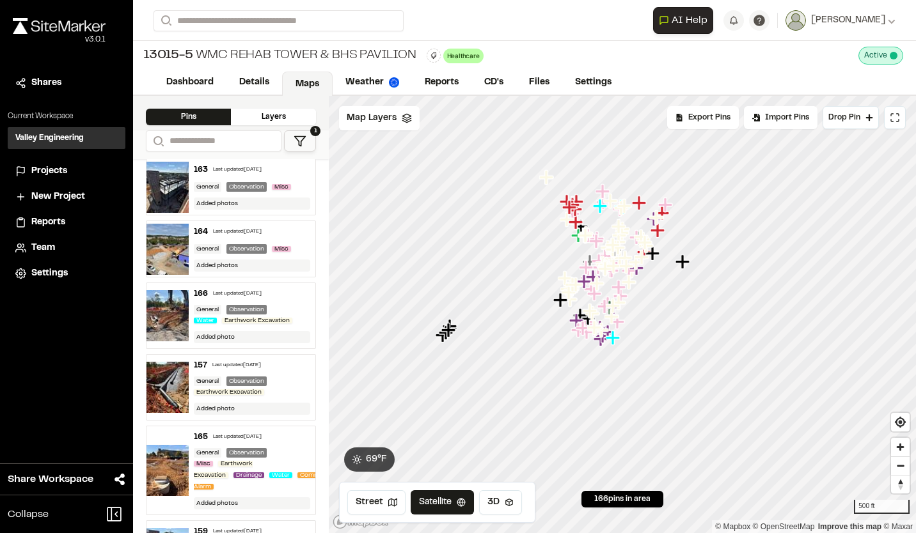
click at [258, 236] on div "164 Last updated [DATE]" at bounding box center [252, 232] width 116 height 12
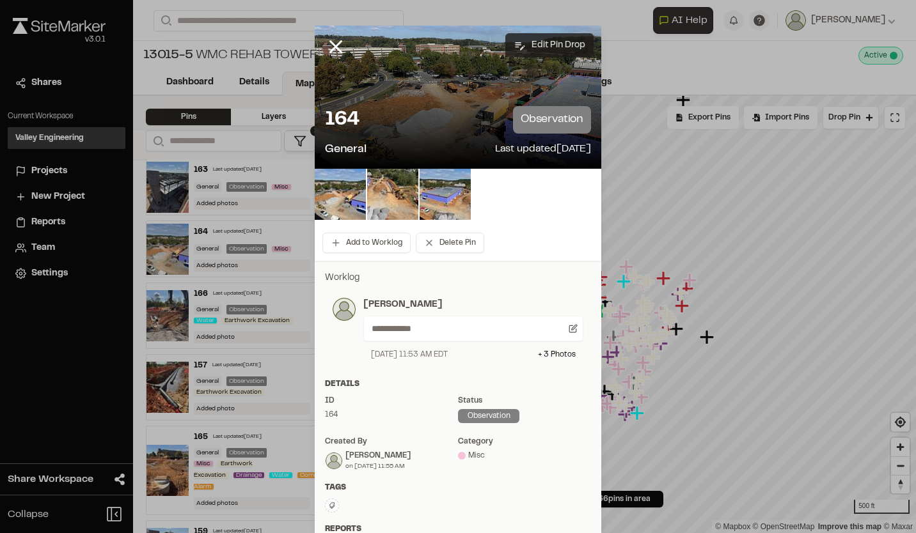
click at [537, 40] on button "Edit Pin Drop" at bounding box center [549, 45] width 88 height 24
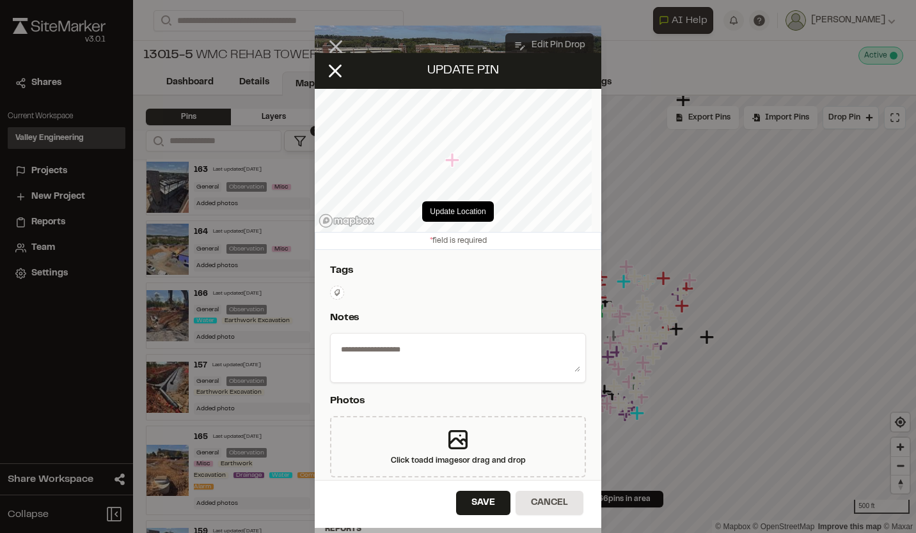
select select "****"
type textarea "**********"
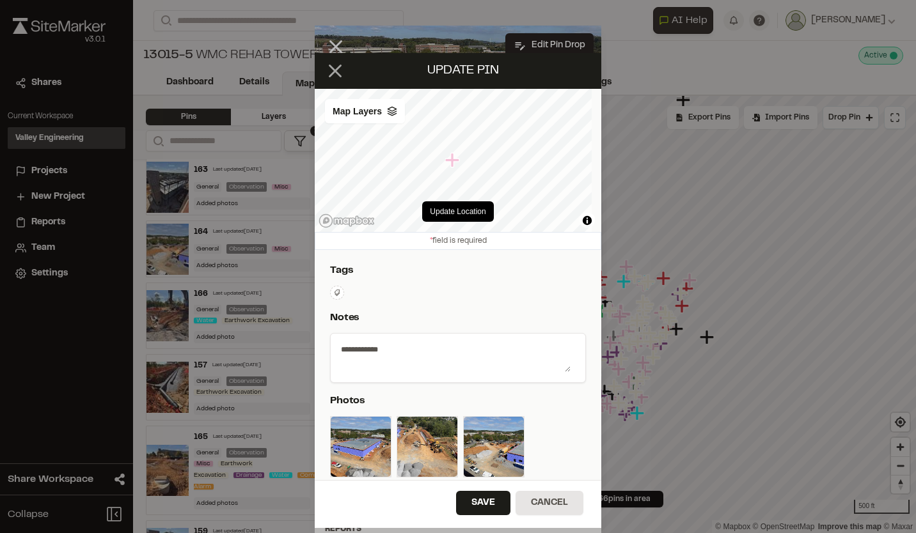
click at [335, 66] on icon at bounding box center [335, 71] width 22 height 22
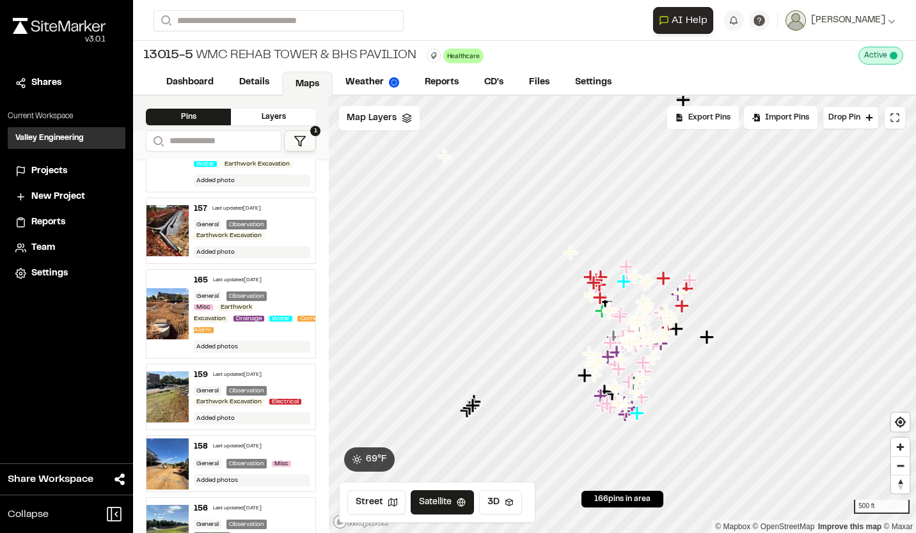
scroll to position [384, 0]
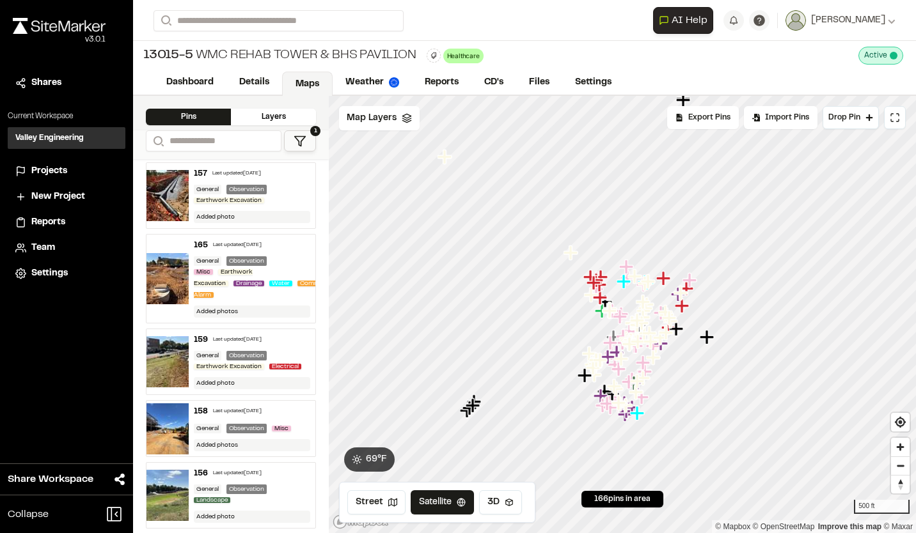
click at [277, 355] on div "General Observation Earthwork Excavation Electrical" at bounding box center [252, 361] width 116 height 21
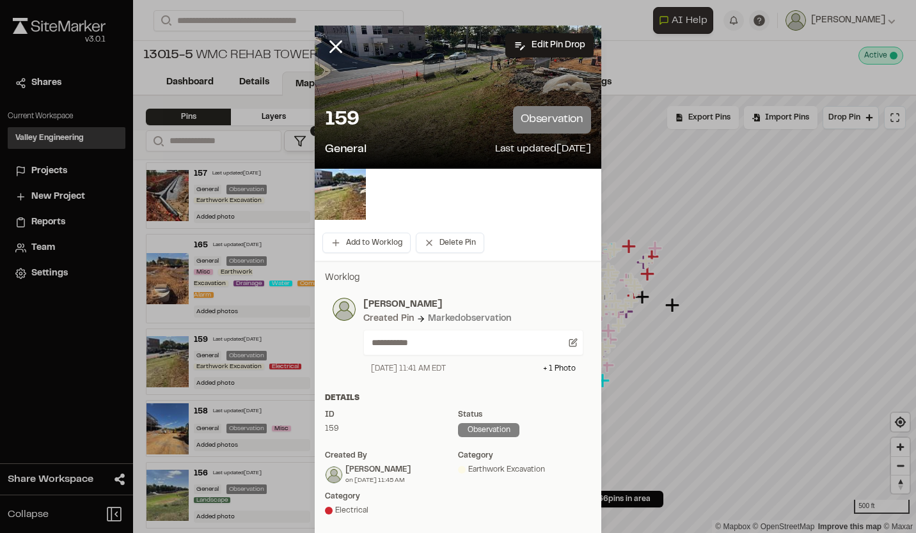
click at [543, 121] on p "observation" at bounding box center [552, 119] width 78 height 27
click at [526, 38] on button "Edit Pin Drop" at bounding box center [549, 45] width 88 height 24
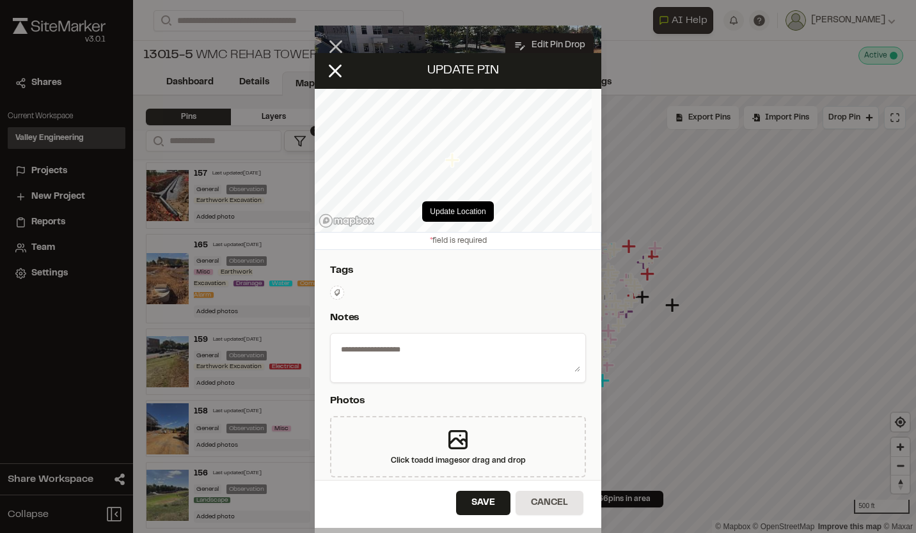
select select "****"
type textarea "**********"
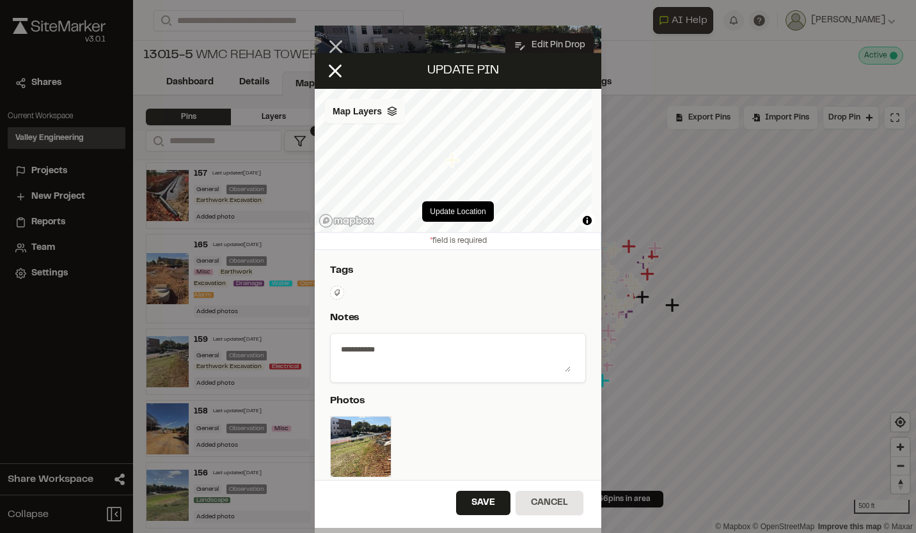
click at [393, 113] on polyline at bounding box center [391, 112] width 8 height 2
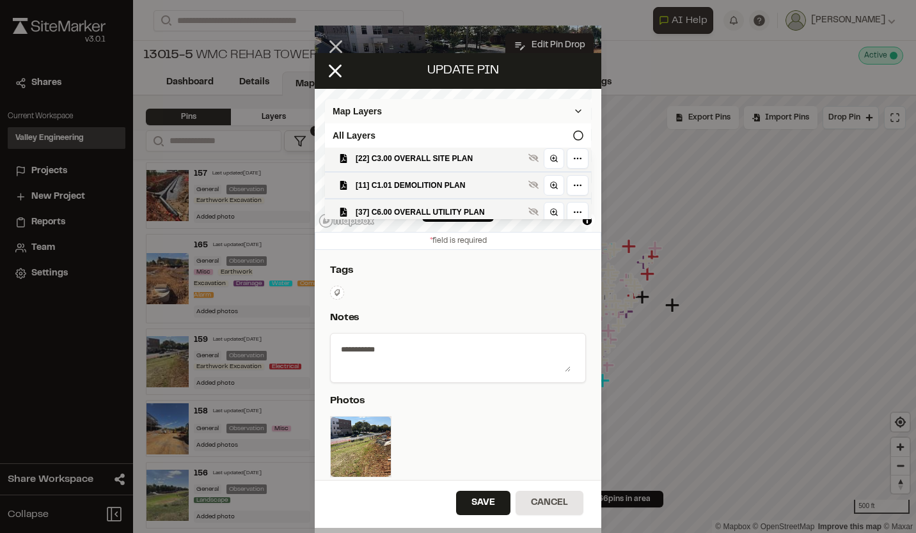
scroll to position [128, 0]
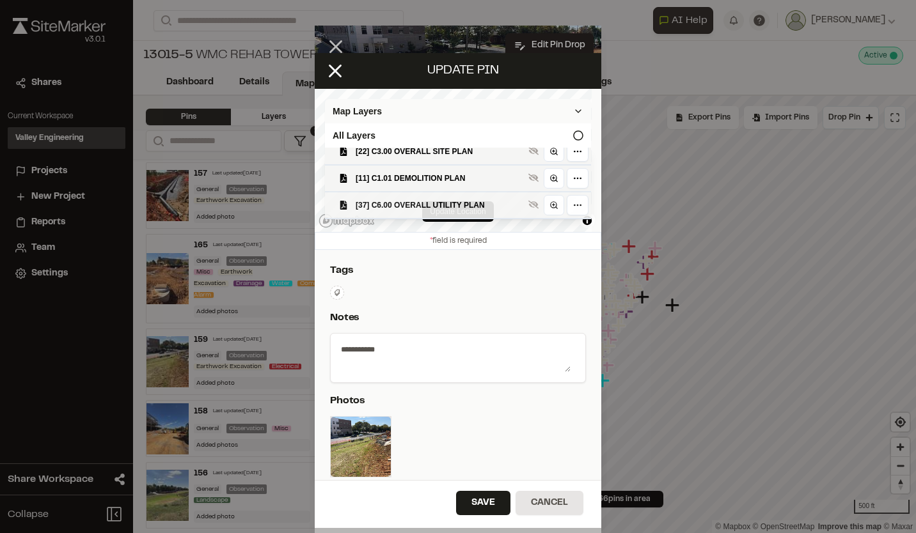
click at [438, 206] on span "[37] C6.00 OVERALL UTILITY PLAN" at bounding box center [439, 205] width 168 height 13
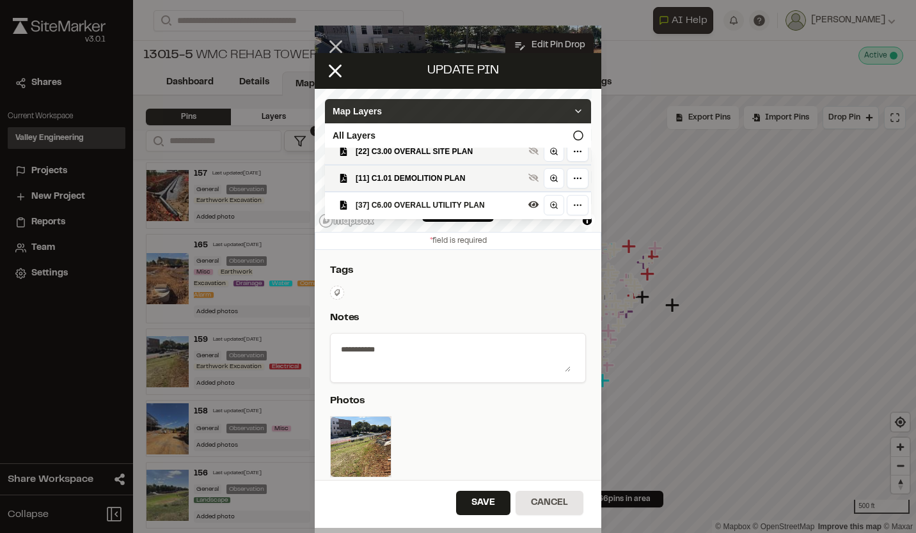
click at [573, 108] on icon at bounding box center [578, 111] width 10 height 10
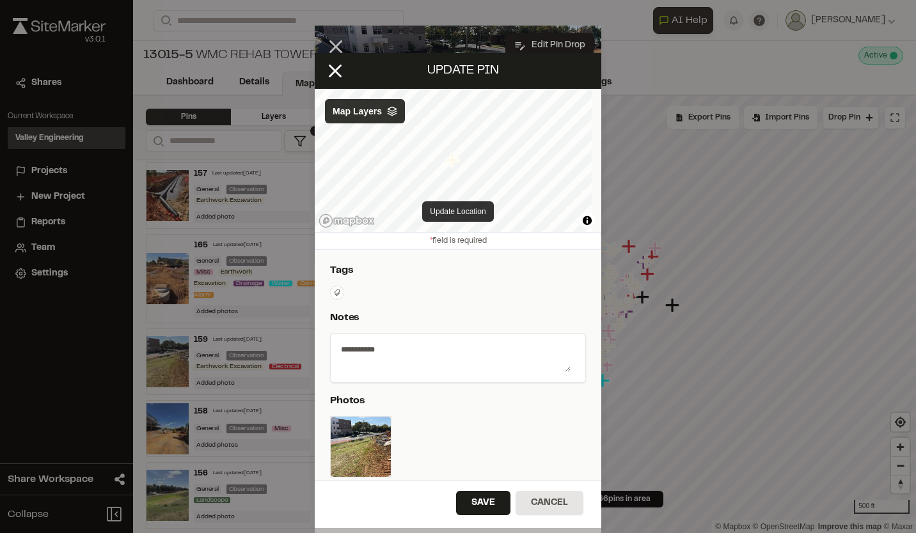
click at [464, 212] on button "Update Location" at bounding box center [457, 211] width 71 height 20
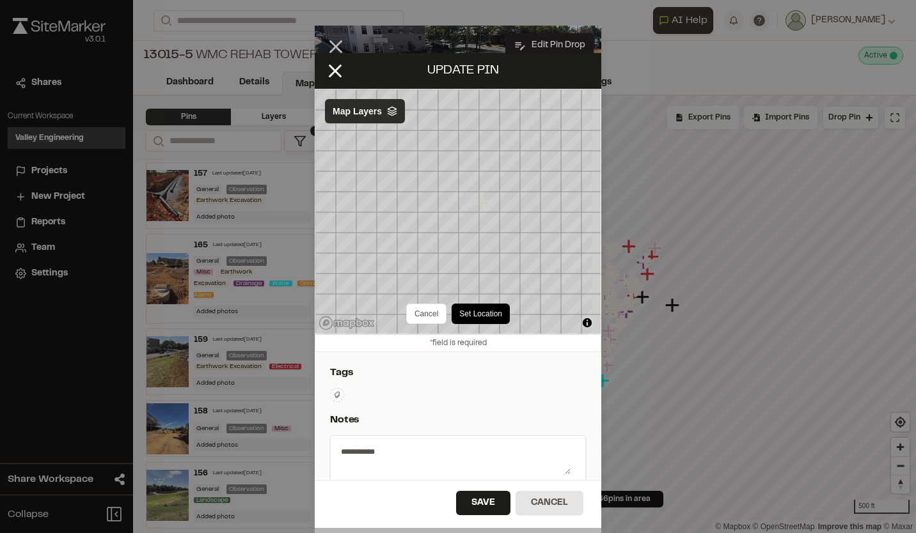
click at [387, 113] on icon at bounding box center [392, 111] width 10 height 10
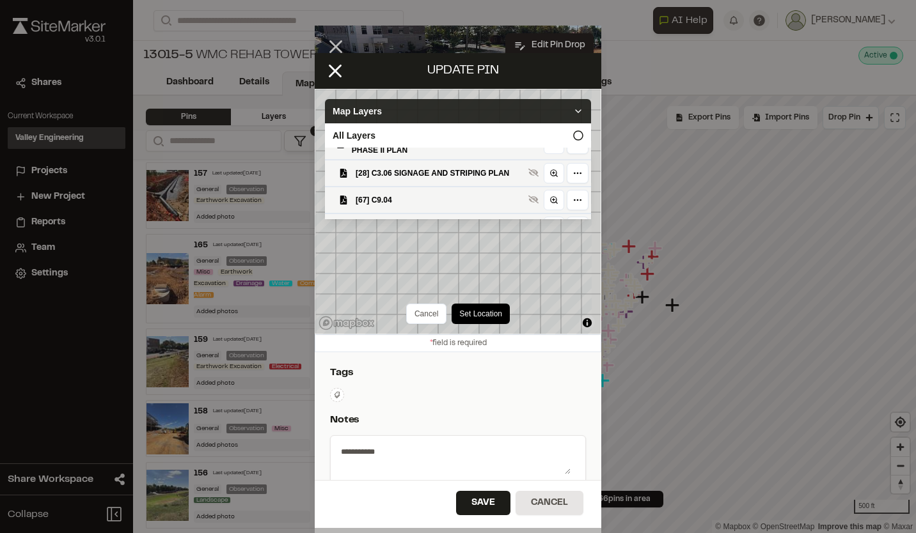
scroll to position [64, 0]
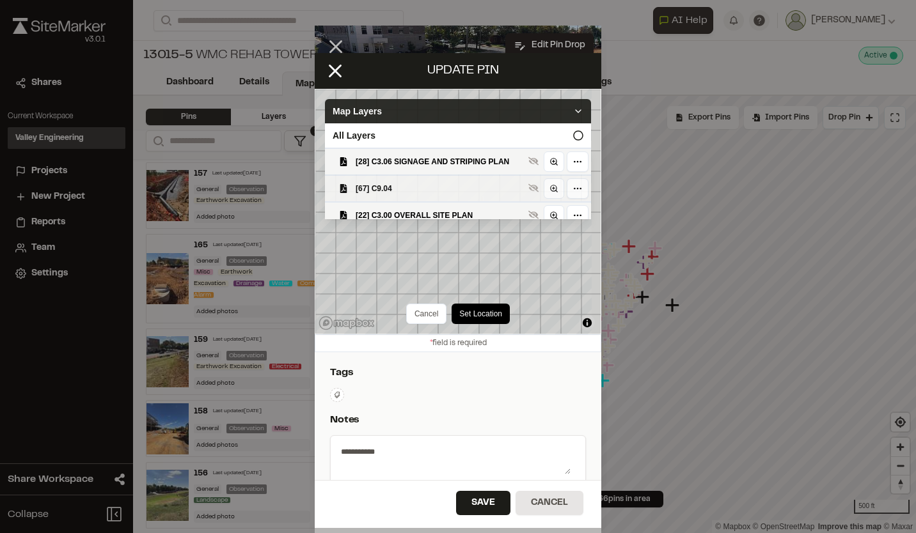
click at [429, 191] on span "[67] C9.04" at bounding box center [439, 188] width 168 height 13
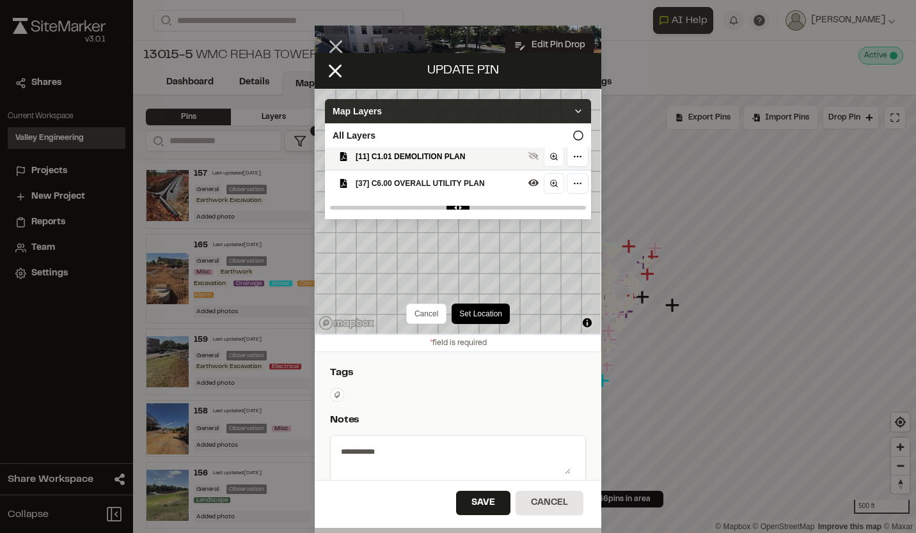
scroll to position [192, 0]
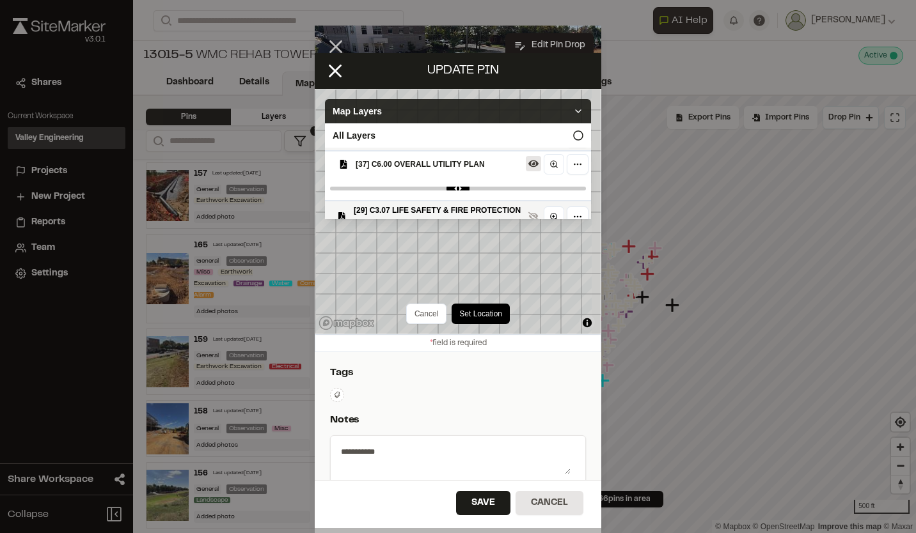
click at [528, 168] on icon at bounding box center [533, 163] width 10 height 7
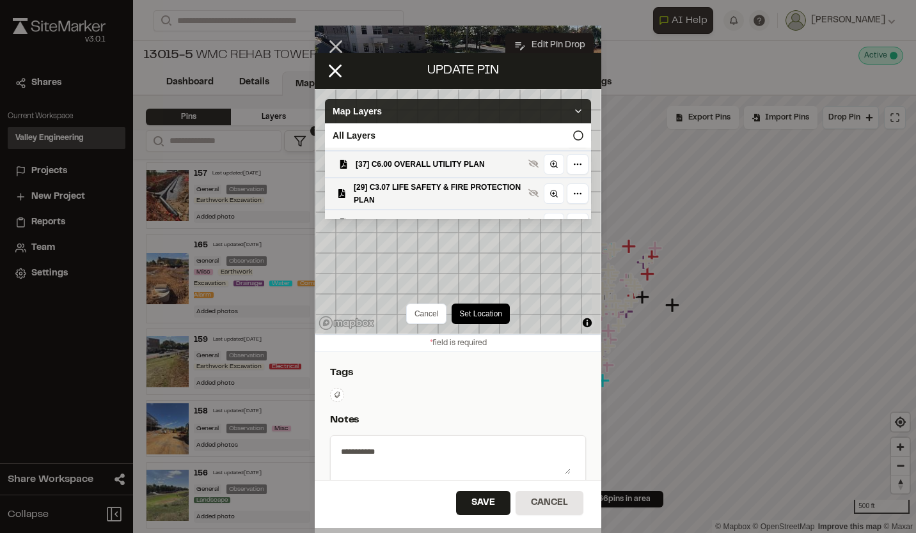
click at [573, 111] on icon at bounding box center [578, 111] width 10 height 10
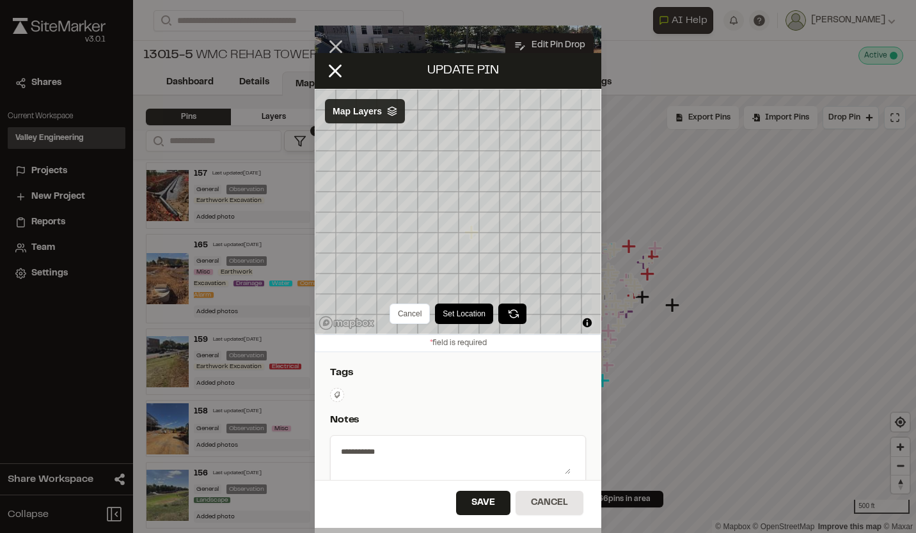
click at [462, 313] on button "Set Location" at bounding box center [464, 314] width 58 height 20
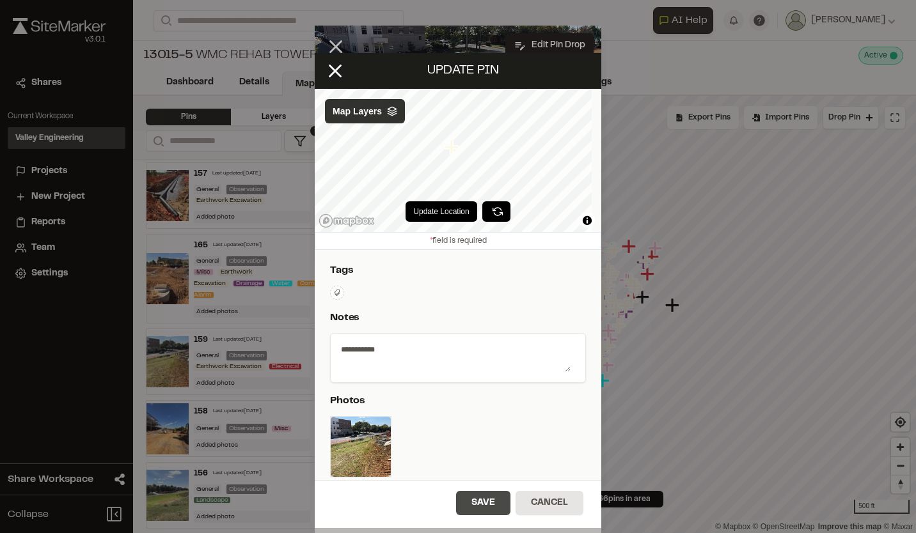
click at [488, 500] on button "Save" at bounding box center [483, 503] width 54 height 24
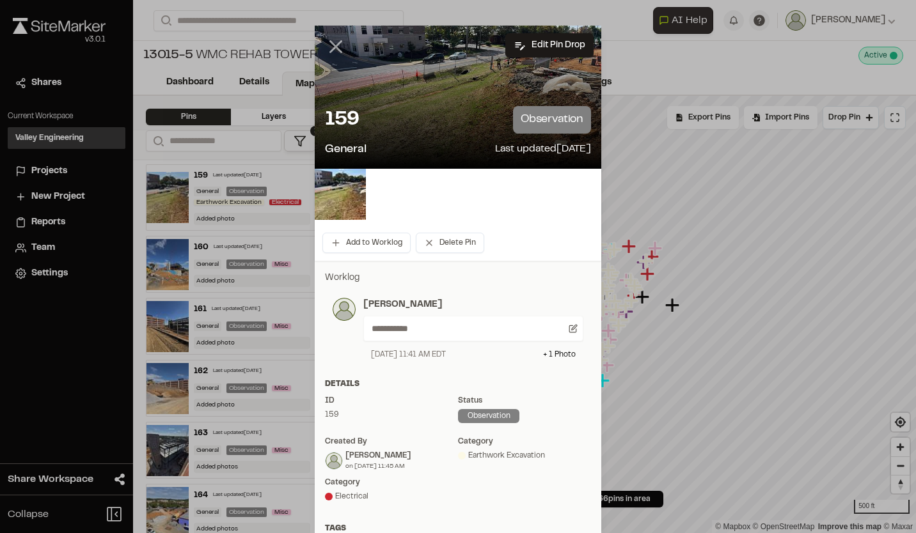
click at [332, 49] on icon at bounding box center [336, 47] width 22 height 22
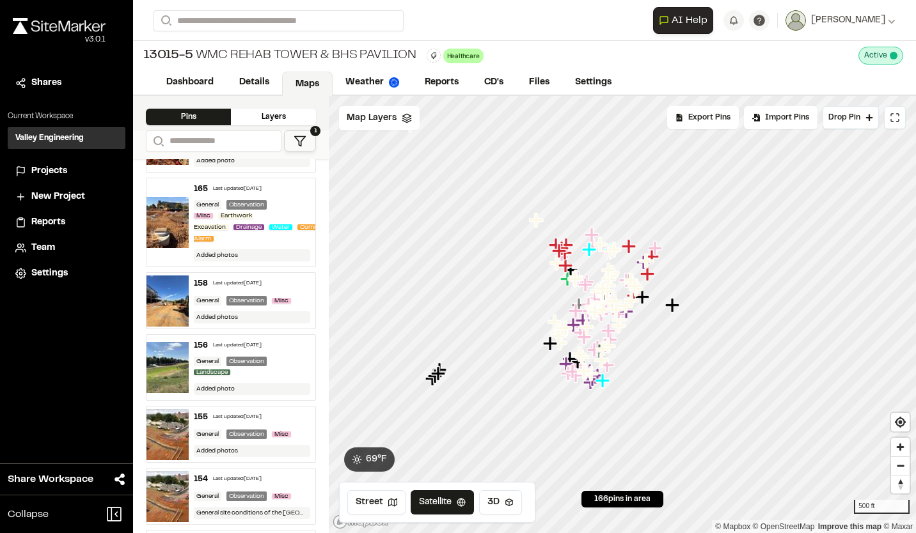
scroll to position [575, 0]
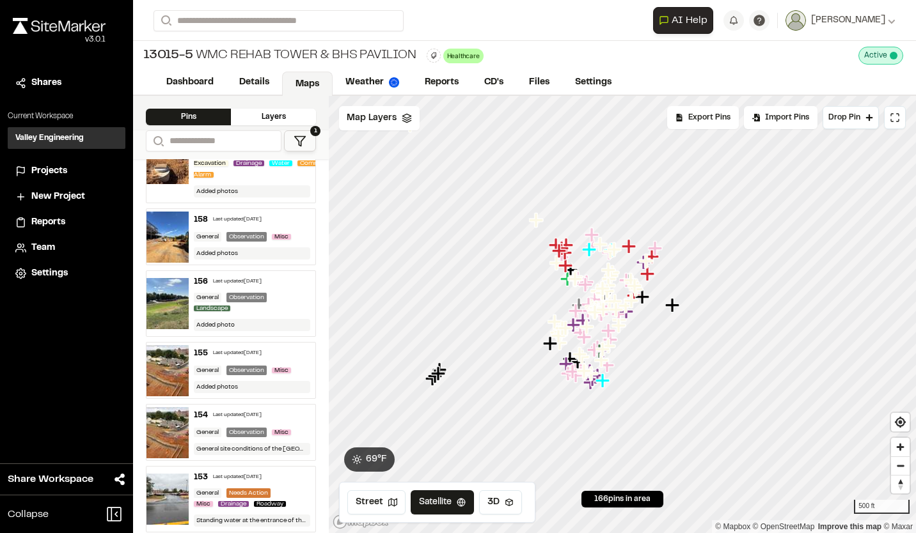
click at [280, 314] on div "General Observation Landscape" at bounding box center [252, 303] width 116 height 21
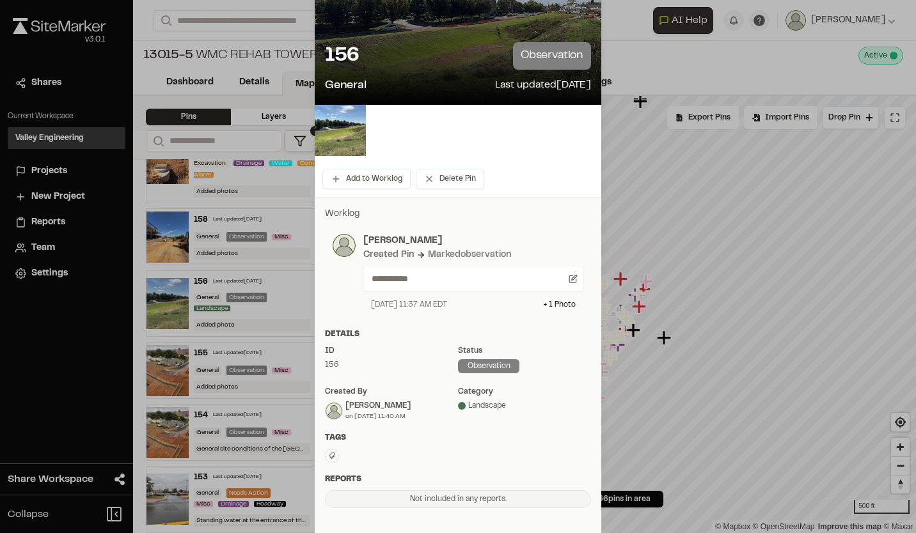
scroll to position [0, 0]
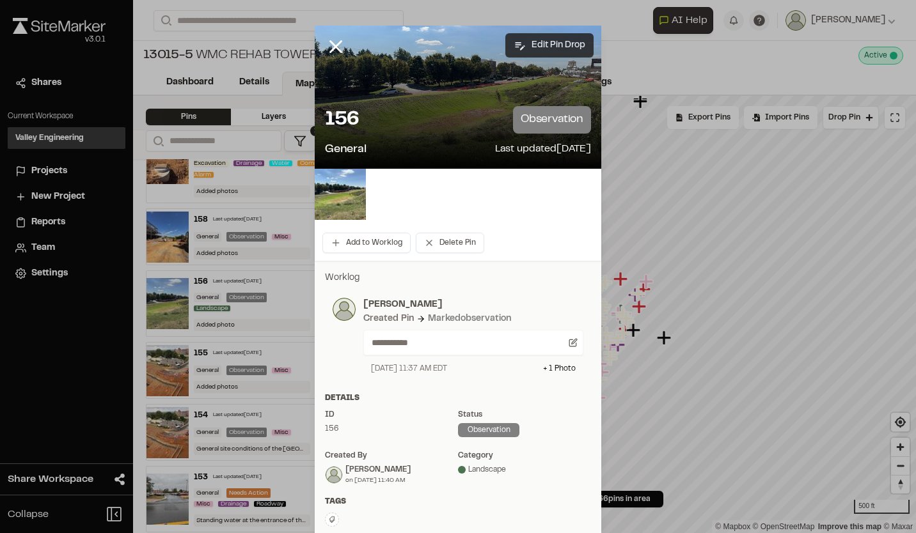
click at [533, 42] on button "Edit Pin Drop" at bounding box center [549, 45] width 88 height 24
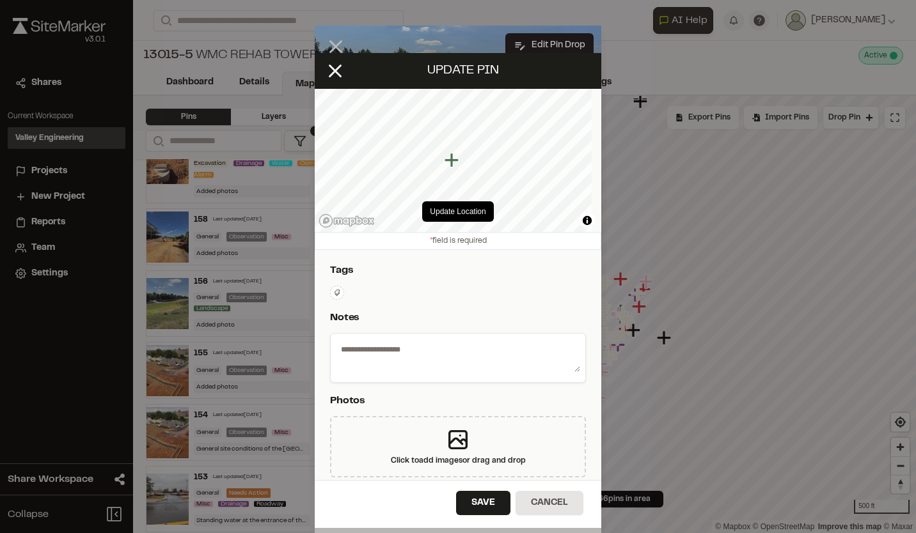
select select "****"
type textarea "**********"
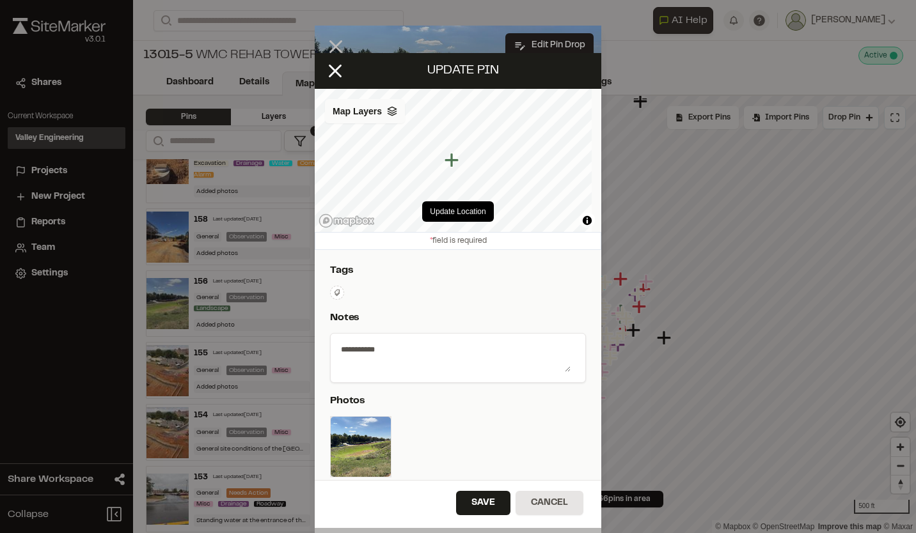
click at [393, 113] on polyline at bounding box center [391, 112] width 8 height 2
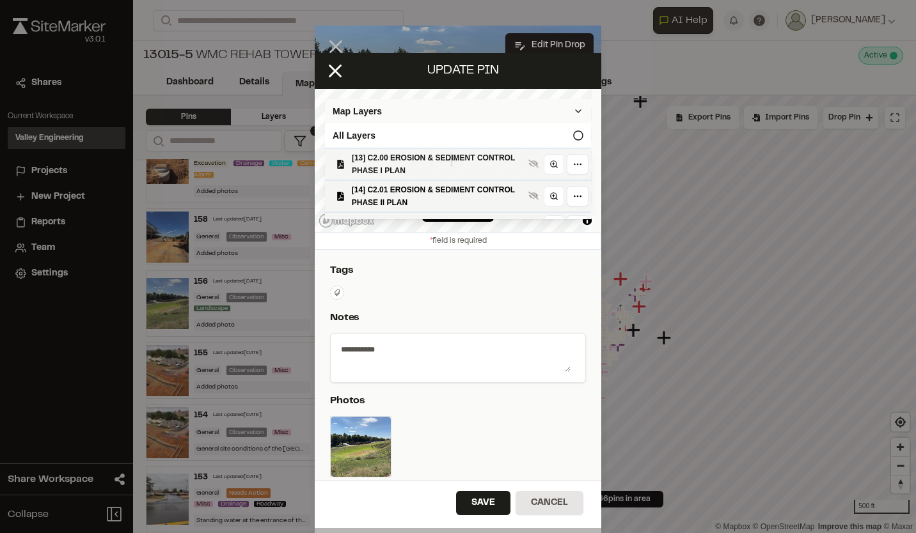
click at [417, 168] on span "[13] C2.00 EROSION & SEDIMENT CONTROL PHASE I PLAN" at bounding box center [437, 165] width 171 height 26
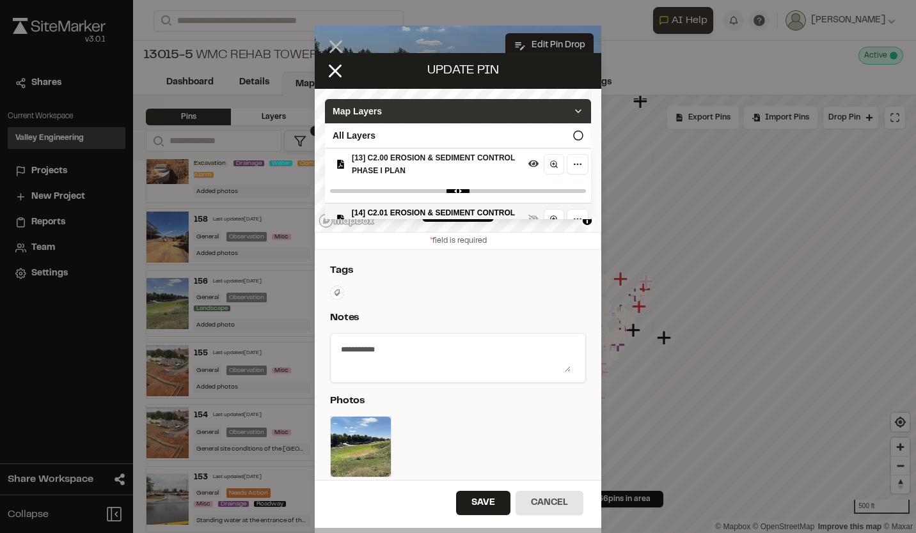
click at [573, 107] on icon at bounding box center [578, 111] width 10 height 10
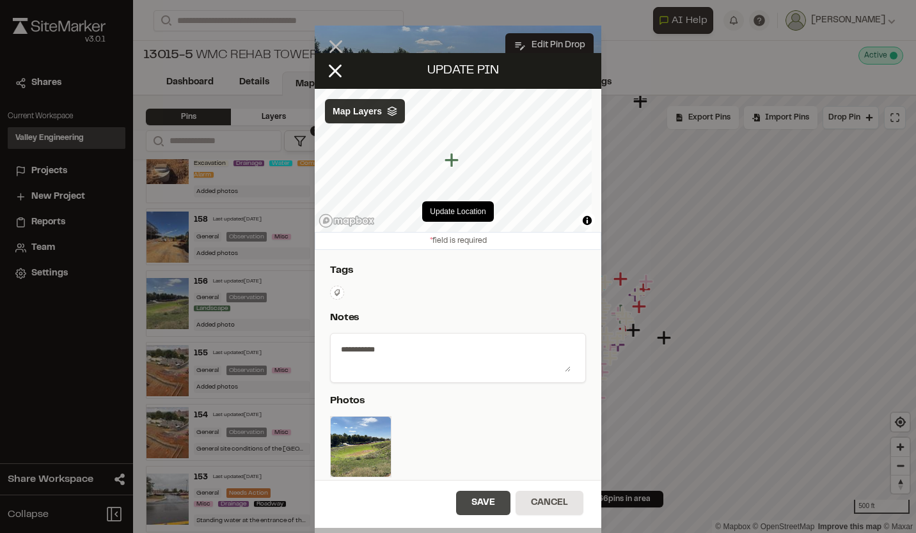
click at [464, 498] on button "Save" at bounding box center [483, 503] width 54 height 24
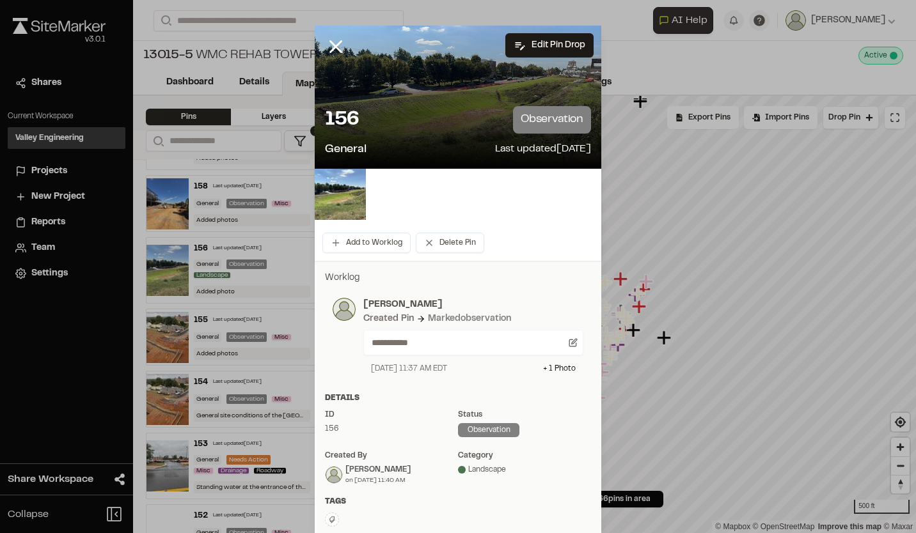
scroll to position [575, 0]
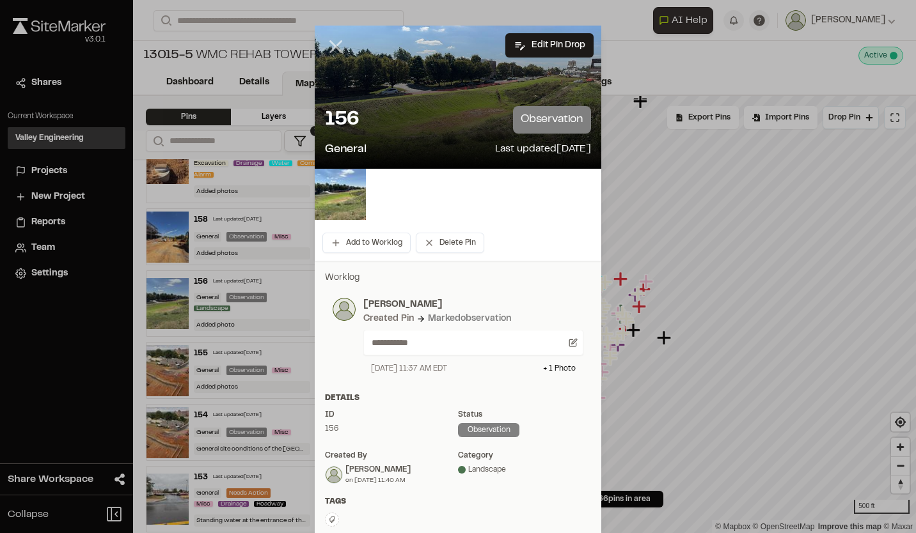
click at [332, 46] on line at bounding box center [336, 47] width 11 height 11
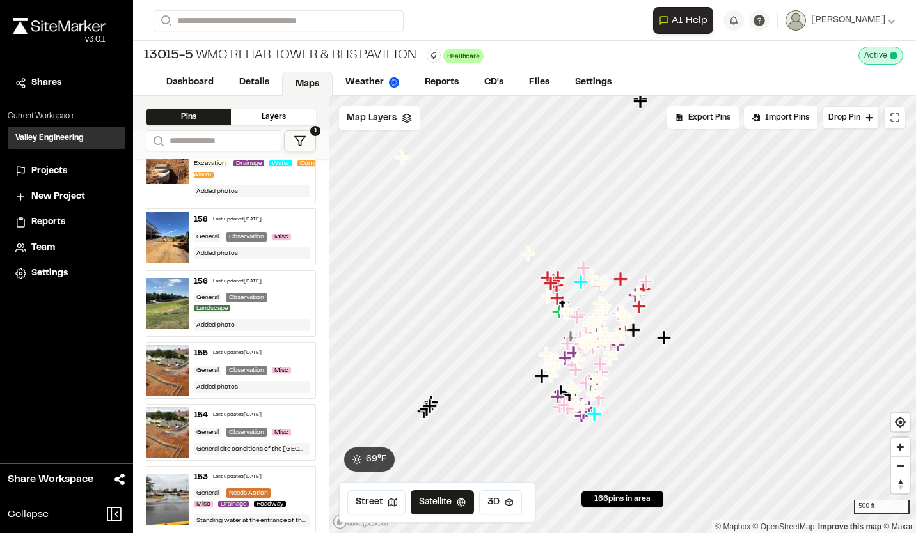
click at [281, 226] on div "158 Last updated [DATE]" at bounding box center [252, 220] width 116 height 12
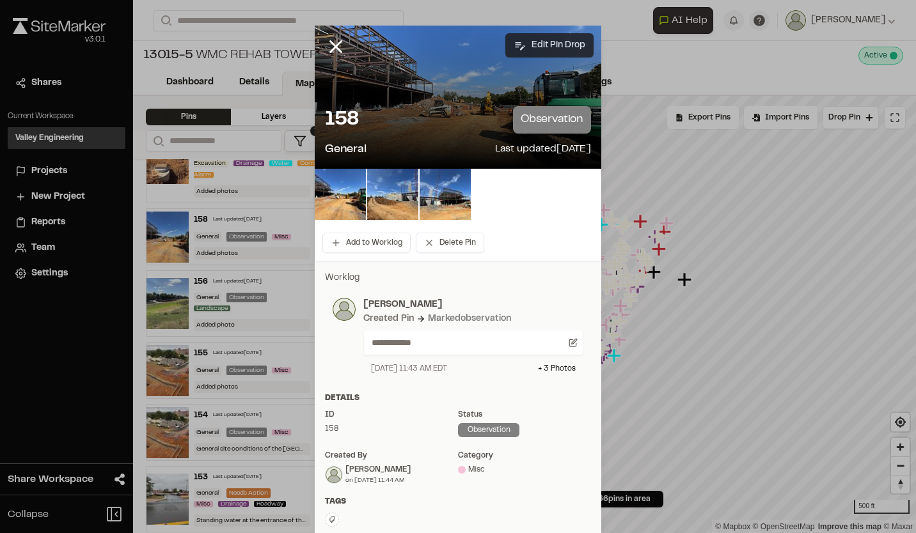
click at [515, 44] on icon at bounding box center [520, 46] width 10 height 8
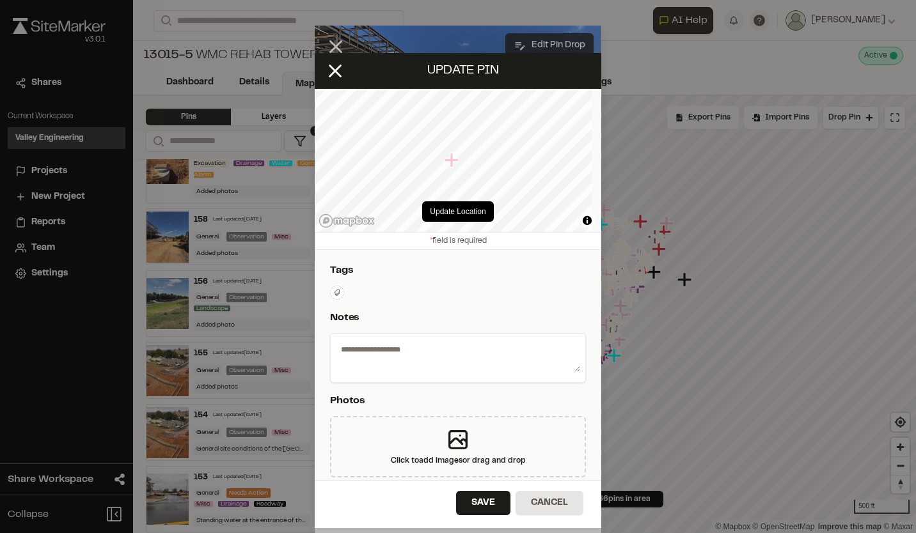
select select "****"
type textarea "**********"
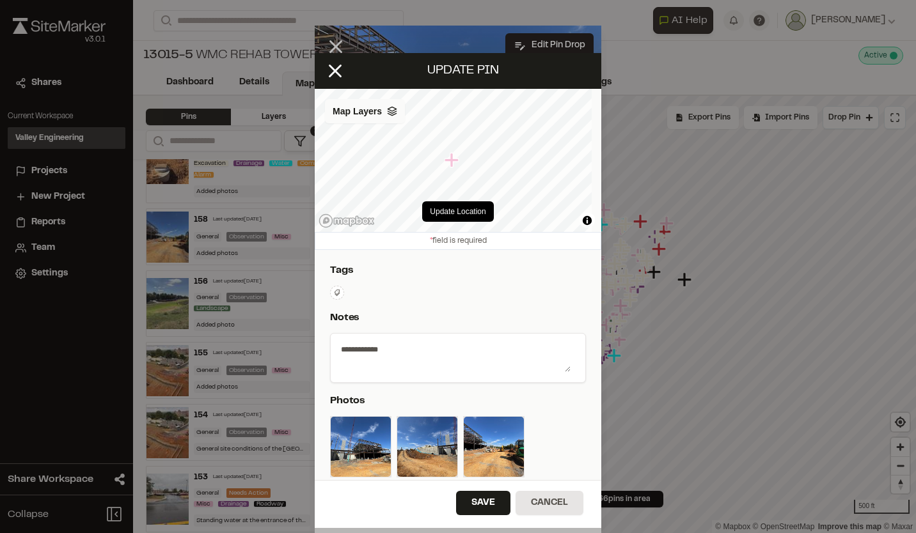
click at [396, 113] on icon at bounding box center [392, 111] width 10 height 10
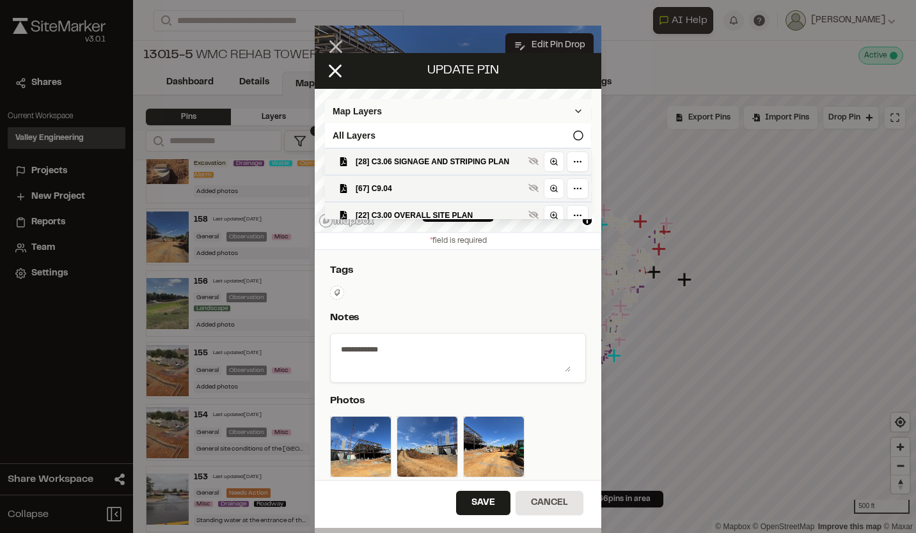
scroll to position [128, 0]
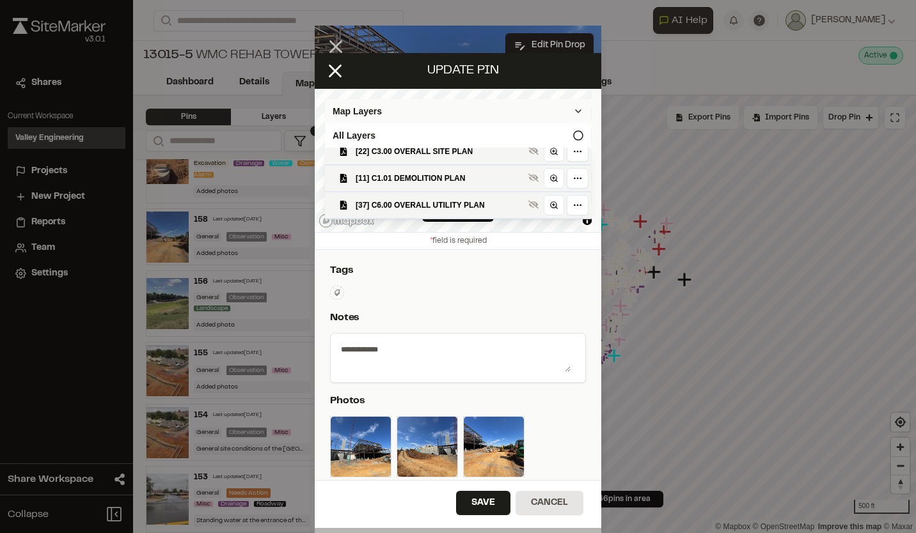
click at [424, 158] on span "[22] C3.00 OVERALL SITE PLAN" at bounding box center [439, 151] width 168 height 13
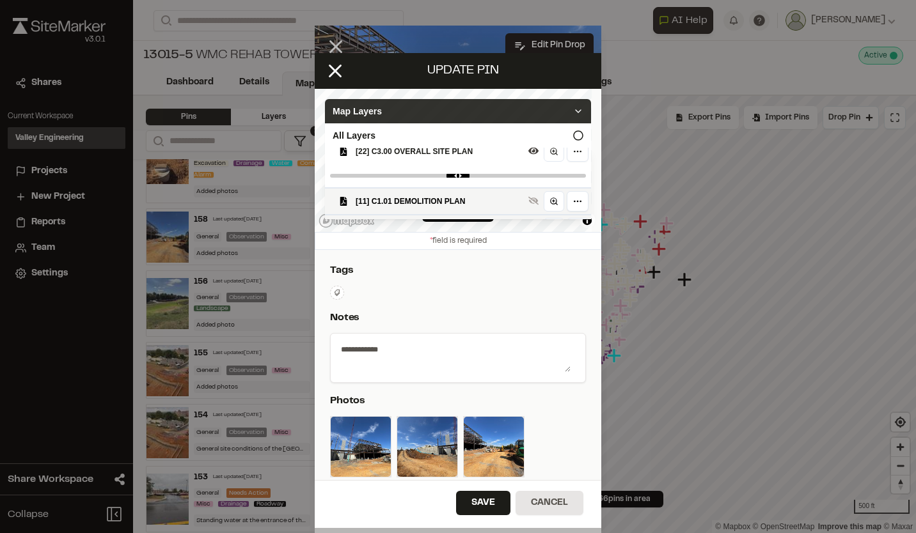
scroll to position [151, 0]
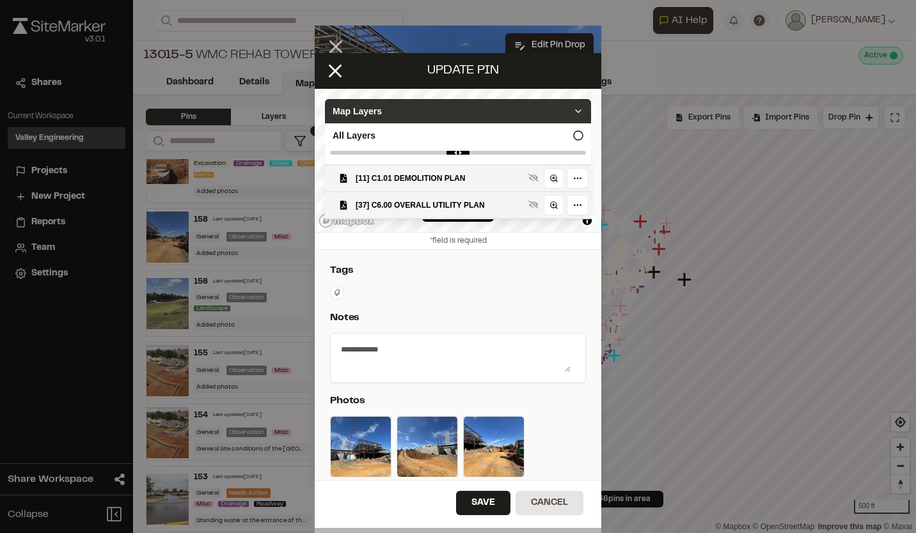
click at [573, 107] on icon at bounding box center [578, 111] width 10 height 10
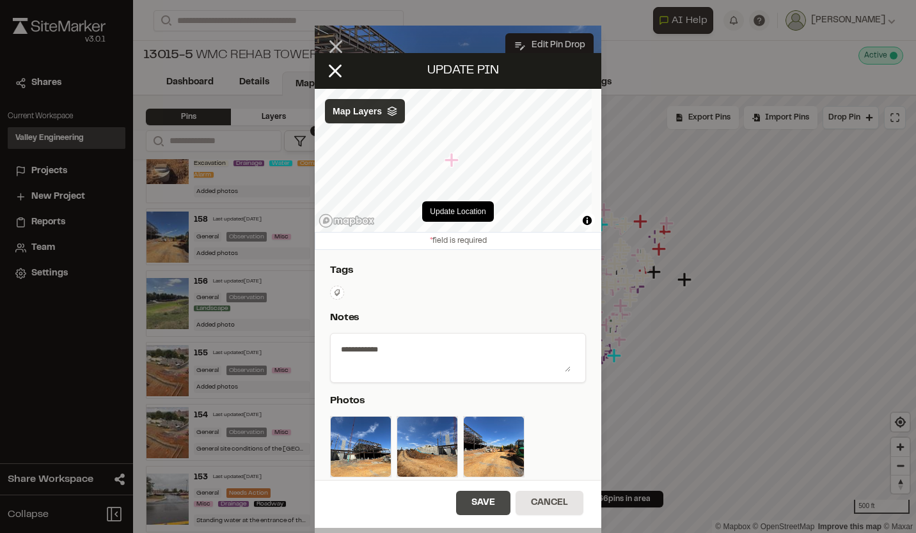
click at [478, 505] on button "Save" at bounding box center [483, 503] width 54 height 24
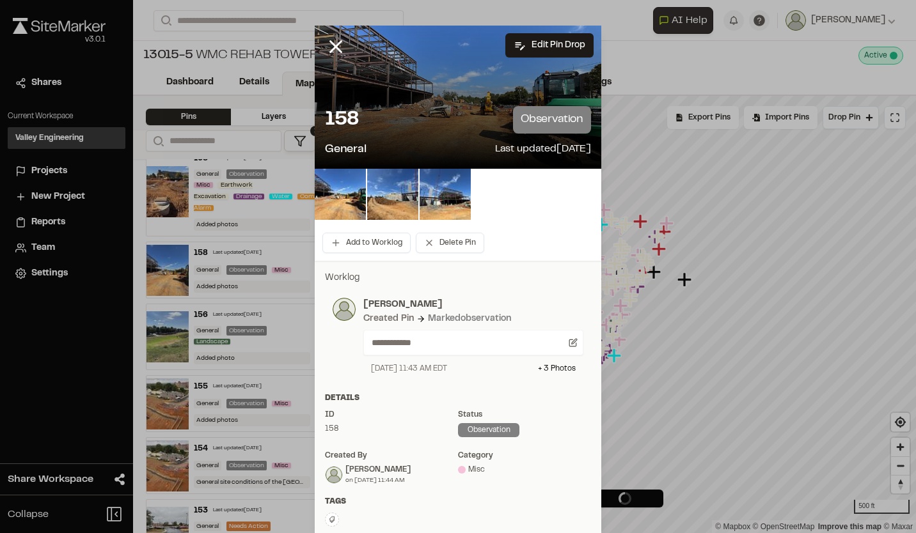
scroll to position [609, 0]
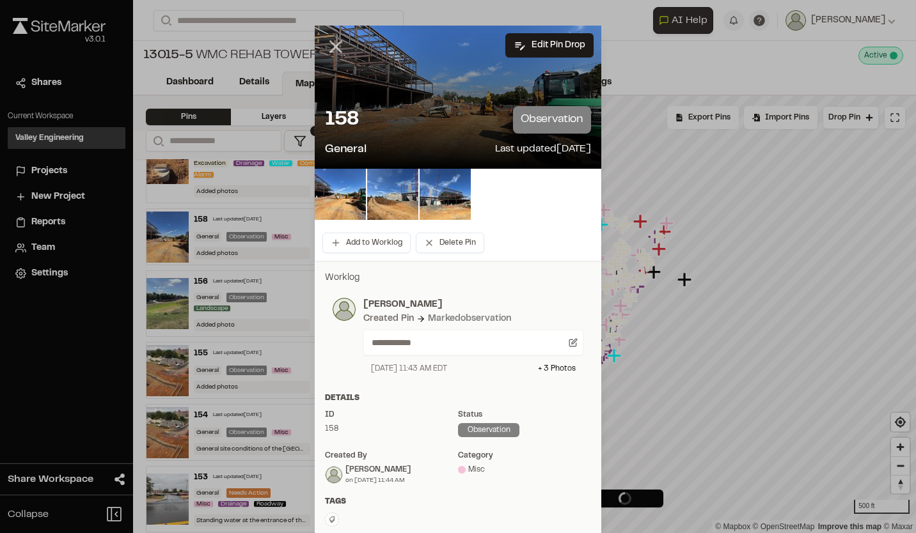
click at [338, 45] on icon at bounding box center [336, 47] width 22 height 22
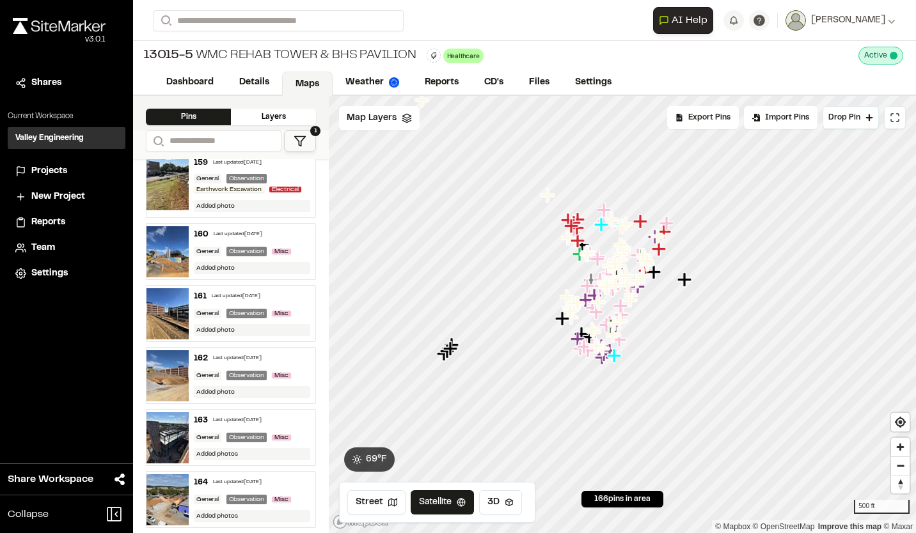
scroll to position [0, 0]
